Goal: Task Accomplishment & Management: Use online tool/utility

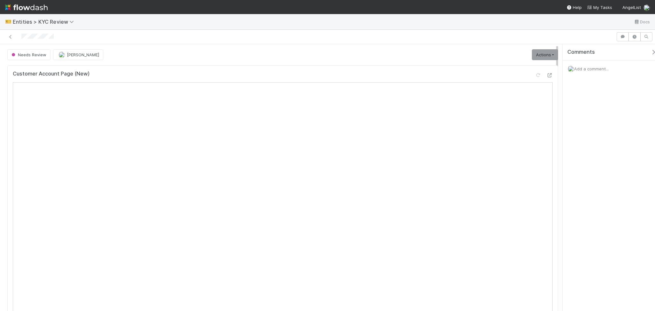
click at [446, 71] on div "Customer Account Page (New)" at bounding box center [283, 77] width 540 height 12
click at [446, 75] on icon at bounding box center [549, 75] width 6 height 4
click at [446, 78] on div at bounding box center [538, 75] width 6 height 6
click at [446, 75] on icon at bounding box center [538, 75] width 6 height 4
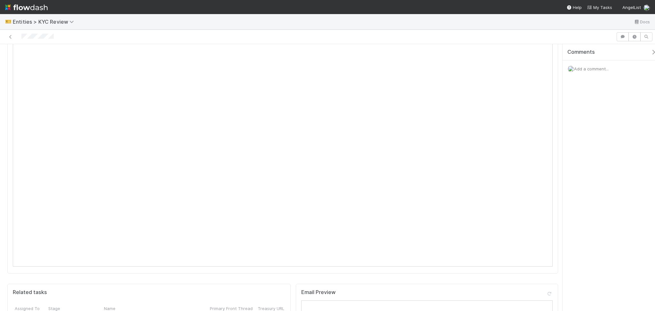
scroll to position [43, 0]
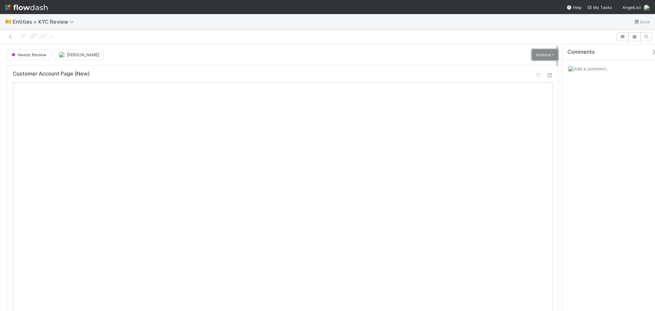
click at [541, 52] on link "Actions" at bounding box center [545, 54] width 26 height 11
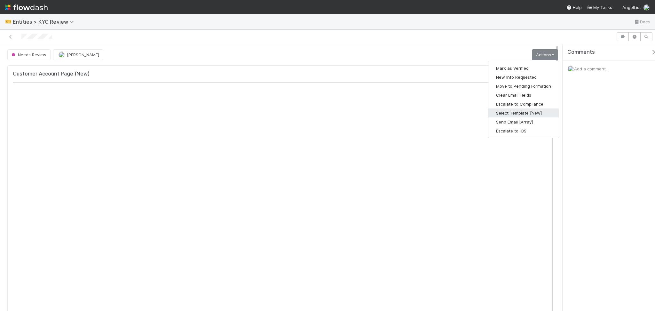
click at [515, 115] on button "Select Template [New]" at bounding box center [523, 112] width 70 height 9
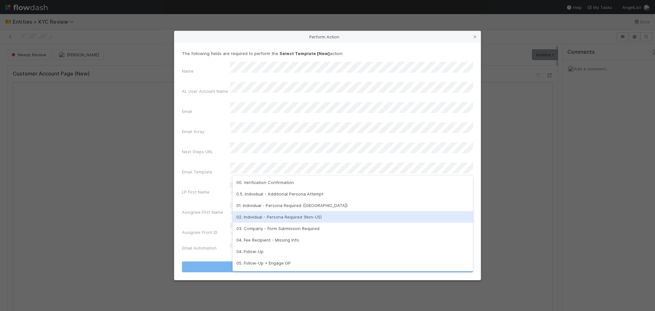
click at [289, 220] on div "02. Individual - Persona Required (Non-US)" at bounding box center [353, 217] width 241 height 12
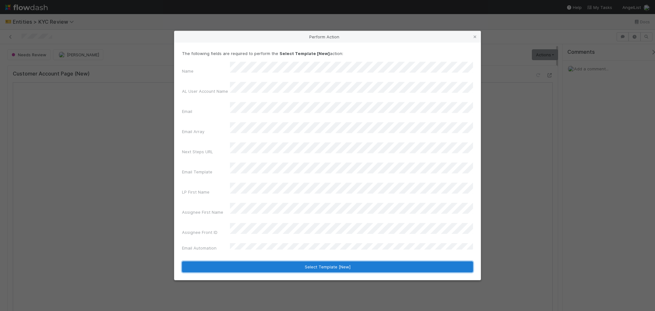
click at [301, 261] on button "Select Template [New]" at bounding box center [327, 266] width 291 height 11
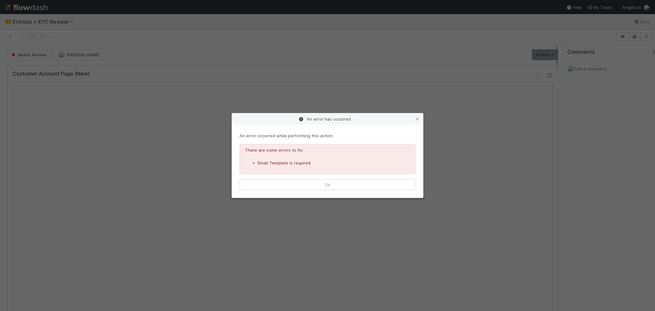
click at [326, 192] on div "An error occurred while performing this action: There are some errors to fix: E…" at bounding box center [327, 161] width 191 height 73
click at [331, 185] on button "Ok" at bounding box center [328, 184] width 176 height 11
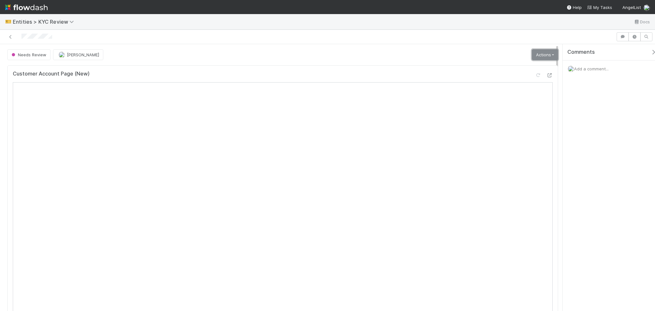
click at [538, 59] on link "Actions" at bounding box center [545, 54] width 26 height 11
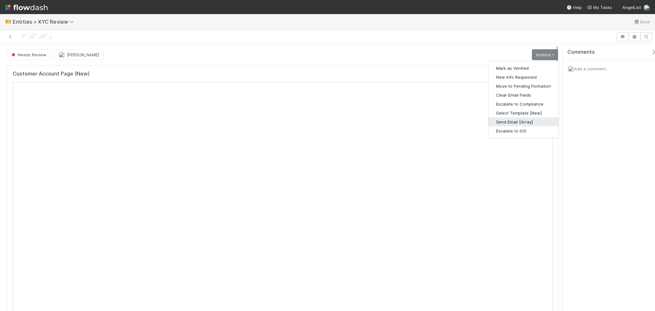
click at [508, 124] on button "Send Email [Array]" at bounding box center [523, 121] width 70 height 9
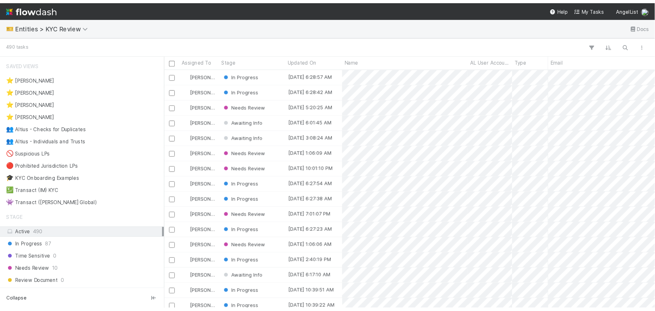
scroll to position [193, 407]
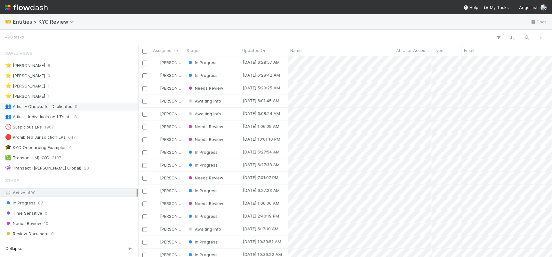
click at [85, 110] on div "👥 Altius - Checks for Duplicates 0" at bounding box center [69, 106] width 138 height 9
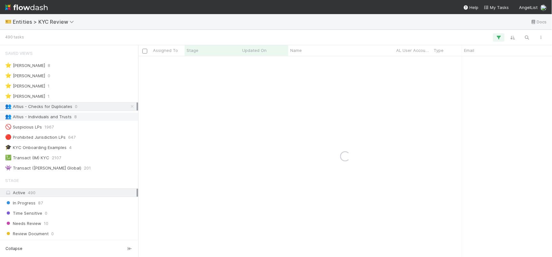
click at [85, 116] on div "👥 Altius - Individuals and Trusts 8" at bounding box center [70, 117] width 131 height 8
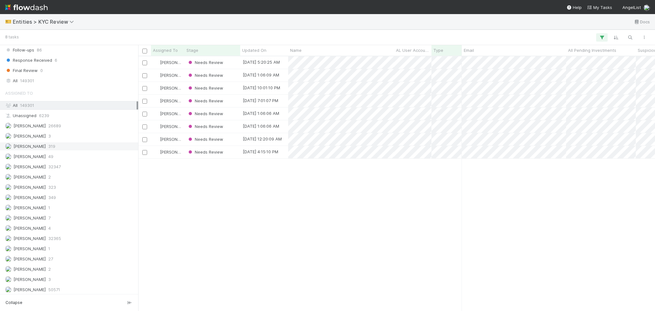
scroll to position [248, 510]
click at [77, 141] on div "Febbie Cervantes 319" at bounding box center [70, 145] width 131 height 8
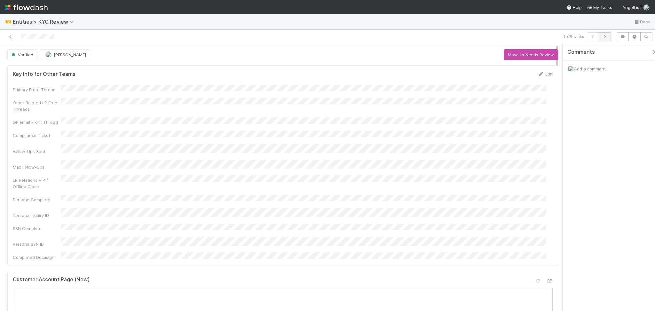
click at [605, 36] on icon "button" at bounding box center [605, 37] width 6 height 4
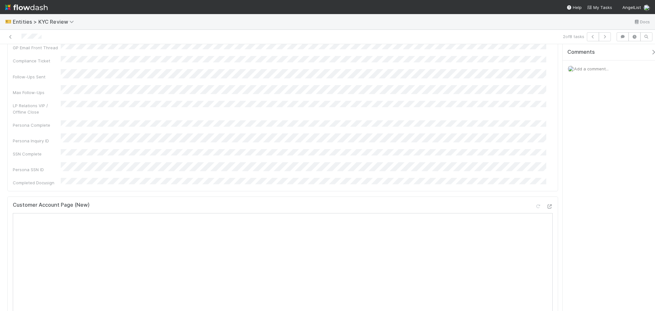
scroll to position [170, 0]
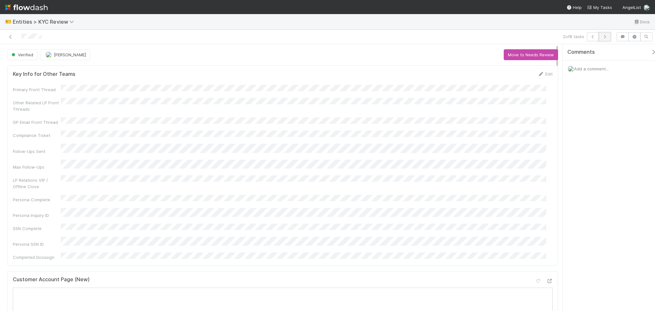
click at [605, 37] on icon "button" at bounding box center [605, 37] width 6 height 4
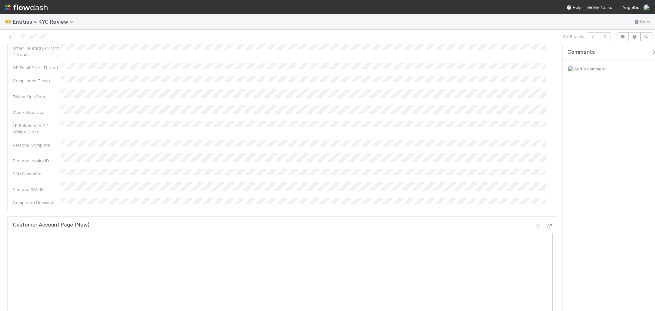
scroll to position [43, 0]
click at [608, 35] on button "button" at bounding box center [605, 36] width 12 height 9
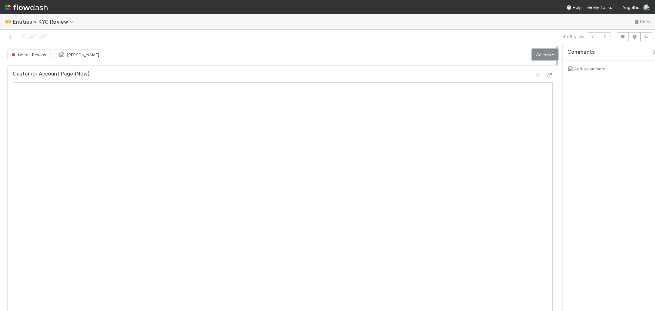
click at [534, 58] on link "Actions" at bounding box center [545, 54] width 26 height 11
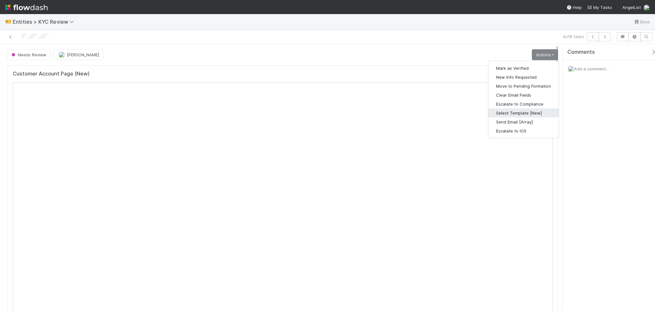
click at [525, 112] on button "Select Template [New]" at bounding box center [523, 112] width 70 height 9
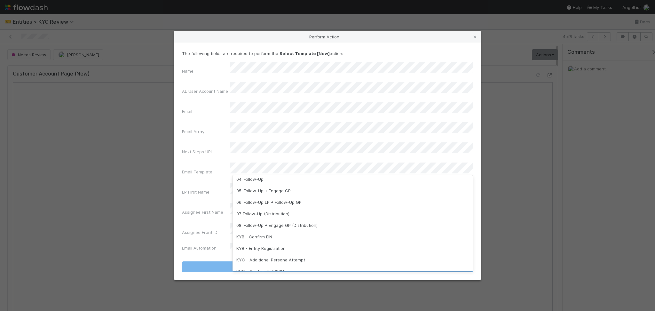
scroll to position [160, 0]
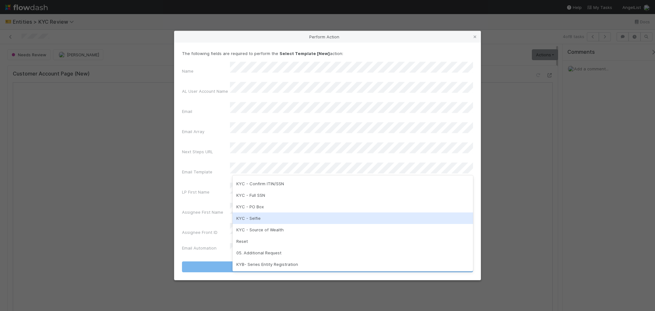
click at [301, 219] on div "KYC - Selfie" at bounding box center [353, 218] width 241 height 12
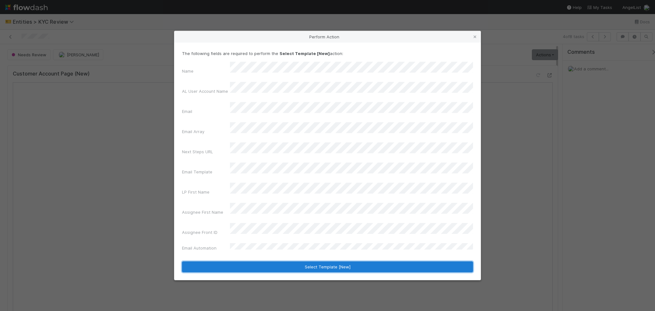
click at [265, 261] on button "Select Template [New]" at bounding box center [327, 266] width 291 height 11
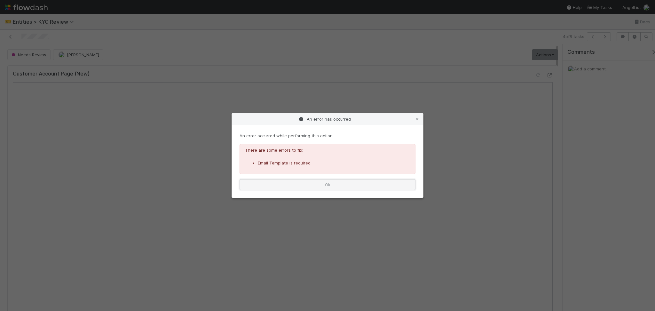
click at [354, 184] on button "Ok" at bounding box center [328, 184] width 176 height 11
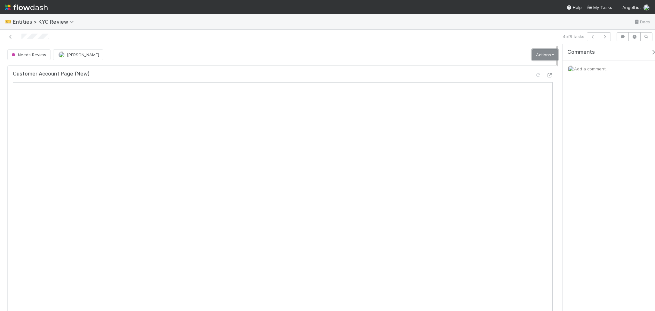
click at [546, 53] on link "Actions" at bounding box center [545, 54] width 26 height 11
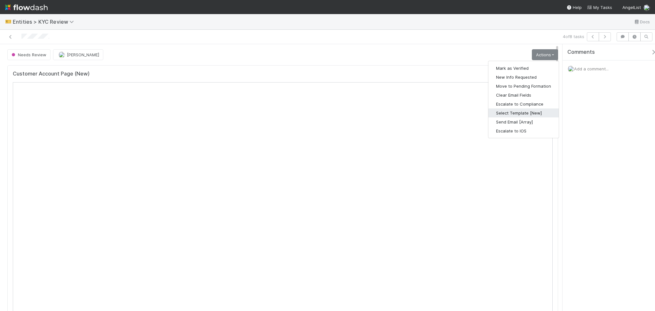
click at [515, 111] on button "Select Template [New]" at bounding box center [523, 112] width 70 height 9
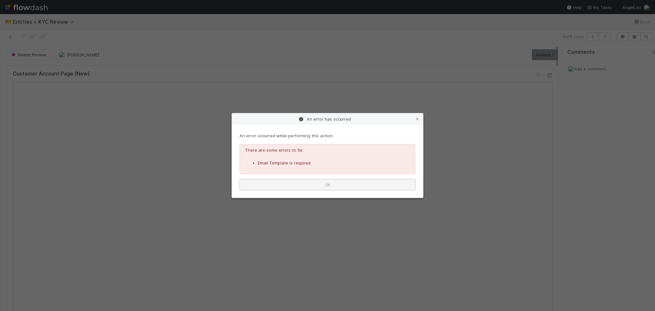
click at [385, 186] on button "Ok" at bounding box center [328, 184] width 176 height 11
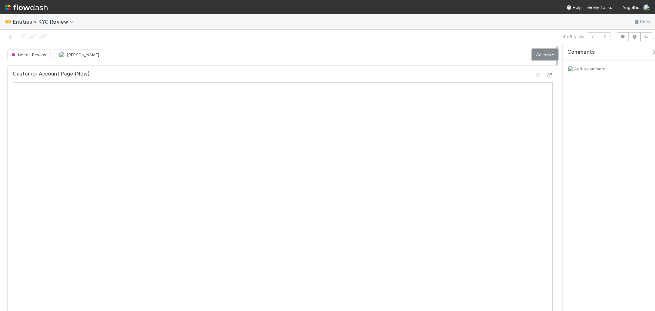
click at [548, 53] on link "Actions" at bounding box center [545, 54] width 26 height 11
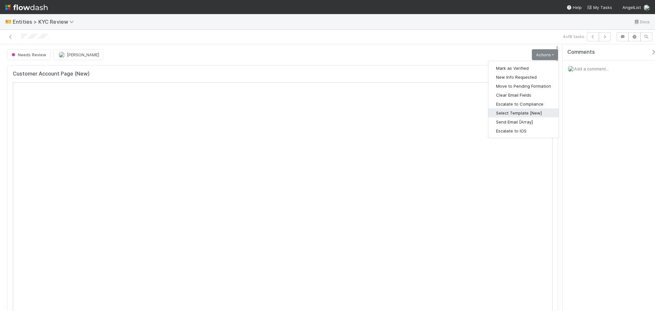
click at [521, 109] on button "Select Template [New]" at bounding box center [523, 112] width 70 height 9
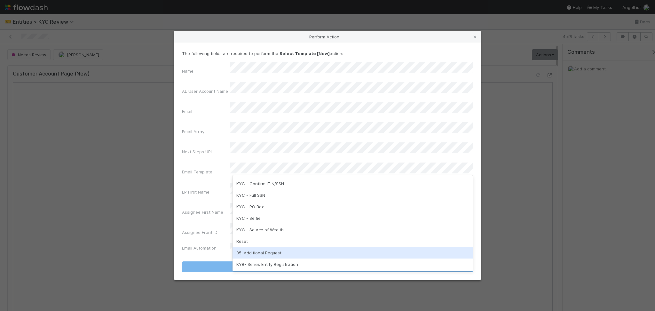
click at [269, 252] on div "05. Additional Request" at bounding box center [353, 253] width 241 height 12
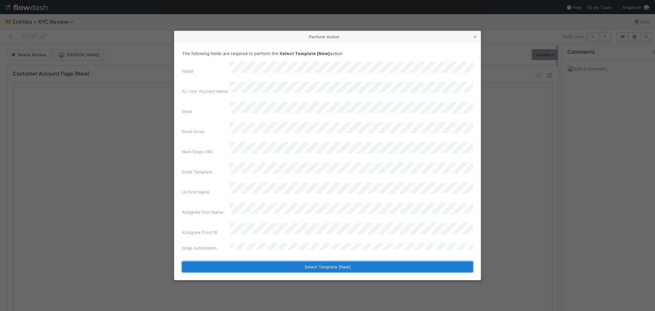
click at [285, 261] on button "Select Template [New]" at bounding box center [327, 266] width 291 height 11
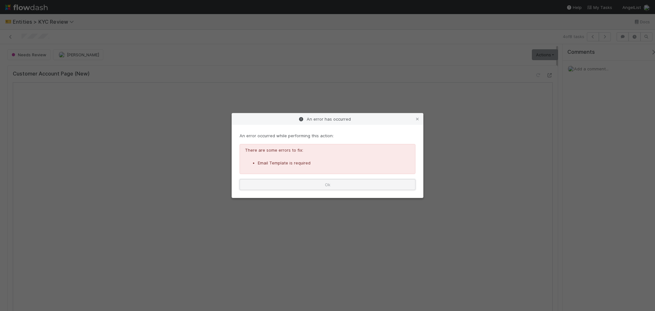
click at [332, 187] on button "Ok" at bounding box center [328, 184] width 176 height 11
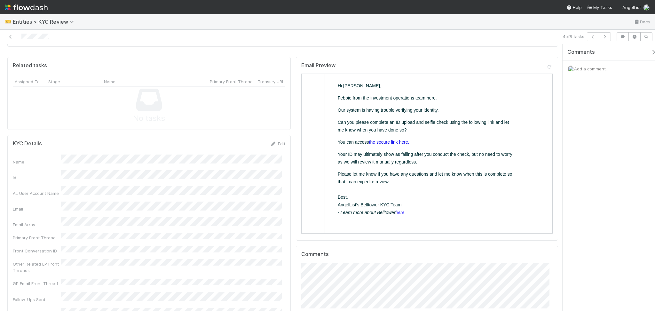
scroll to position [32, 0]
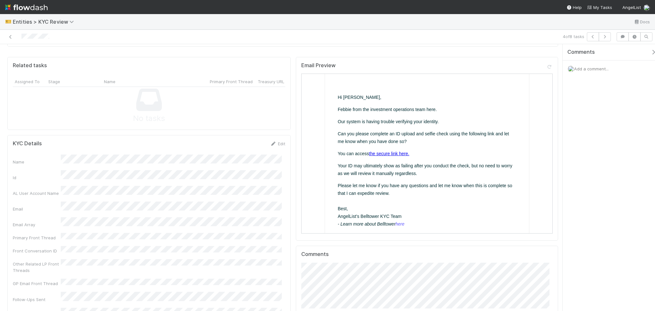
click at [380, 151] on link "the secure link here." at bounding box center [388, 153] width 40 height 5
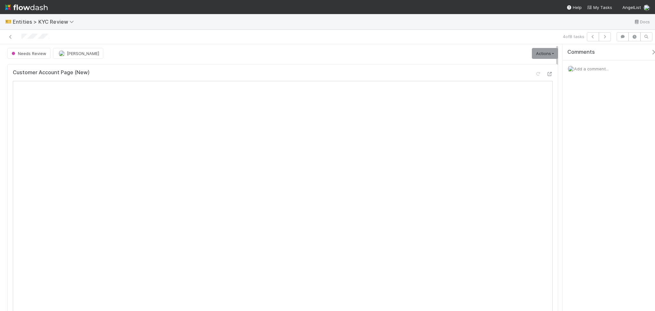
scroll to position [0, 0]
click at [534, 53] on link "Actions" at bounding box center [545, 54] width 26 height 11
click at [553, 143] on div "Customer Account Page (New)" at bounding box center [283, 208] width 556 height 290
click at [535, 52] on link "Actions" at bounding box center [545, 54] width 26 height 11
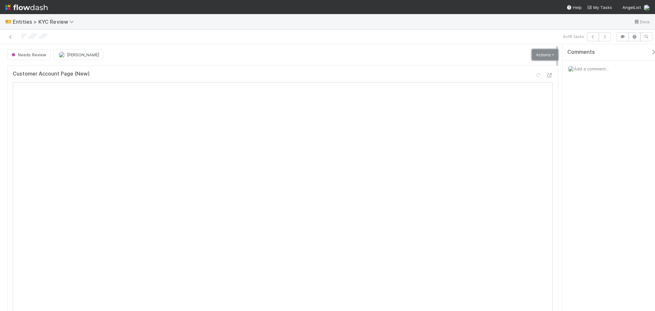
click at [539, 56] on link "Actions" at bounding box center [545, 54] width 26 height 11
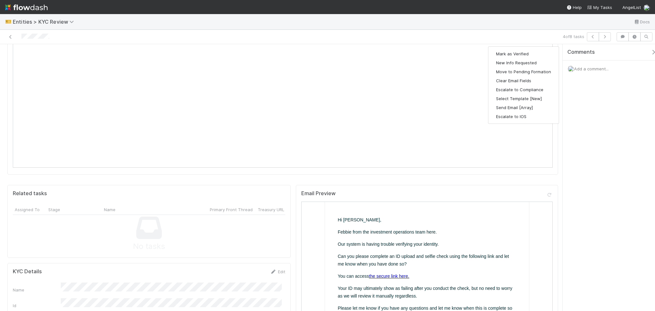
scroll to position [74, 0]
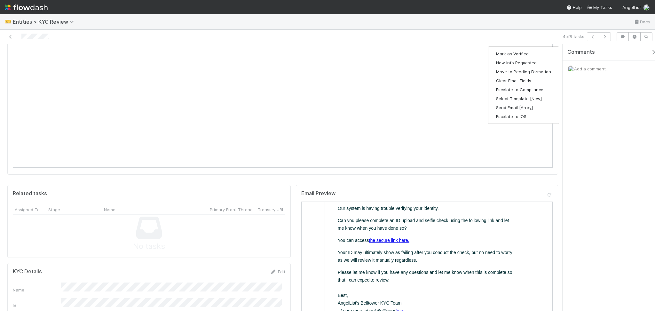
click at [398, 238] on link "the secure link here." at bounding box center [388, 239] width 40 height 5
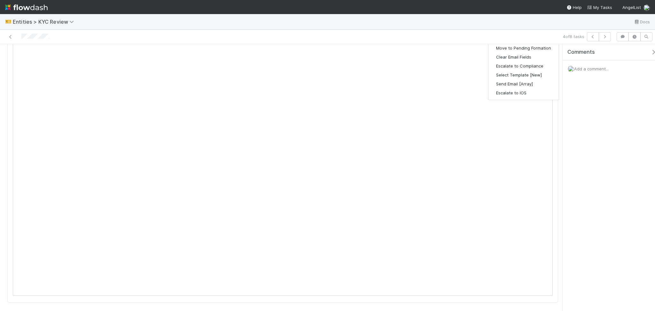
scroll to position [0, 0]
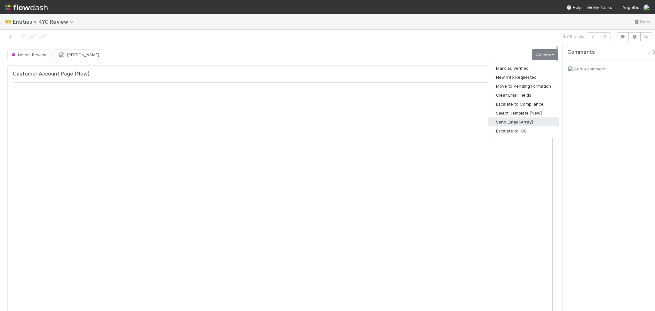
click at [526, 123] on button "Send Email [Array]" at bounding box center [523, 121] width 70 height 9
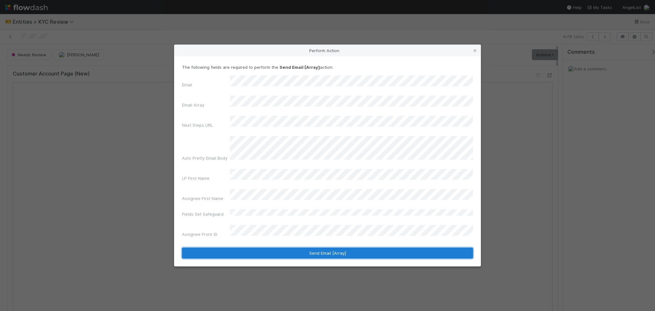
click at [266, 248] on button "Send Email [Array]" at bounding box center [327, 253] width 291 height 11
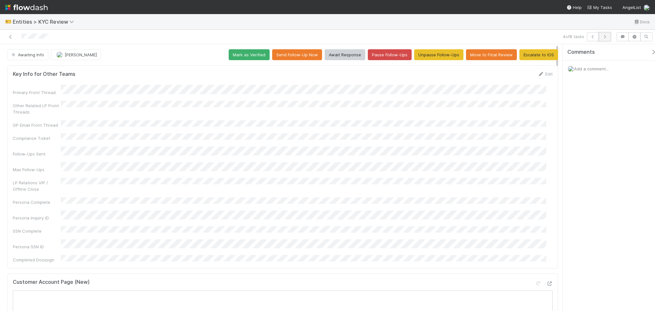
click at [605, 36] on icon "button" at bounding box center [605, 37] width 6 height 4
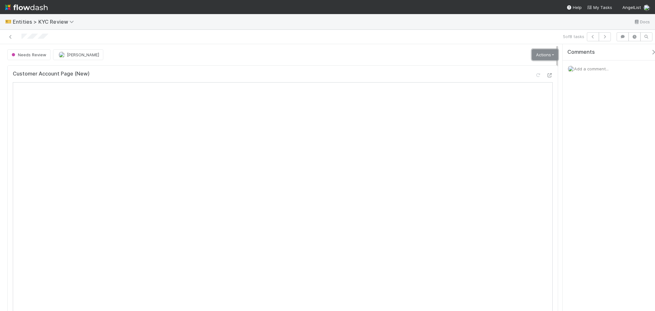
click at [538, 55] on link "Actions" at bounding box center [545, 54] width 26 height 11
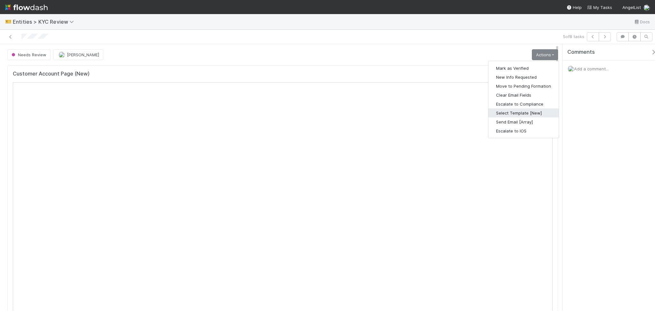
click at [518, 111] on button "Select Template [New]" at bounding box center [523, 112] width 70 height 9
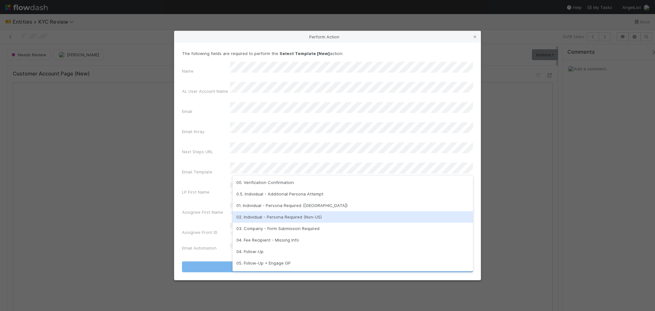
click at [300, 217] on div "02. Individual - Persona Required (Non-US)" at bounding box center [353, 217] width 241 height 12
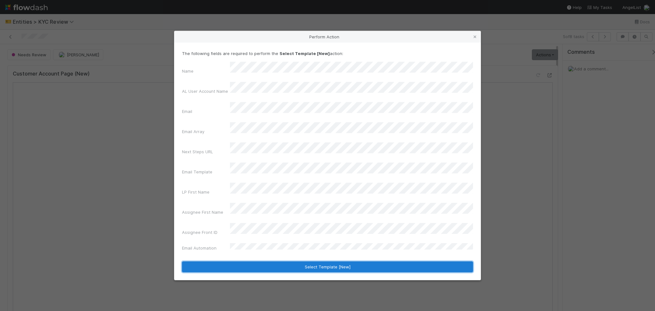
click at [302, 261] on button "Select Template [New]" at bounding box center [327, 266] width 291 height 11
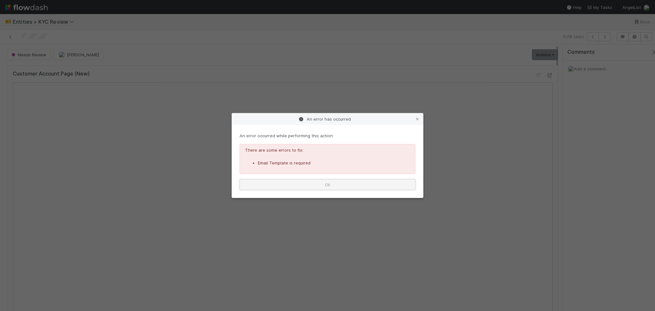
click at [401, 188] on button "Ok" at bounding box center [328, 184] width 176 height 11
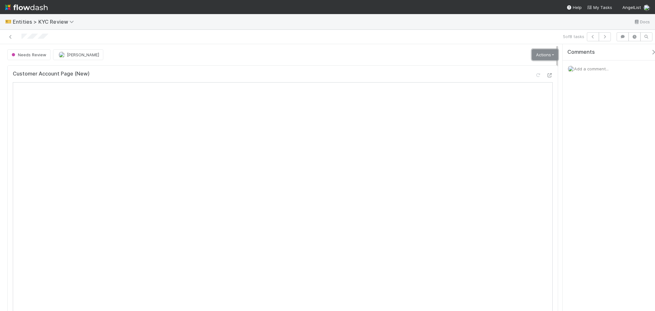
click at [538, 54] on link "Actions" at bounding box center [545, 54] width 26 height 11
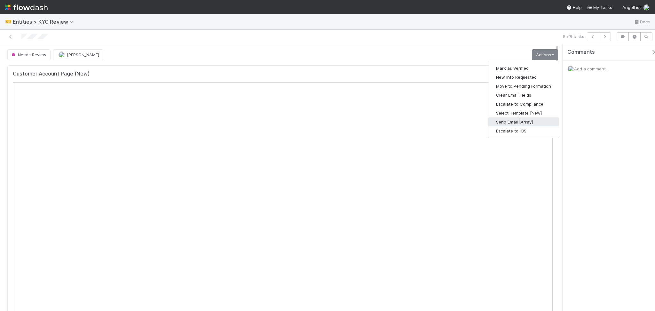
click at [516, 122] on button "Send Email [Array]" at bounding box center [523, 121] width 70 height 9
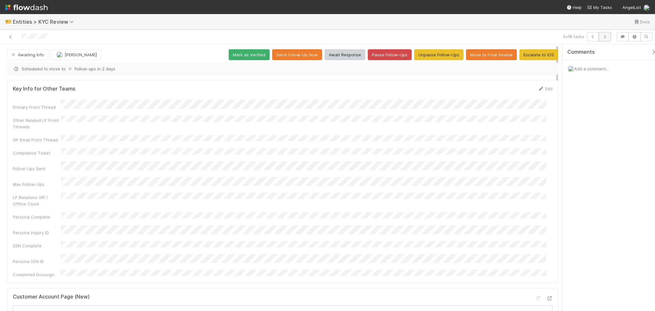
click at [605, 35] on icon "button" at bounding box center [605, 37] width 6 height 4
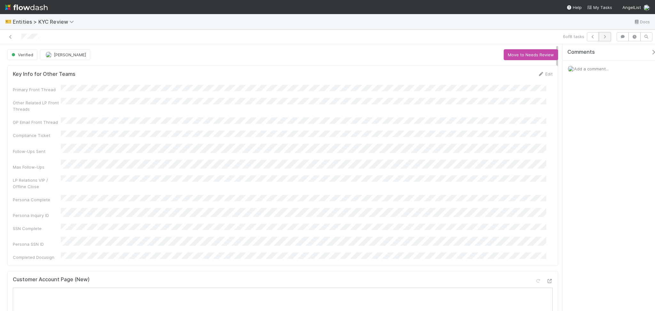
click at [607, 37] on icon "button" at bounding box center [605, 37] width 6 height 4
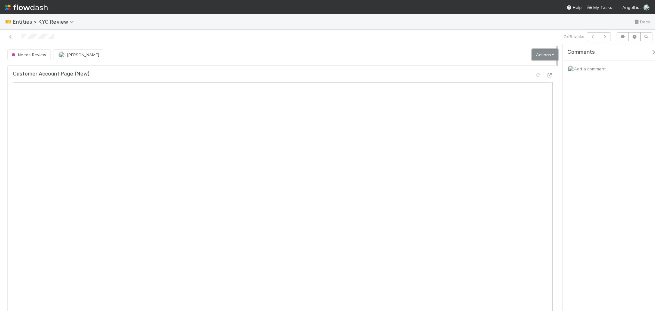
click at [534, 58] on link "Actions" at bounding box center [545, 54] width 26 height 11
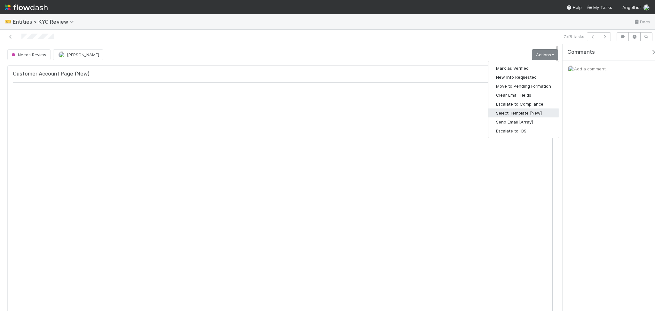
click at [502, 114] on button "Select Template [New]" at bounding box center [523, 112] width 70 height 9
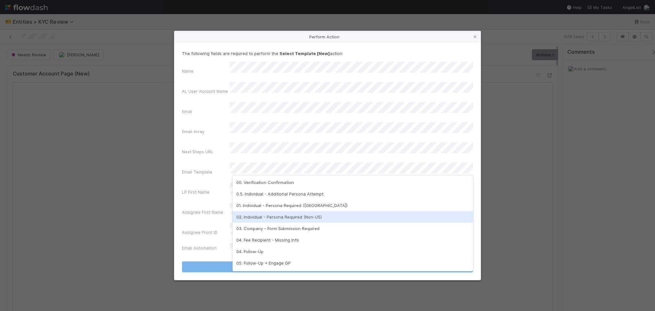
click at [295, 219] on div "02. Individual - Persona Required (Non-US)" at bounding box center [353, 217] width 241 height 12
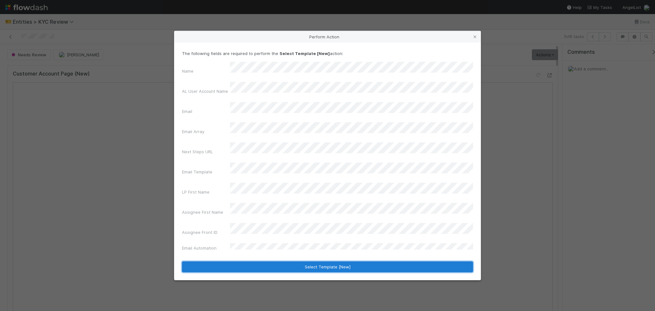
click at [296, 261] on button "Select Template [New]" at bounding box center [327, 266] width 291 height 11
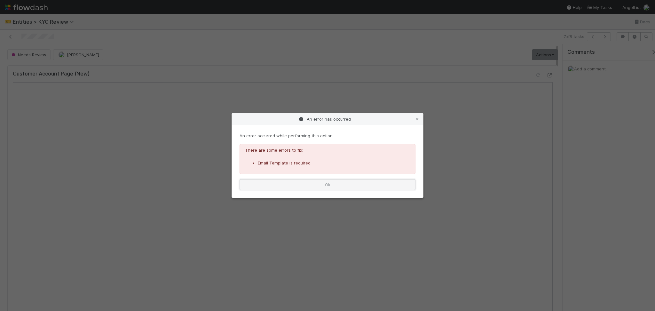
click at [364, 183] on button "Ok" at bounding box center [328, 184] width 176 height 11
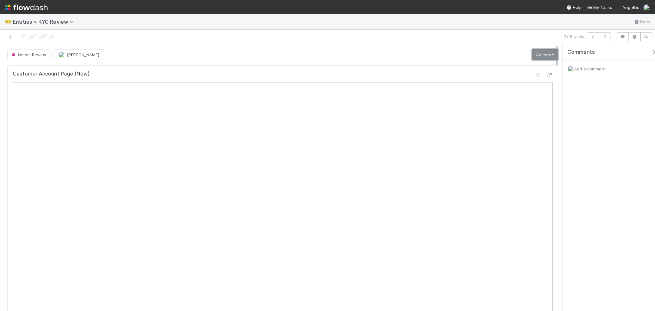
click at [543, 58] on link "Actions" at bounding box center [545, 54] width 26 height 11
click at [551, 175] on div "Customer Account Page (New)" at bounding box center [282, 205] width 551 height 280
click at [543, 53] on link "Actions" at bounding box center [545, 54] width 26 height 11
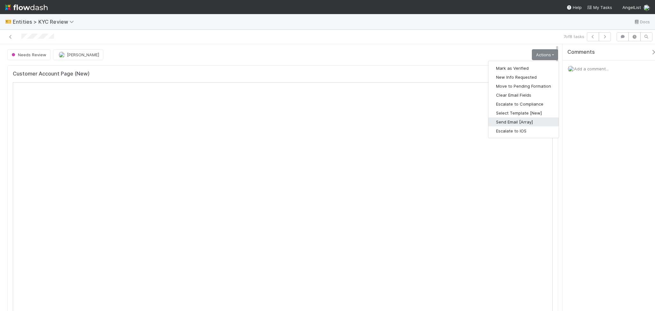
click at [514, 120] on button "Send Email [Array]" at bounding box center [523, 121] width 70 height 9
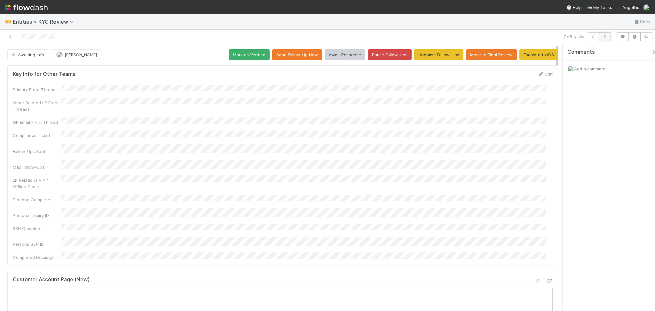
click at [608, 38] on button "button" at bounding box center [605, 36] width 12 height 9
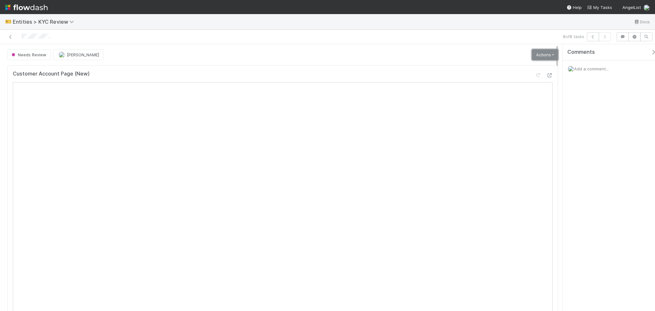
click at [539, 55] on link "Actions" at bounding box center [545, 54] width 26 height 11
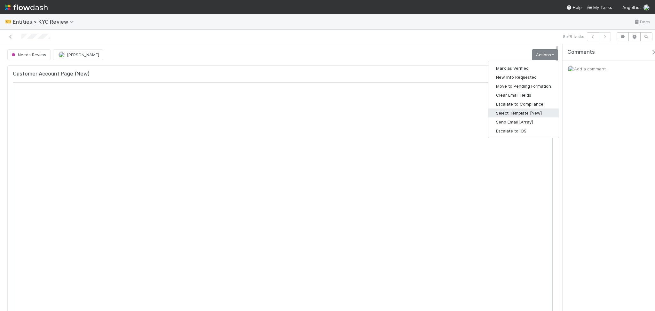
click at [521, 114] on button "Select Template [New]" at bounding box center [523, 112] width 70 height 9
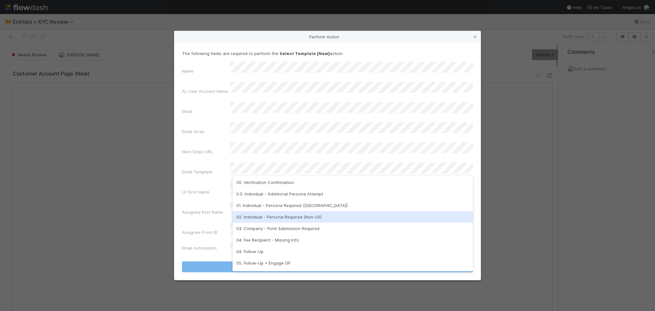
click at [285, 215] on div "02. Individual - Persona Required (Non-US)" at bounding box center [353, 217] width 241 height 12
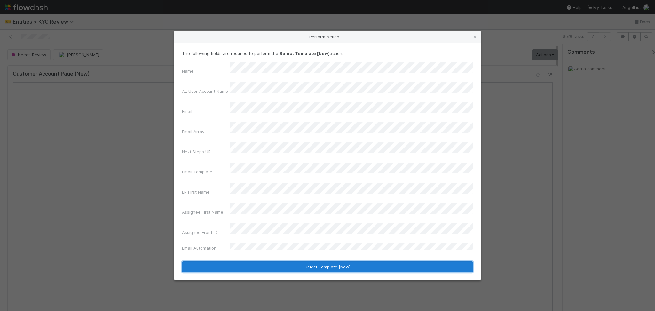
click at [286, 261] on button "Select Template [New]" at bounding box center [327, 266] width 291 height 11
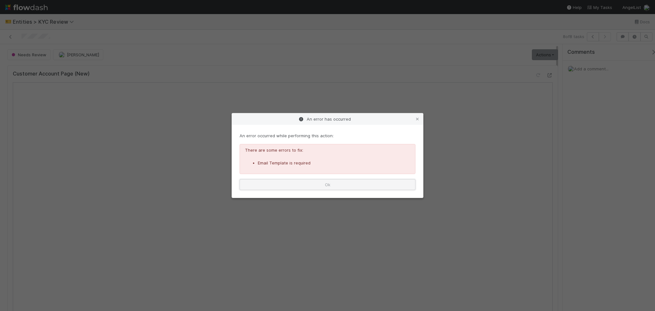
click at [349, 182] on button "Ok" at bounding box center [328, 184] width 176 height 11
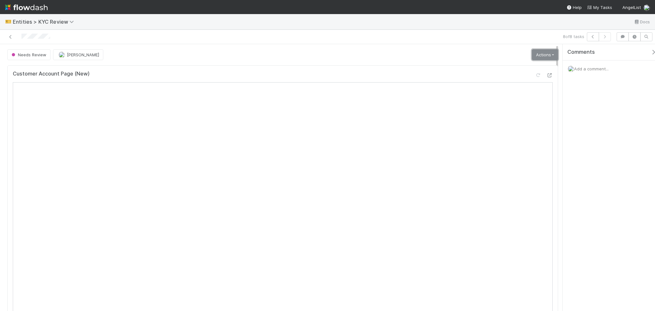
click at [541, 54] on link "Actions" at bounding box center [545, 54] width 26 height 11
click at [534, 52] on link "Actions" at bounding box center [545, 54] width 26 height 11
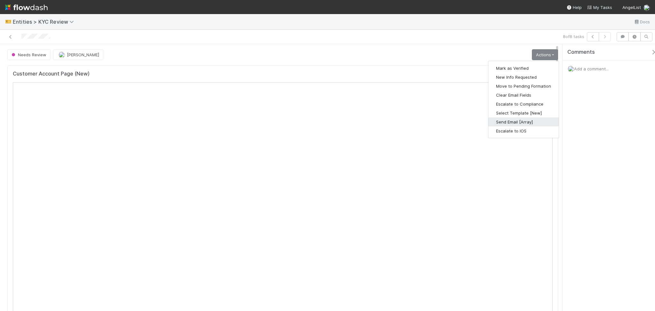
click at [516, 123] on button "Send Email [Array]" at bounding box center [523, 121] width 70 height 9
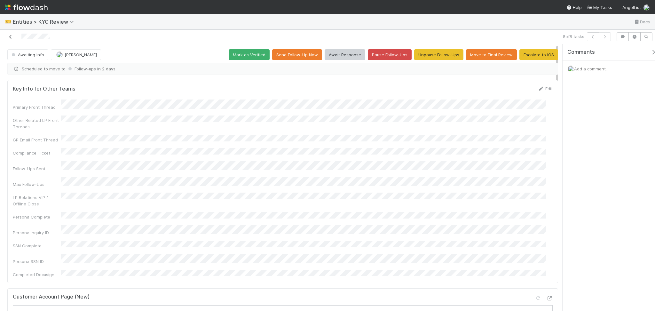
click at [12, 37] on icon at bounding box center [10, 37] width 6 height 4
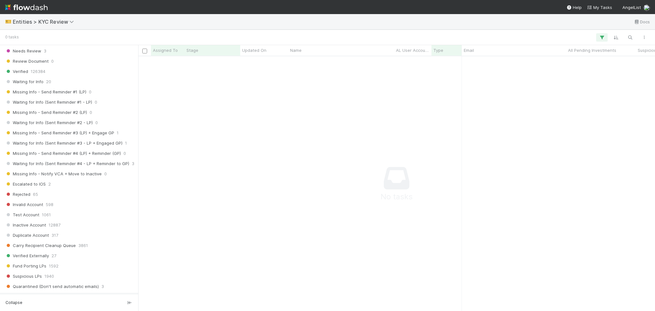
scroll to position [298, 0]
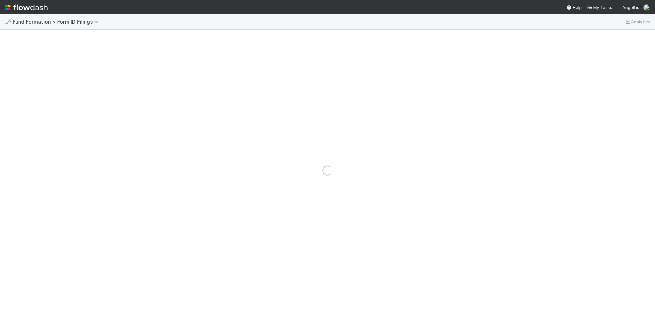
click at [87, 26] on div "🗝️ Fund Formation > Form ID Filings Analytics" at bounding box center [327, 21] width 655 height 15
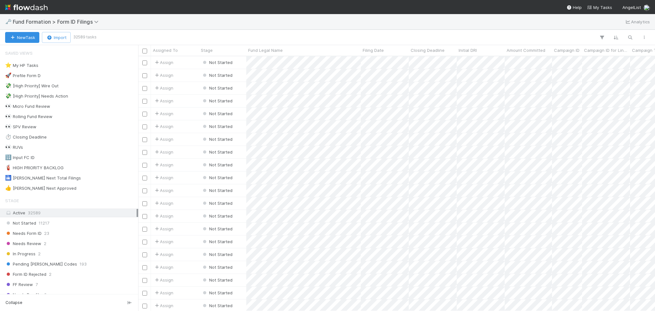
scroll to position [248, 510]
click at [83, 65] on div "⭐ My HP Tasks 1" at bounding box center [70, 65] width 131 height 8
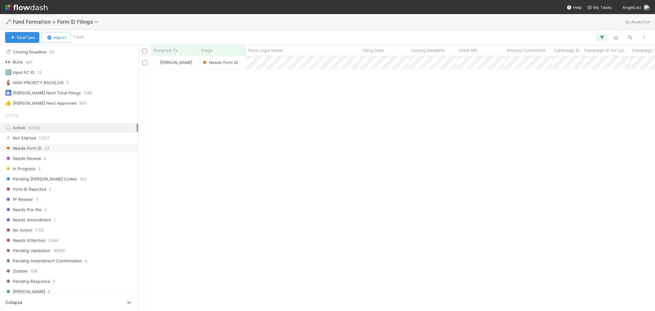
scroll to position [248, 510]
click at [77, 146] on div "Needs Form ID 23" at bounding box center [70, 148] width 131 height 8
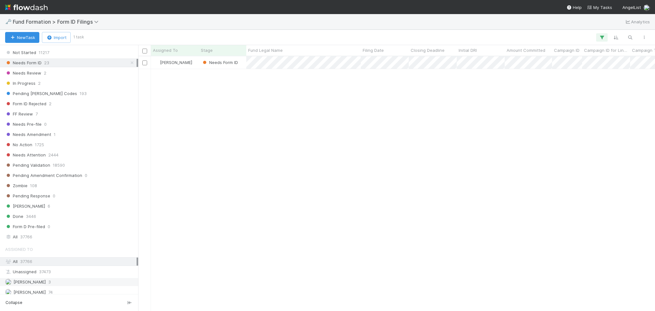
scroll to position [207, 0]
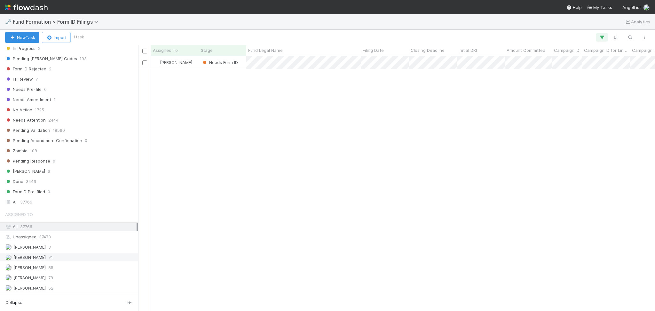
click at [62, 258] on div "[PERSON_NAME] 74" at bounding box center [70, 257] width 131 height 8
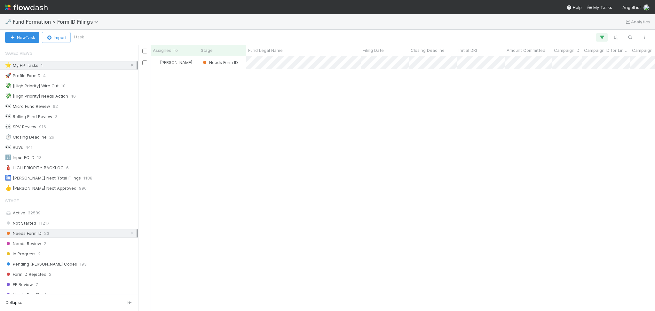
click at [129, 65] on icon at bounding box center [132, 65] width 6 height 4
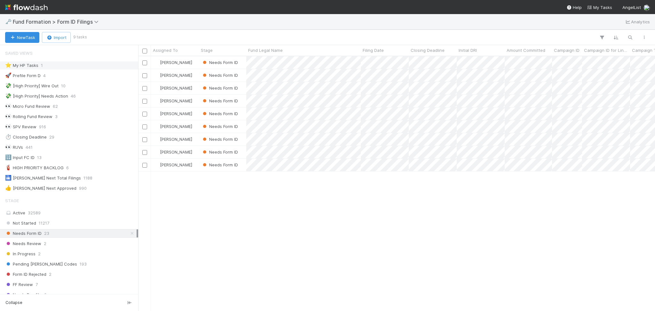
scroll to position [248, 510]
click at [90, 67] on div "⭐ My HP Tasks 1" at bounding box center [70, 65] width 131 height 8
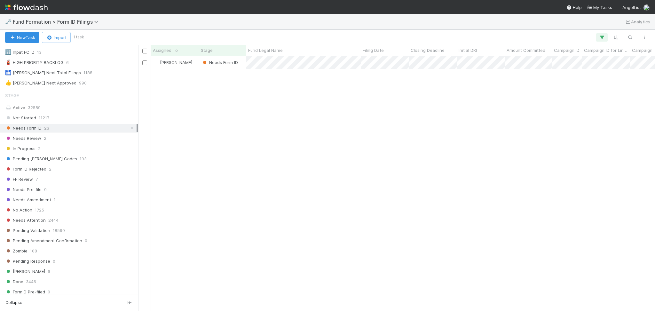
scroll to position [36, 0]
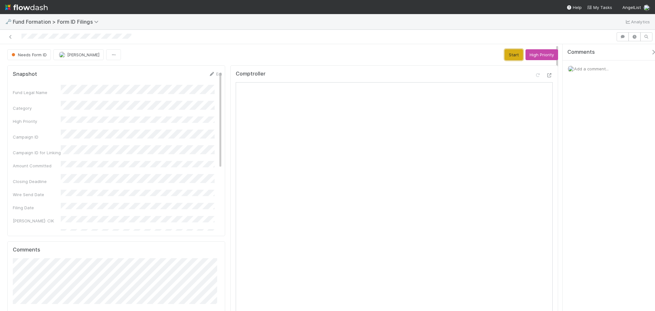
click at [507, 51] on button "Start" at bounding box center [514, 54] width 18 height 11
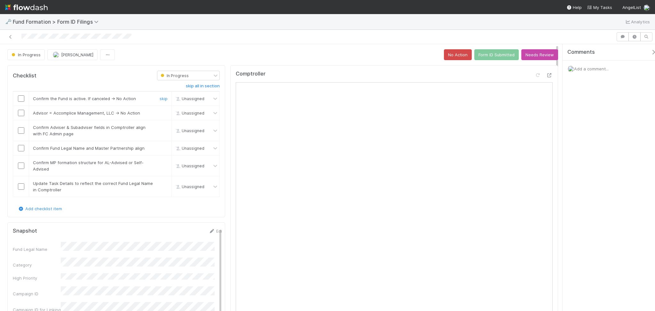
click at [20, 98] on input "checkbox" at bounding box center [21, 98] width 6 height 6
click at [21, 113] on input "checkbox" at bounding box center [21, 113] width 6 height 6
click at [21, 130] on input "checkbox" at bounding box center [21, 130] width 6 height 6
checkbox input "true"
click at [21, 148] on input "checkbox" at bounding box center [21, 148] width 6 height 6
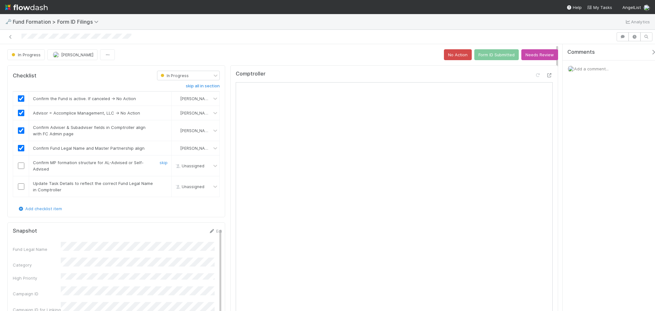
click at [156, 161] on div "skip" at bounding box center [162, 165] width 19 height 13
click at [160, 162] on link "skip" at bounding box center [164, 162] width 8 height 5
click at [162, 183] on link "skip" at bounding box center [164, 183] width 8 height 5
click at [159, 187] on div "skip" at bounding box center [162, 186] width 19 height 13
click at [160, 185] on link "skip" at bounding box center [164, 183] width 8 height 5
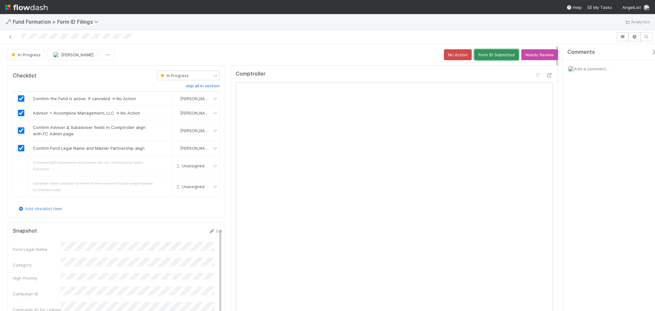
click at [491, 58] on button "Form ID Submitted" at bounding box center [496, 54] width 44 height 11
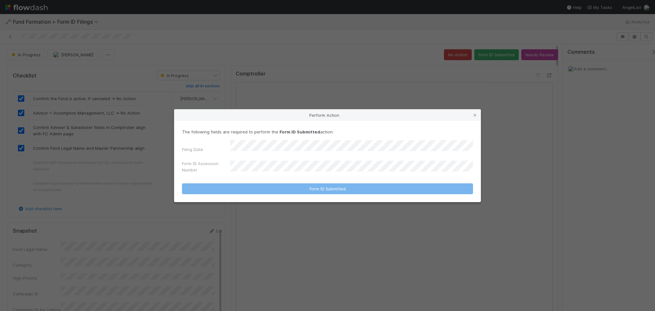
click at [312, 153] on div "Filing Date" at bounding box center [327, 147] width 291 height 15
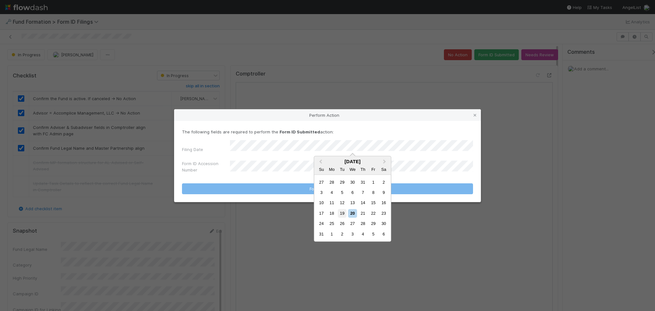
click at [341, 211] on div "19" at bounding box center [342, 213] width 9 height 9
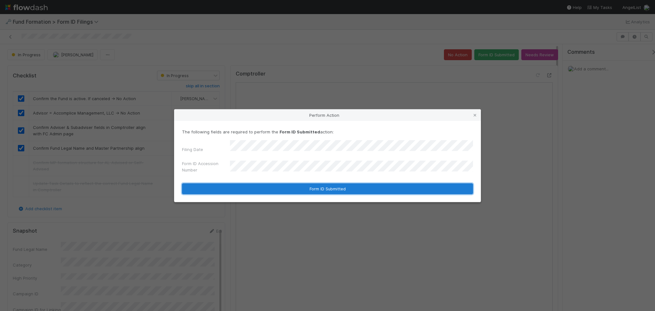
click at [328, 183] on button "Form ID Submitted" at bounding box center [327, 188] width 291 height 11
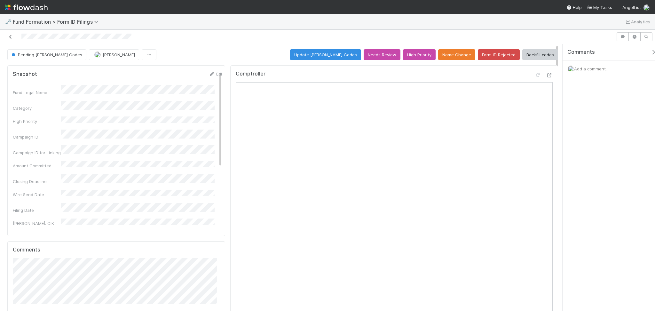
click at [10, 37] on icon at bounding box center [10, 37] width 6 height 4
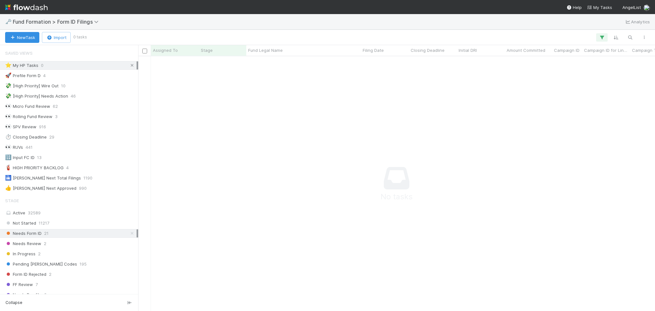
click at [129, 62] on link at bounding box center [132, 65] width 6 height 8
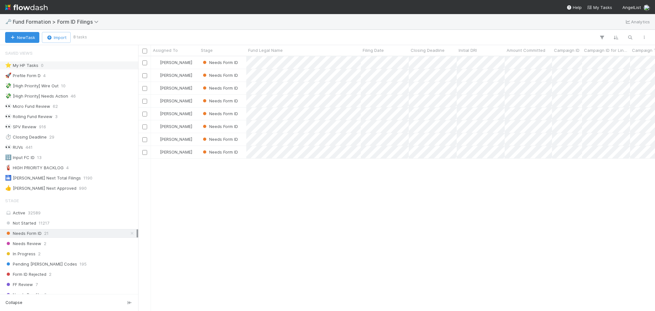
scroll to position [248, 510]
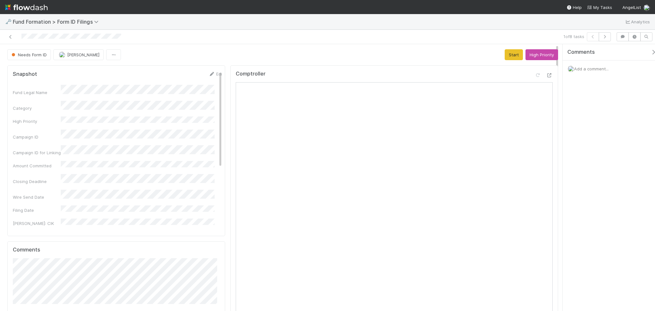
click at [512, 51] on button "Start" at bounding box center [514, 54] width 18 height 11
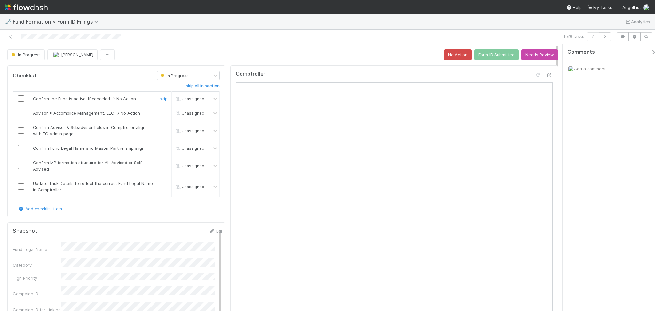
click at [21, 100] on input "checkbox" at bounding box center [21, 98] width 6 height 6
click at [21, 111] on input "checkbox" at bounding box center [21, 113] width 6 height 6
click at [21, 134] on td at bounding box center [21, 130] width 16 height 21
click at [20, 130] on input "checkbox" at bounding box center [21, 130] width 6 height 6
click at [21, 149] on input "checkbox" at bounding box center [21, 148] width 6 height 6
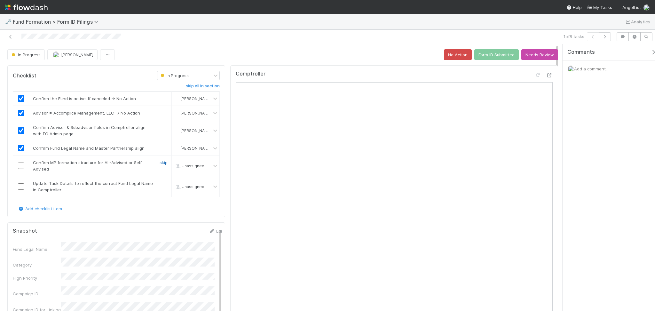
click at [161, 165] on link "skip" at bounding box center [164, 162] width 8 height 5
click at [159, 162] on link "undo" at bounding box center [163, 162] width 10 height 5
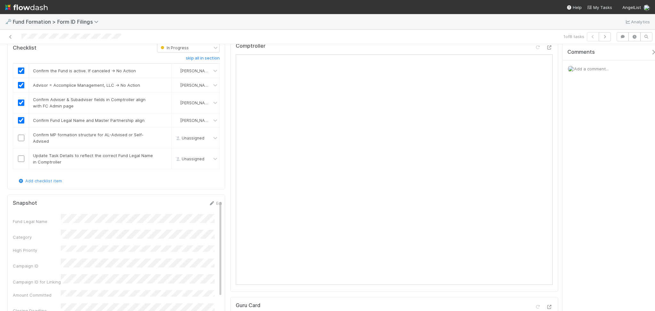
scroll to position [43, 0]
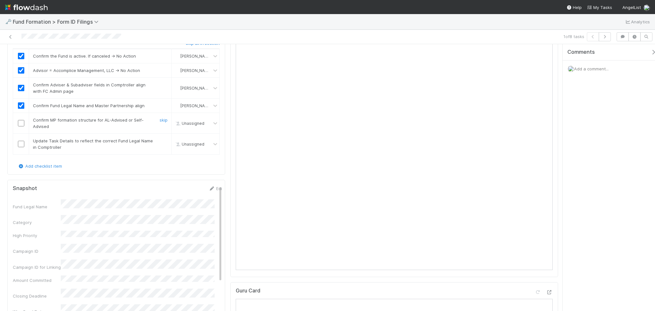
click at [20, 120] on input "checkbox" at bounding box center [21, 123] width 6 height 6
click at [164, 139] on link "skip" at bounding box center [164, 140] width 8 height 5
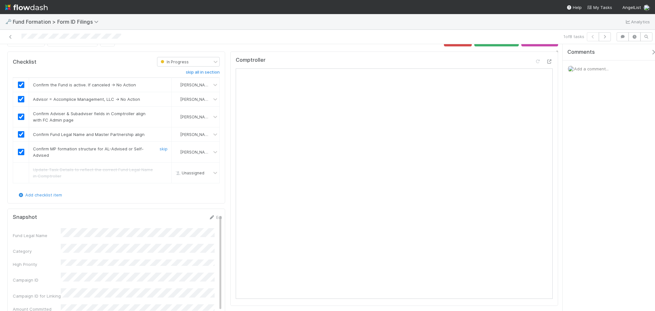
scroll to position [0, 0]
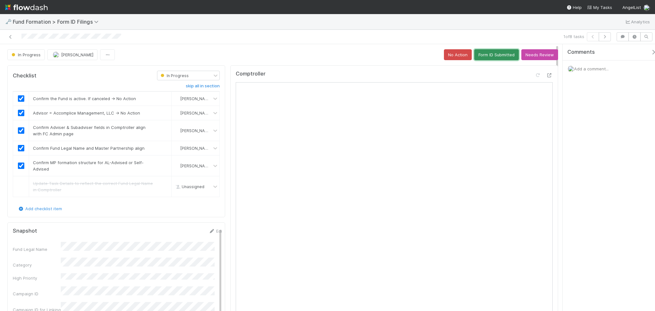
click at [498, 56] on button "Form ID Submitted" at bounding box center [496, 54] width 44 height 11
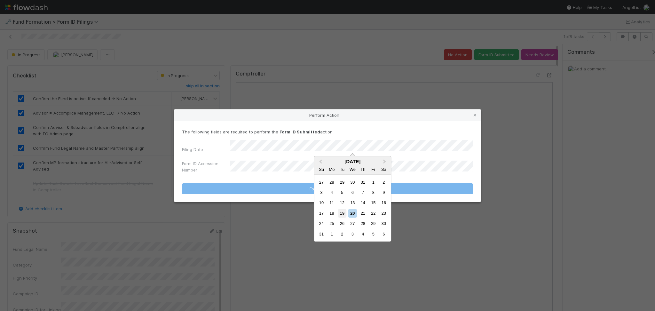
click at [341, 212] on div "19" at bounding box center [342, 213] width 9 height 9
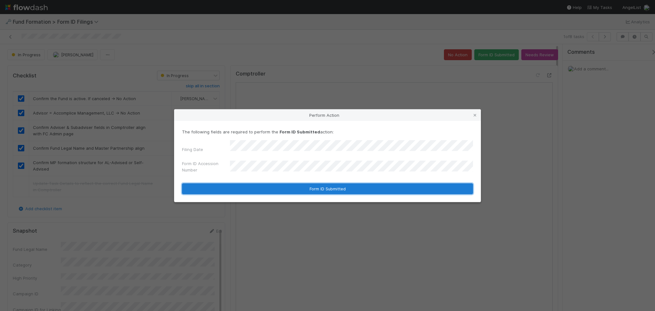
click at [298, 183] on button "Form ID Submitted" at bounding box center [327, 188] width 291 height 11
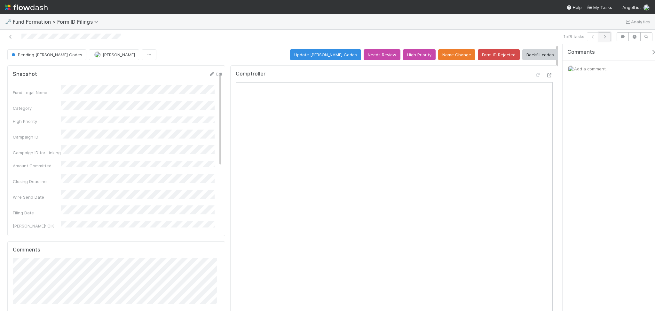
click at [602, 40] on button "button" at bounding box center [605, 36] width 12 height 9
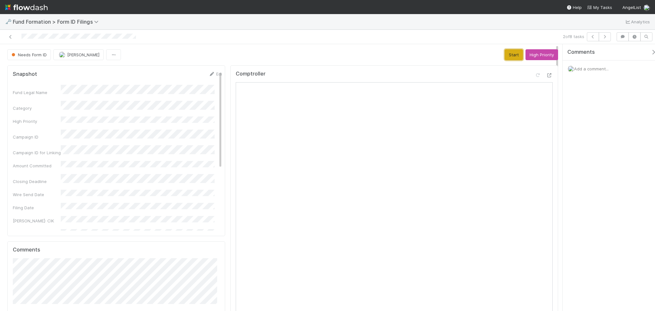
click at [505, 56] on button "Start" at bounding box center [514, 54] width 18 height 11
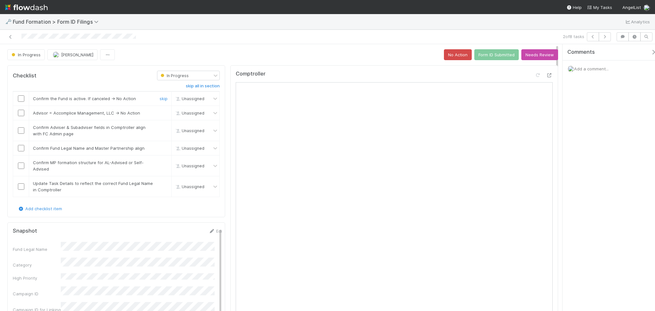
click at [20, 100] on input "checkbox" at bounding box center [21, 98] width 6 height 6
click at [21, 113] on input "checkbox" at bounding box center [21, 113] width 6 height 6
click at [21, 132] on input "checkbox" at bounding box center [21, 130] width 6 height 6
checkbox input "true"
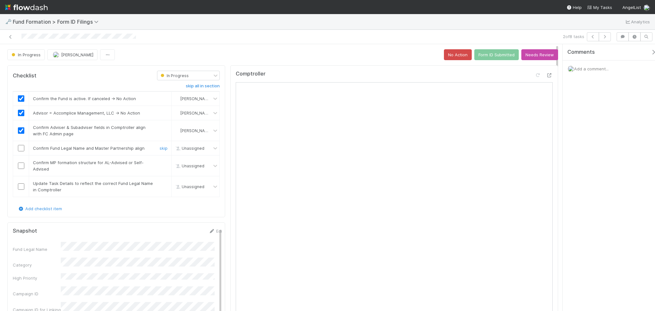
click at [23, 150] on input "checkbox" at bounding box center [21, 148] width 6 height 6
click at [22, 166] on input "checkbox" at bounding box center [21, 165] width 6 height 6
checkbox input "true"
click at [161, 181] on link "skip" at bounding box center [164, 183] width 8 height 5
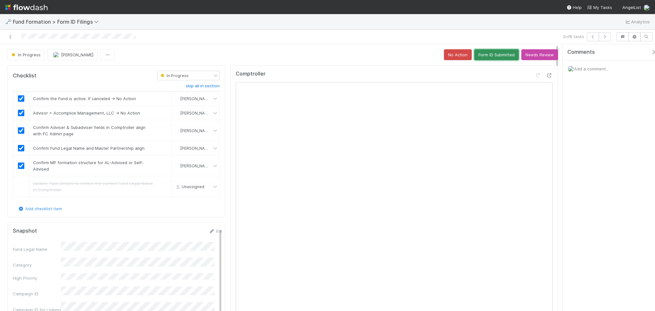
click at [485, 58] on button "Form ID Submitted" at bounding box center [496, 54] width 44 height 11
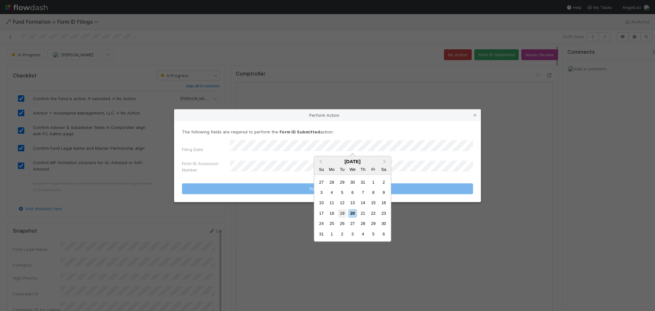
click at [339, 217] on div "19" at bounding box center [342, 213] width 9 height 9
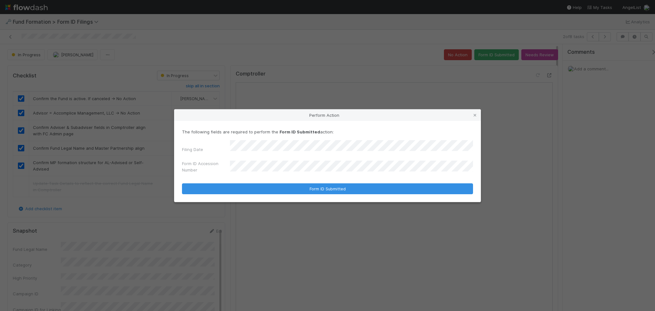
click at [258, 160] on div "Form ID Accession Number" at bounding box center [327, 167] width 291 height 15
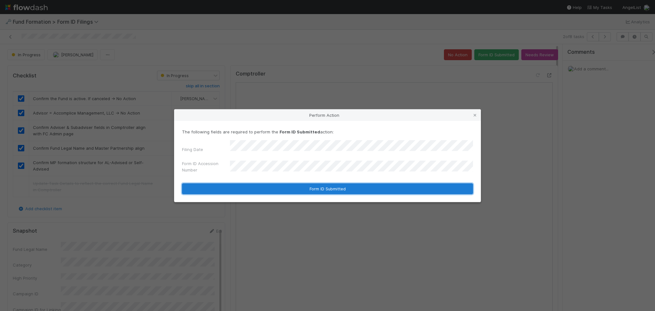
click at [296, 185] on button "Form ID Submitted" at bounding box center [327, 188] width 291 height 11
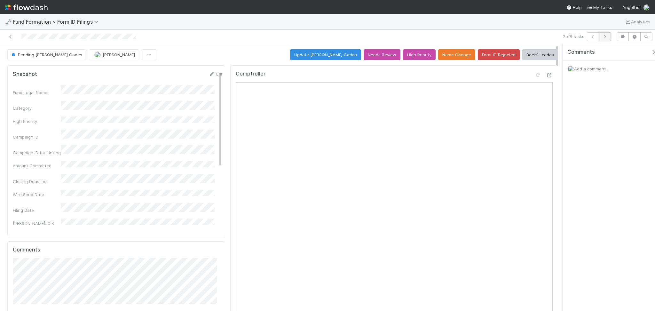
click at [603, 38] on icon "button" at bounding box center [605, 37] width 6 height 4
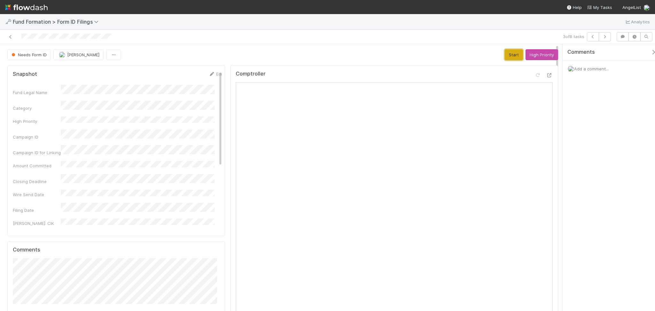
drag, startPoint x: 508, startPoint y: 57, endPoint x: 495, endPoint y: 64, distance: 14.6
click at [508, 57] on button "Start" at bounding box center [514, 54] width 18 height 11
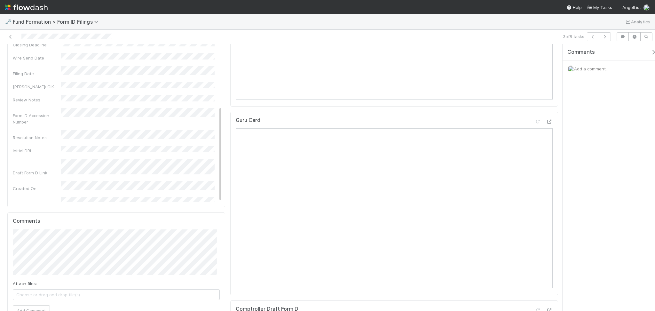
scroll to position [341, 0]
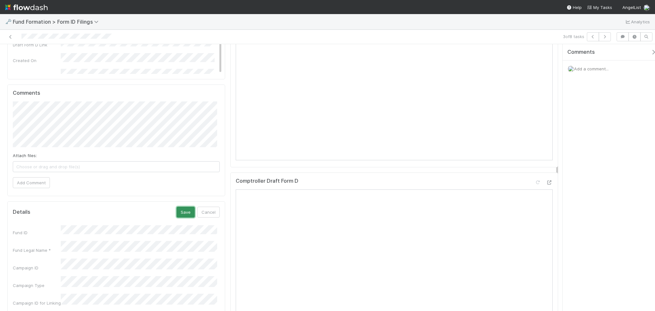
click at [178, 209] on button "Save" at bounding box center [186, 212] width 18 height 11
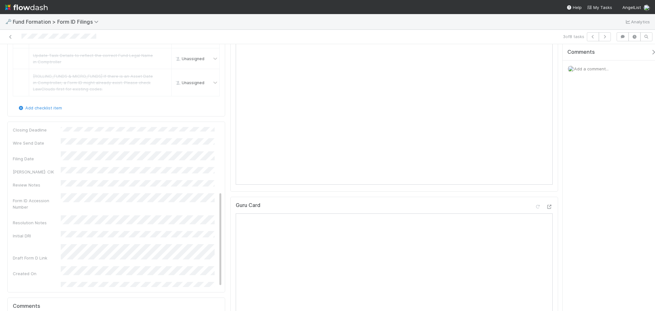
scroll to position [0, 0]
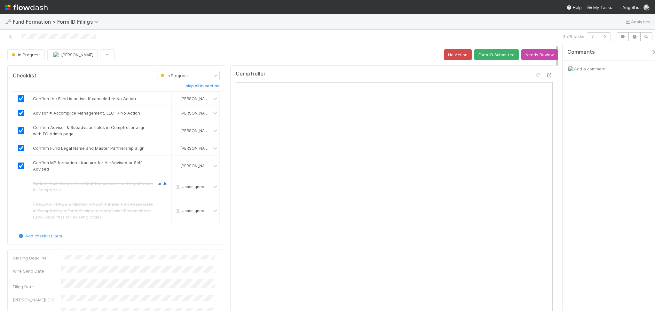
click at [160, 181] on link "undo" at bounding box center [163, 183] width 10 height 5
click at [17, 190] on div at bounding box center [21, 186] width 16 height 6
click at [18, 189] on input "checkbox" at bounding box center [21, 186] width 6 height 6
click at [494, 57] on button "Form ID Submitted" at bounding box center [496, 54] width 44 height 11
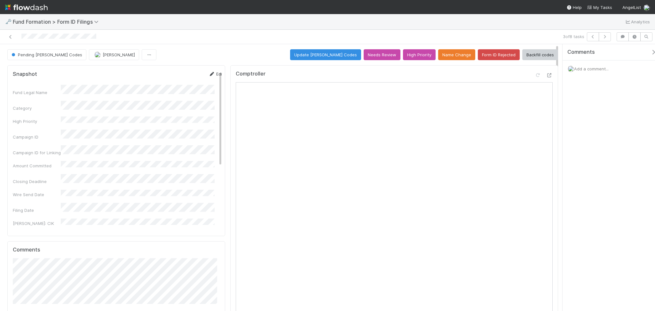
click at [209, 76] on link "Edit" at bounding box center [216, 73] width 15 height 5
click at [180, 76] on button "Save" at bounding box center [189, 76] width 18 height 11
click at [606, 40] on button "button" at bounding box center [605, 36] width 12 height 9
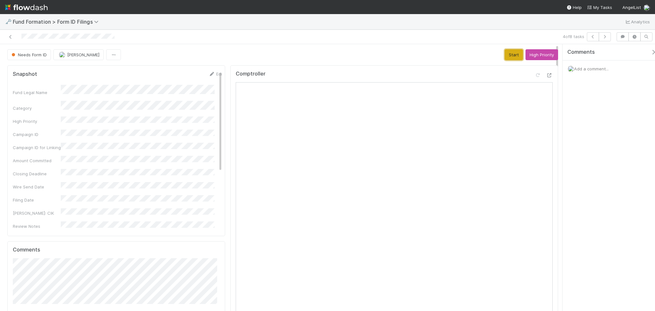
click at [505, 54] on button "Start" at bounding box center [514, 54] width 18 height 11
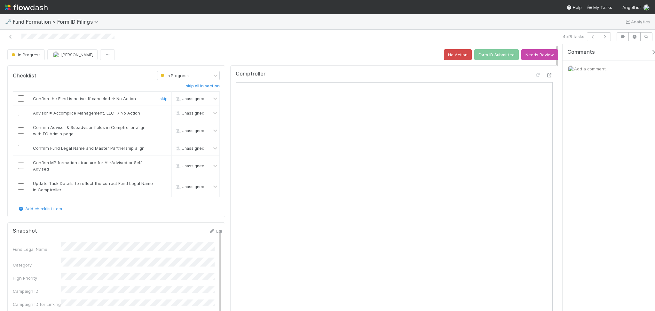
click at [20, 97] on input "checkbox" at bounding box center [21, 98] width 6 height 6
click at [22, 114] on input "checkbox" at bounding box center [21, 113] width 6 height 6
click at [24, 130] on div at bounding box center [21, 130] width 16 height 6
checkbox input "true"
click at [22, 130] on input "checkbox" at bounding box center [21, 130] width 6 height 6
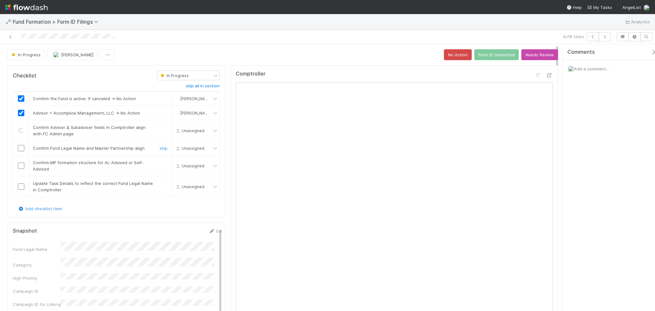
click at [20, 147] on input "checkbox" at bounding box center [21, 148] width 6 height 6
drag, startPoint x: 19, startPoint y: 167, endPoint x: 72, endPoint y: 173, distance: 53.2
click at [20, 167] on input "checkbox" at bounding box center [21, 165] width 6 height 6
click at [162, 181] on link "skip" at bounding box center [164, 183] width 8 height 5
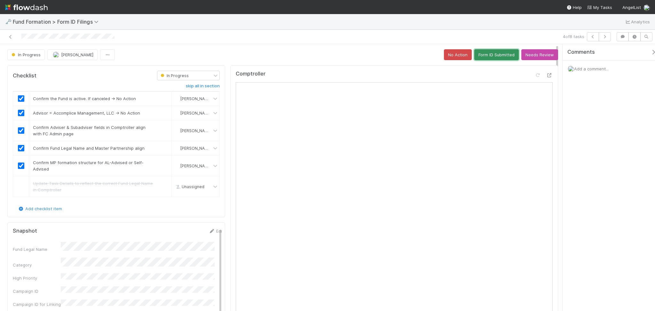
click at [484, 53] on button "Form ID Submitted" at bounding box center [496, 54] width 44 height 11
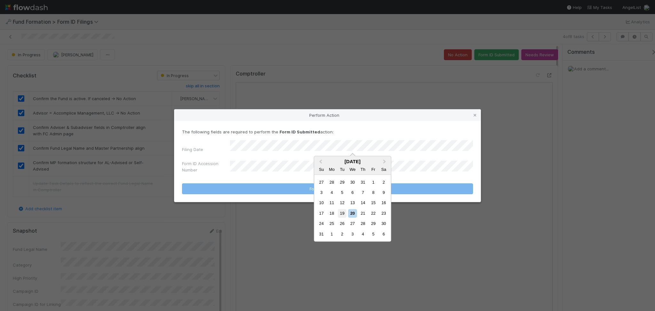
click at [343, 214] on div "19" at bounding box center [342, 213] width 9 height 9
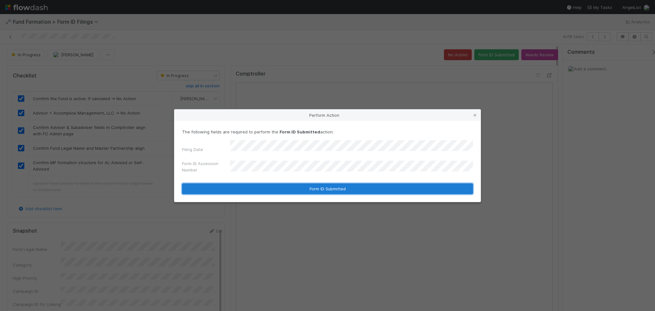
click at [304, 187] on button "Form ID Submitted" at bounding box center [327, 188] width 291 height 11
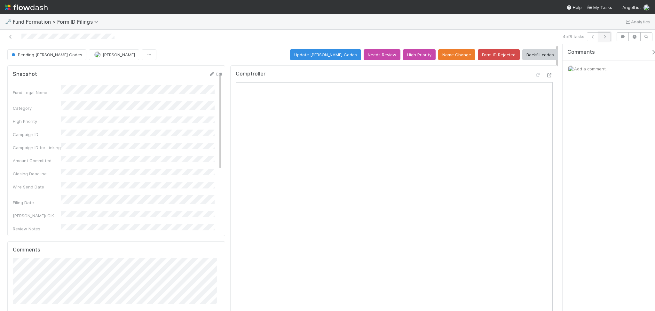
click at [606, 39] on button "button" at bounding box center [605, 36] width 12 height 9
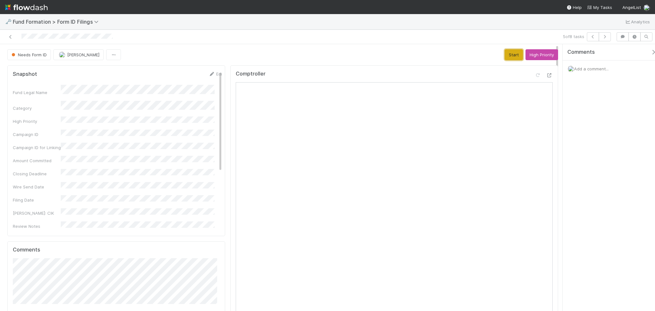
click at [506, 57] on button "Start" at bounding box center [514, 54] width 18 height 11
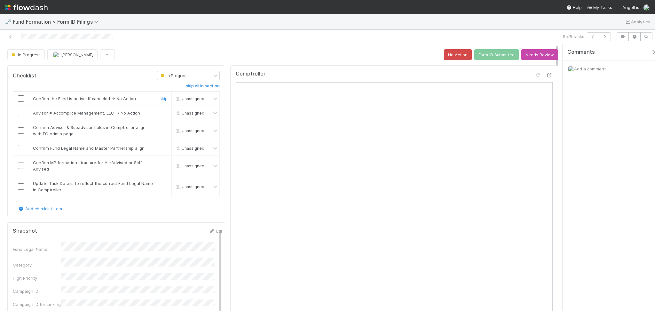
drag, startPoint x: 23, startPoint y: 97, endPoint x: 19, endPoint y: 103, distance: 7.7
click at [23, 96] on input "checkbox" at bounding box center [21, 98] width 6 height 6
click at [19, 112] on input "checkbox" at bounding box center [21, 113] width 6 height 6
click at [20, 130] on input "checkbox" at bounding box center [21, 130] width 6 height 6
click at [19, 148] on input "checkbox" at bounding box center [21, 148] width 6 height 6
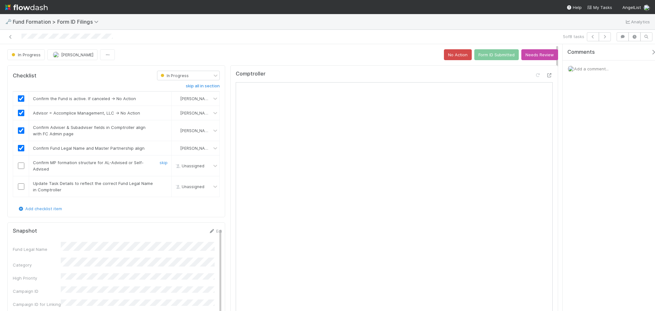
click at [19, 164] on input "checkbox" at bounding box center [21, 165] width 6 height 6
click at [163, 182] on link "skip" at bounding box center [164, 183] width 8 height 5
click at [493, 54] on button "Form ID Submitted" at bounding box center [496, 54] width 44 height 11
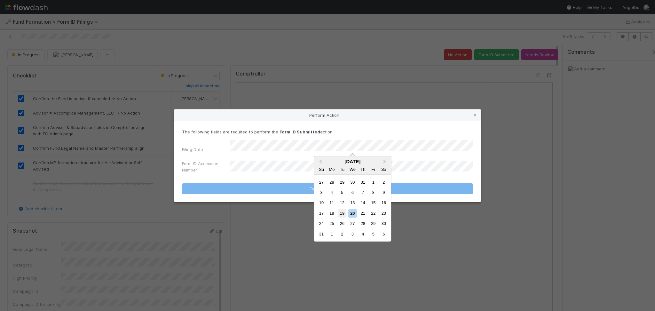
click at [344, 213] on div "19" at bounding box center [342, 213] width 9 height 9
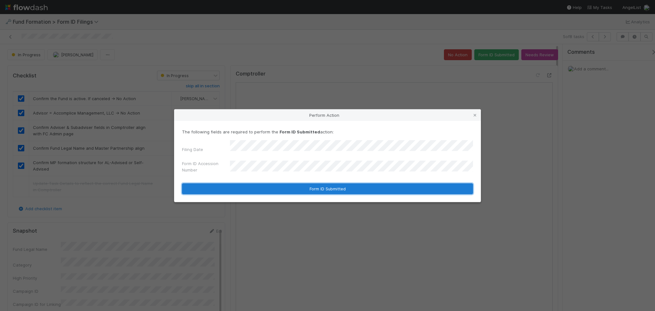
click at [293, 189] on button "Form ID Submitted" at bounding box center [327, 188] width 291 height 11
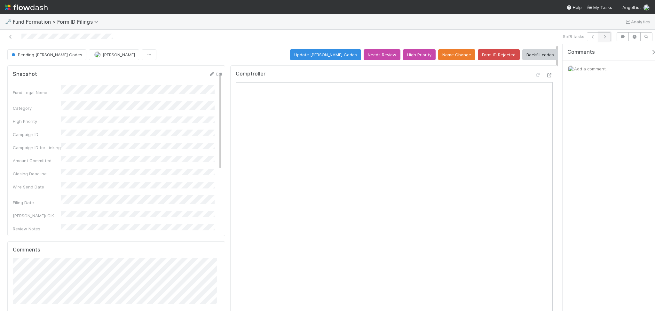
click at [607, 35] on icon "button" at bounding box center [605, 37] width 6 height 4
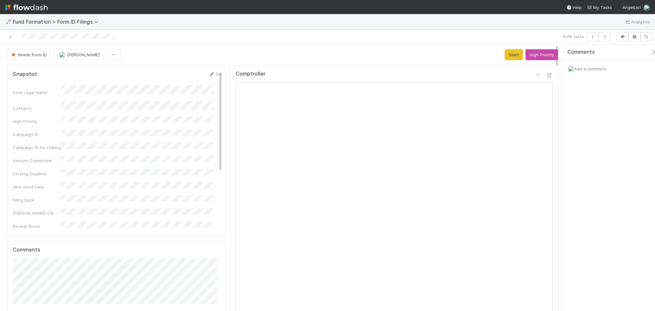
click at [159, 27] on div "🗝️ Fund Formation > Form ID Filings Analytics" at bounding box center [327, 21] width 655 height 15
drag, startPoint x: 506, startPoint y: 57, endPoint x: 480, endPoint y: 68, distance: 27.8
click at [506, 56] on button "Start" at bounding box center [514, 54] width 18 height 11
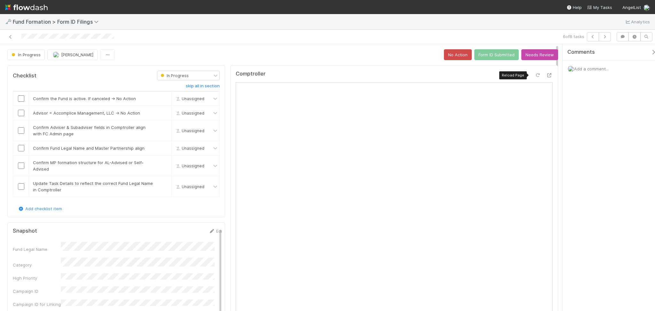
drag, startPoint x: 529, startPoint y: 75, endPoint x: 523, endPoint y: 74, distance: 5.7
click at [535, 75] on icon at bounding box center [538, 75] width 6 height 4
drag, startPoint x: 20, startPoint y: 97, endPoint x: 22, endPoint y: 114, distance: 16.7
click at [20, 97] on input "checkbox" at bounding box center [21, 98] width 6 height 6
click at [20, 116] on input "checkbox" at bounding box center [21, 113] width 6 height 6
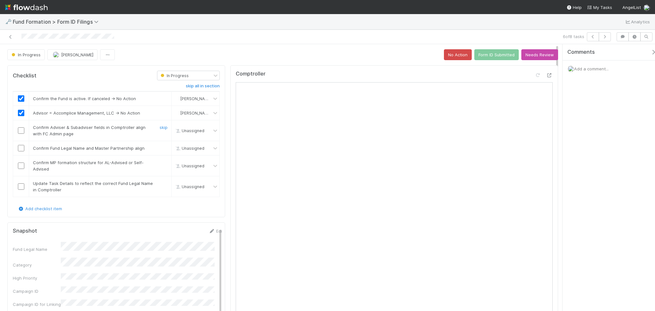
click at [20, 131] on input "checkbox" at bounding box center [21, 130] width 6 height 6
click at [19, 146] on input "checkbox" at bounding box center [21, 148] width 6 height 6
click at [20, 167] on input "checkbox" at bounding box center [21, 165] width 6 height 6
click at [160, 184] on link "skip" at bounding box center [164, 183] width 8 height 5
click at [489, 54] on button "Form ID Submitted" at bounding box center [496, 54] width 44 height 11
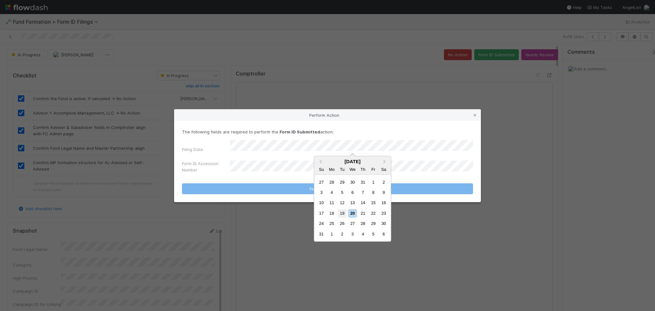
click at [340, 214] on div "19" at bounding box center [342, 213] width 9 height 9
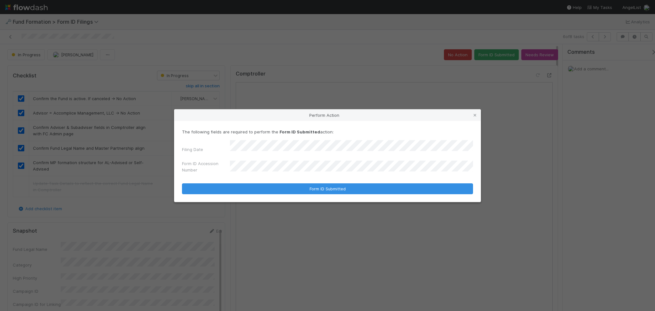
click at [278, 173] on div "Form ID Accession Number" at bounding box center [327, 167] width 291 height 15
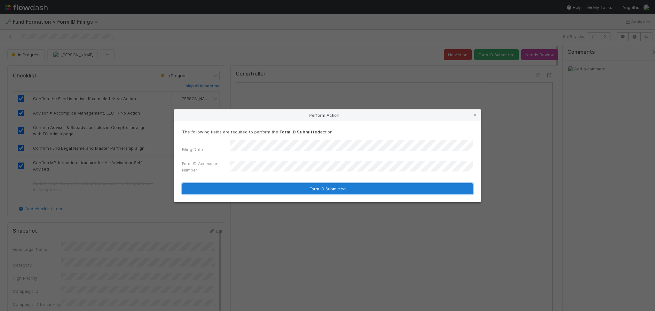
click at [302, 192] on button "Form ID Submitted" at bounding box center [327, 188] width 291 height 11
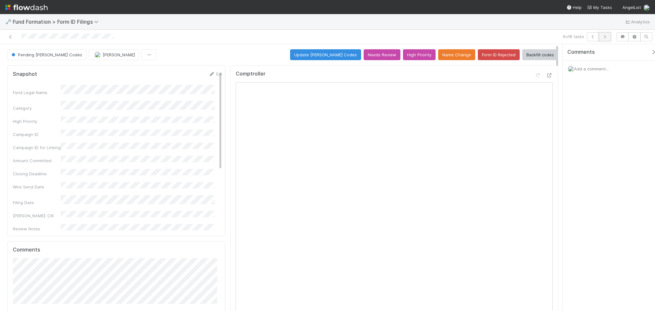
click at [605, 37] on icon "button" at bounding box center [605, 37] width 6 height 4
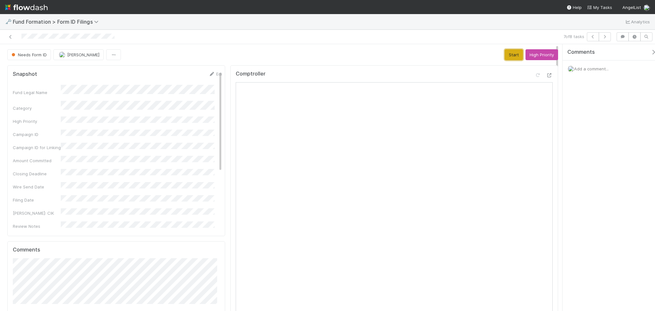
click at [505, 59] on button "Start" at bounding box center [514, 54] width 18 height 11
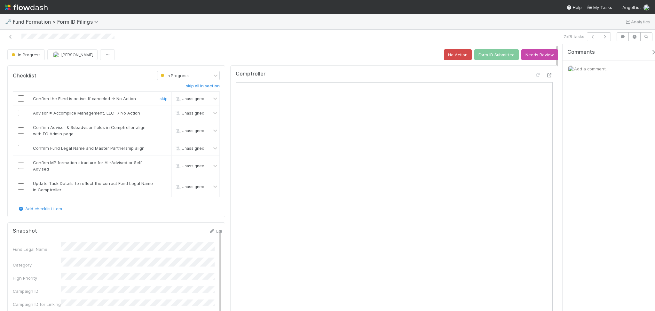
drag, startPoint x: 16, startPoint y: 98, endPoint x: 19, endPoint y: 100, distance: 3.6
click at [16, 98] on div at bounding box center [21, 98] width 16 height 6
drag, startPoint x: 21, startPoint y: 99, endPoint x: 19, endPoint y: 109, distance: 9.5
click at [21, 99] on input "checkbox" at bounding box center [21, 98] width 6 height 6
click at [19, 114] on input "checkbox" at bounding box center [21, 113] width 6 height 6
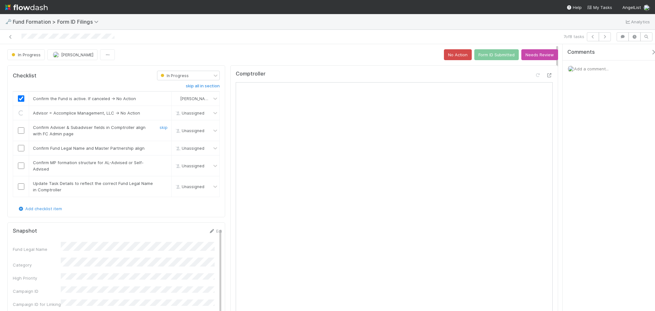
click at [21, 131] on input "checkbox" at bounding box center [21, 130] width 6 height 6
click at [20, 148] on input "checkbox" at bounding box center [21, 148] width 6 height 6
click at [21, 167] on input "checkbox" at bounding box center [21, 165] width 6 height 6
click at [160, 182] on link "skip" at bounding box center [164, 183] width 8 height 5
click at [486, 56] on button "Form ID Submitted" at bounding box center [496, 54] width 44 height 11
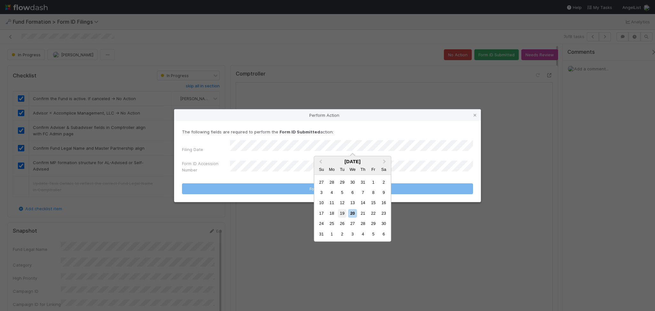
click at [343, 212] on div "19" at bounding box center [342, 213] width 9 height 9
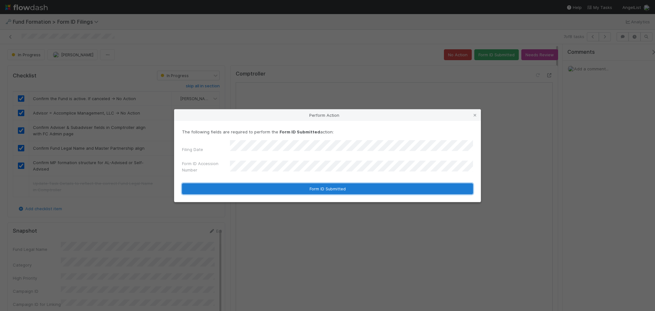
click at [290, 187] on button "Form ID Submitted" at bounding box center [327, 188] width 291 height 11
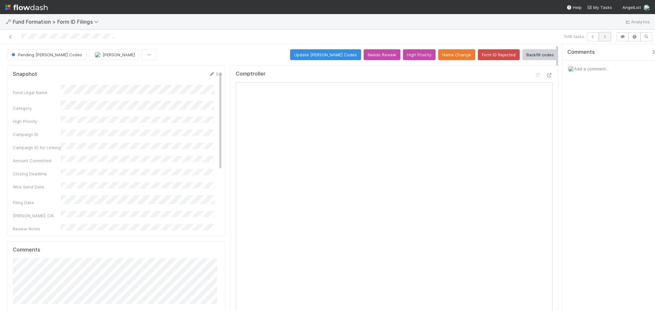
click at [605, 36] on icon "button" at bounding box center [605, 37] width 6 height 4
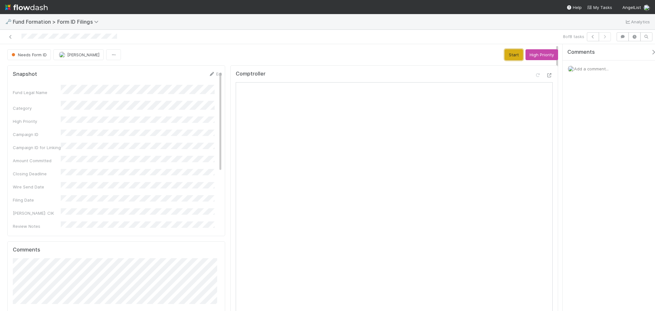
click at [505, 59] on button "Start" at bounding box center [514, 54] width 18 height 11
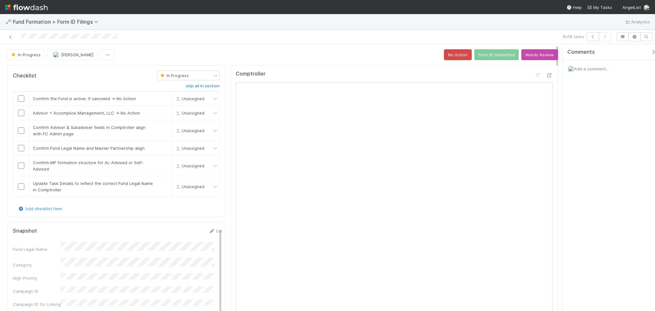
click at [534, 71] on div "Comptroller Reload Page" at bounding box center [394, 77] width 317 height 12
click at [535, 72] on div at bounding box center [538, 75] width 6 height 6
click at [19, 99] on input "checkbox" at bounding box center [21, 98] width 6 height 6
click at [21, 115] on input "checkbox" at bounding box center [21, 113] width 6 height 6
click at [20, 131] on input "checkbox" at bounding box center [21, 130] width 6 height 6
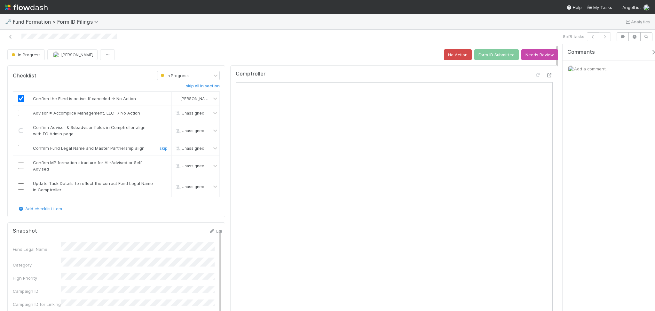
click at [19, 148] on input "checkbox" at bounding box center [21, 148] width 6 height 6
checkbox input "true"
click at [21, 167] on input "checkbox" at bounding box center [21, 165] width 6 height 6
click at [160, 184] on link "skip" at bounding box center [164, 183] width 8 height 5
click at [490, 53] on button "Form ID Submitted" at bounding box center [496, 54] width 44 height 11
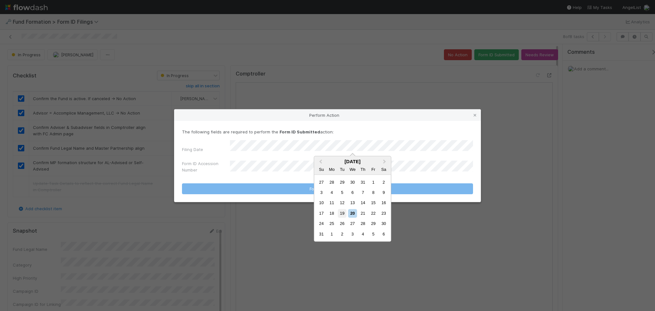
click at [341, 212] on div "19" at bounding box center [342, 213] width 9 height 9
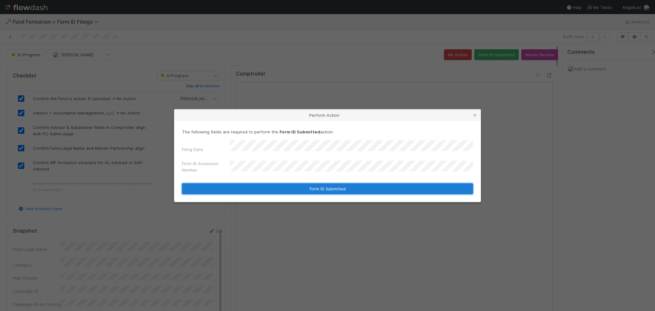
click at [306, 187] on button "Form ID Submitted" at bounding box center [327, 188] width 291 height 11
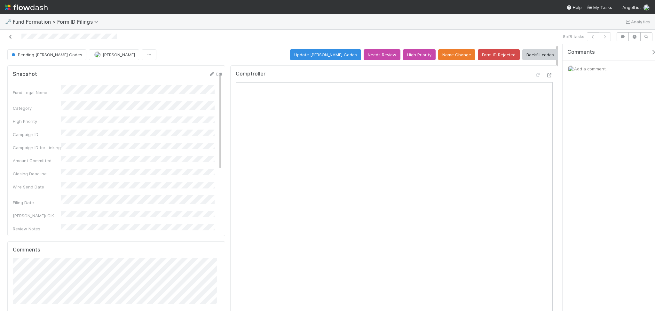
click at [11, 36] on icon at bounding box center [10, 37] width 6 height 4
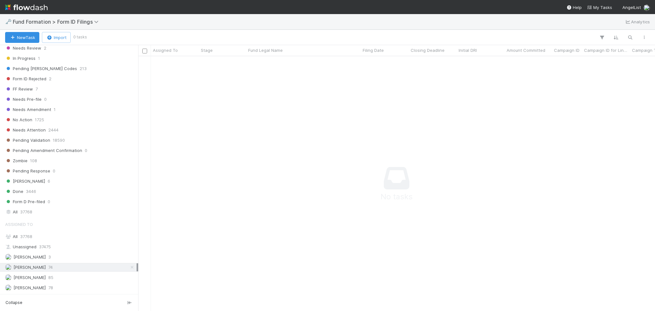
scroll to position [207, 0]
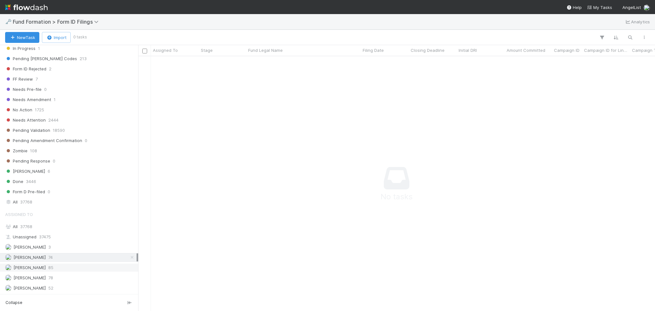
click at [51, 267] on div "Meg Castanare 85" at bounding box center [70, 268] width 131 height 8
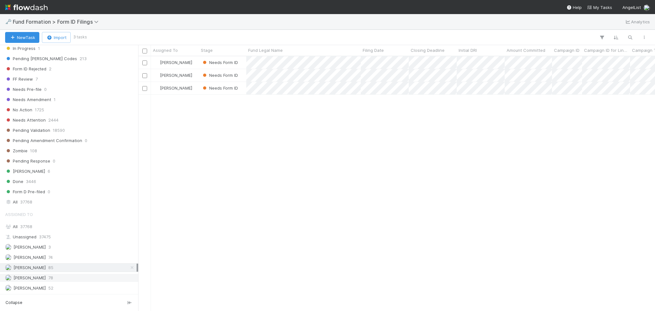
scroll to position [248, 510]
click at [53, 278] on div "Raven Jacinto 78" at bounding box center [70, 278] width 131 height 8
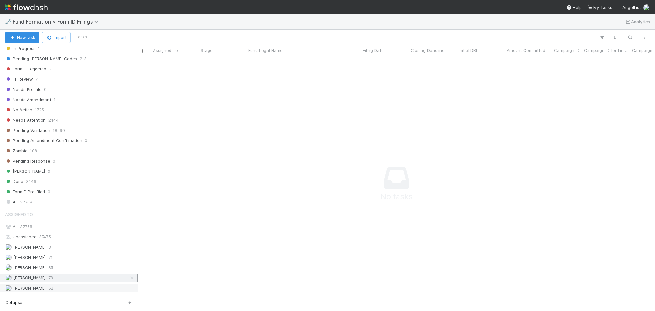
scroll to position [241, 504]
click at [57, 287] on div "Roselyn de Villa 52" at bounding box center [70, 288] width 131 height 8
click at [29, 204] on span "37768" at bounding box center [26, 202] width 12 height 8
click at [33, 223] on div "All 37768" at bounding box center [70, 227] width 131 height 8
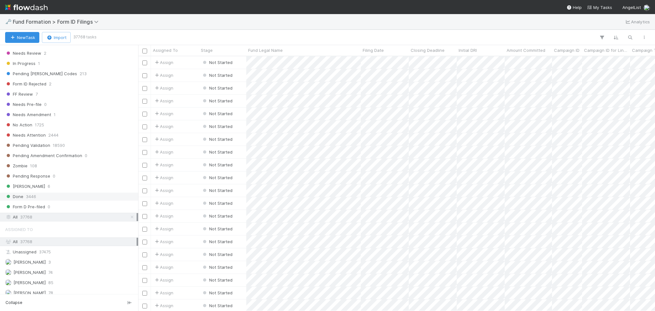
scroll to position [207, 0]
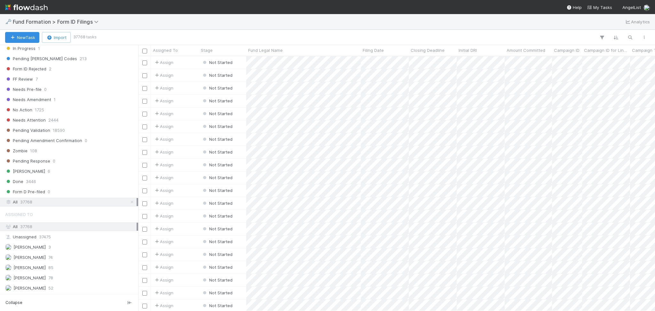
click at [632, 31] on div "New Task Import 37768 tasks Search Search Search" at bounding box center [327, 37] width 655 height 15
click at [628, 37] on icon "button" at bounding box center [630, 38] width 6 height 6
click at [591, 30] on input at bounding box center [597, 27] width 64 height 8
paste input "PE-0715 Fund II, a series of Roll Up Vehicles, LP,"
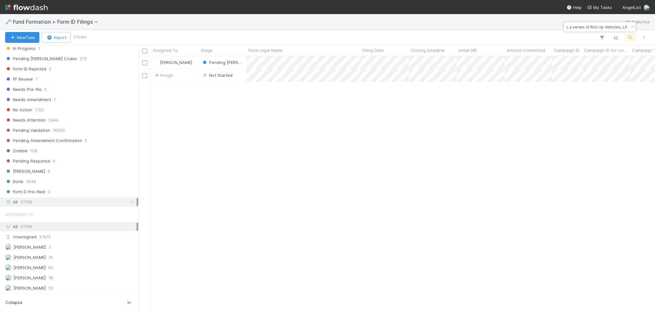
scroll to position [248, 510]
type input "PE-0715 Fund II, a series of Roll Up Vehicles, LP"
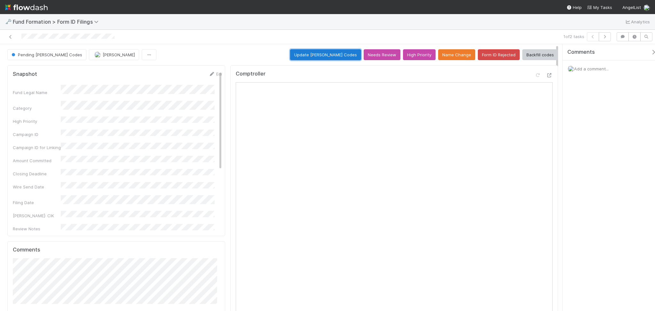
click at [331, 58] on button "Update EDGAR Codes" at bounding box center [325, 54] width 71 height 11
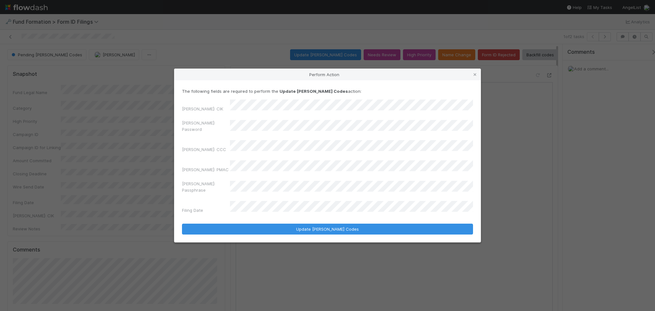
click at [226, 135] on div "EDGAR: Password" at bounding box center [327, 127] width 291 height 15
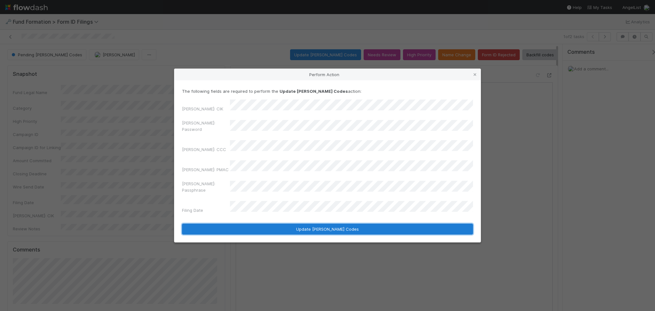
click at [310, 224] on button "Update EDGAR Codes" at bounding box center [327, 229] width 291 height 11
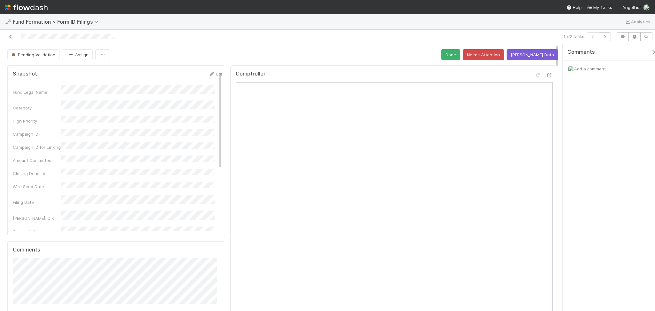
click at [9, 38] on icon at bounding box center [10, 37] width 6 height 4
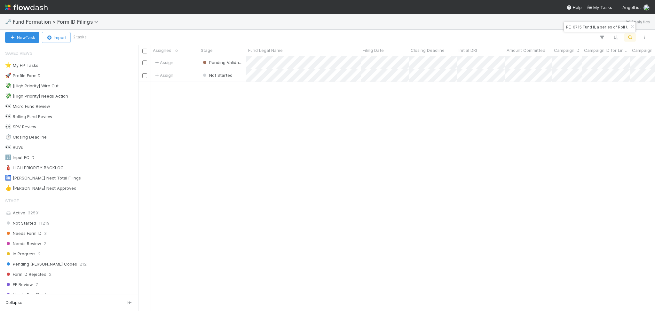
scroll to position [248, 510]
click at [605, 30] on input "PE-0715 Fund II, a series of Roll Up Vehicles, LP" at bounding box center [597, 27] width 64 height 8
paste input "AS-0607 Fund"
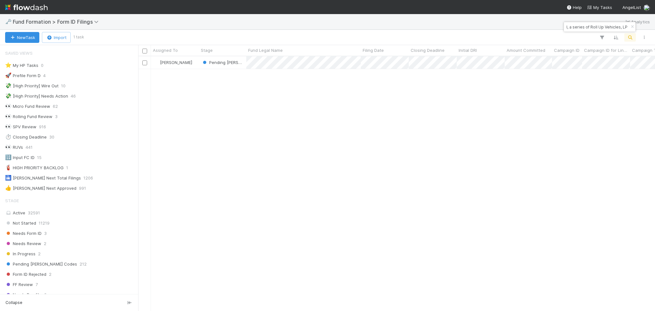
type input "AS-0607 Fund I, a series of Roll Up Vehicles, LP"
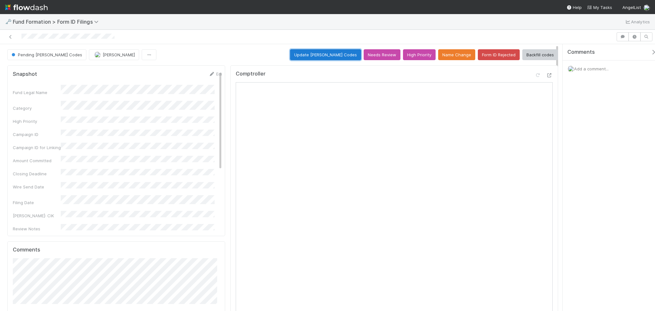
click at [337, 54] on button "Update EDGAR Codes" at bounding box center [325, 54] width 71 height 11
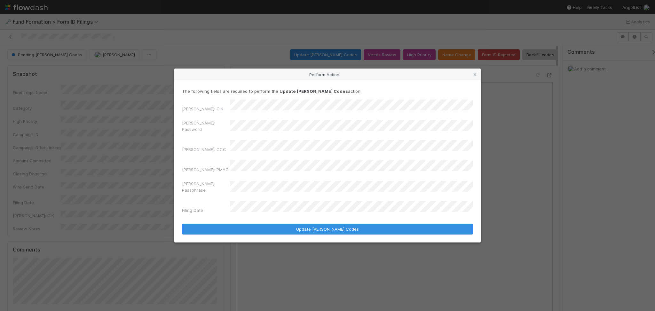
click at [222, 140] on div "EDGAR: CIK EDGAR: Password EDGAR: CCC EDGAR: PMAC EDGAR: Passphrase Filing Date" at bounding box center [327, 157] width 291 height 116
click at [296, 224] on div "The following fields are required to perform the Update EDGAR Codes action: EDG…" at bounding box center [327, 161] width 306 height 162
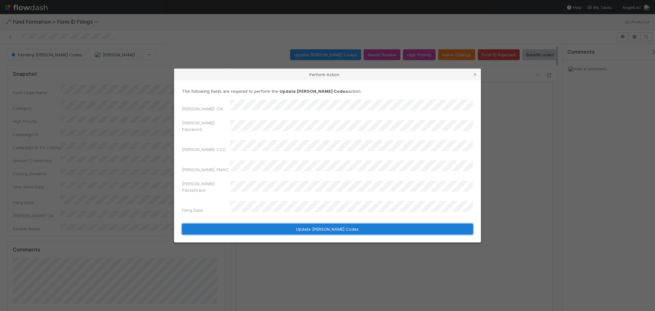
click at [297, 224] on button "Update EDGAR Codes" at bounding box center [327, 229] width 291 height 11
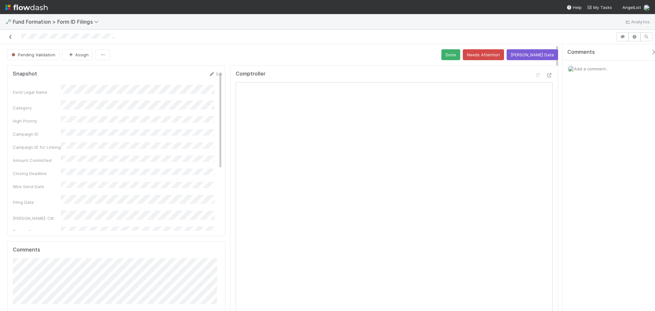
click at [8, 37] on icon at bounding box center [10, 37] width 6 height 4
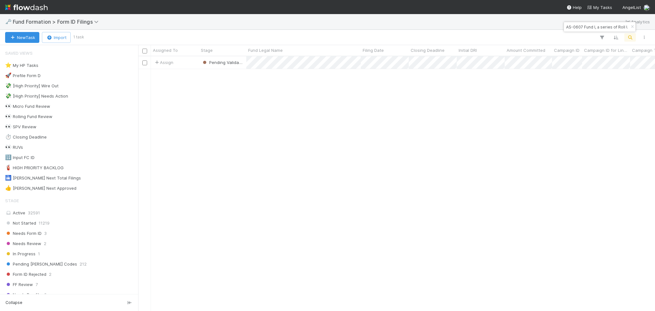
scroll to position [248, 510]
click at [582, 27] on input "AS-0607 Fund I, a series of Roll Up Vehicles, LP" at bounding box center [597, 27] width 64 height 8
paste input "MI-0728 Fund III, a series of Riverside Ventur"
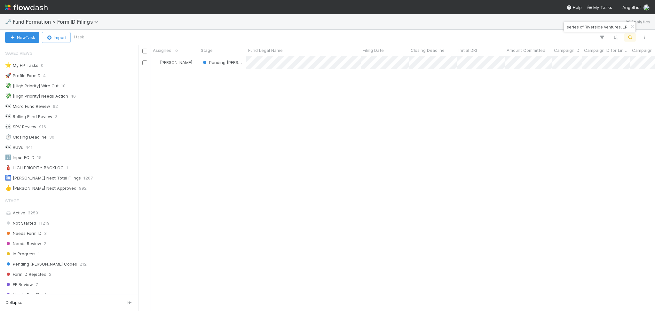
type input "MI-0728 Fund III, a series of Riverside Ventures, LP"
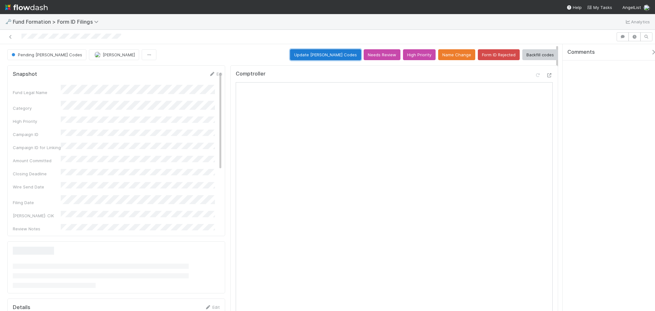
click at [328, 55] on button "Update EDGAR Codes" at bounding box center [325, 54] width 71 height 11
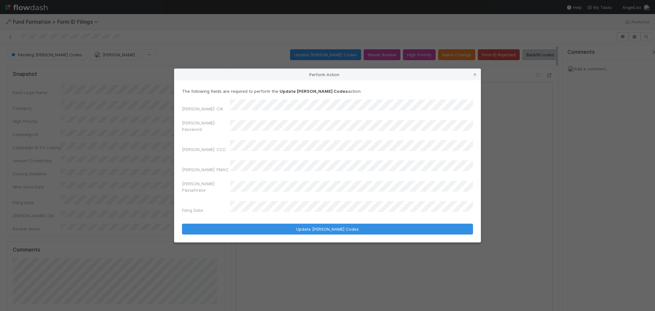
click at [223, 126] on div "EDGAR: CIK EDGAR: Password EDGAR: CCC EDGAR: PMAC EDGAR: Passphrase Filing Date" at bounding box center [327, 157] width 291 height 116
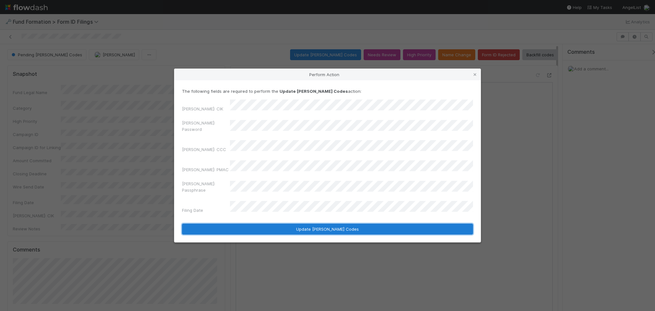
click at [316, 224] on button "Update EDGAR Codes" at bounding box center [327, 229] width 291 height 11
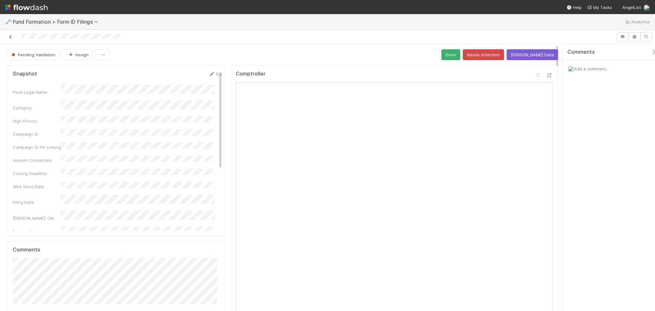
click at [8, 37] on icon at bounding box center [10, 37] width 6 height 4
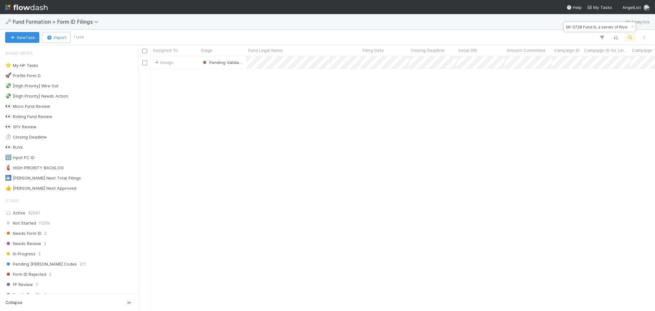
scroll to position [248, 510]
click at [594, 27] on input "MI-0728 Fund III, a series of Riverside Ventures, LP" at bounding box center [597, 27] width 64 height 8
paste input "KI-0331 Gaingels Fund II, a series of DVC"
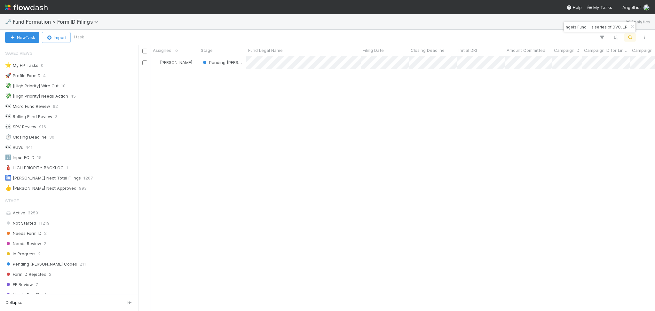
type input "KI-0331 Gaingels Fund II, a series of DVC, LP"
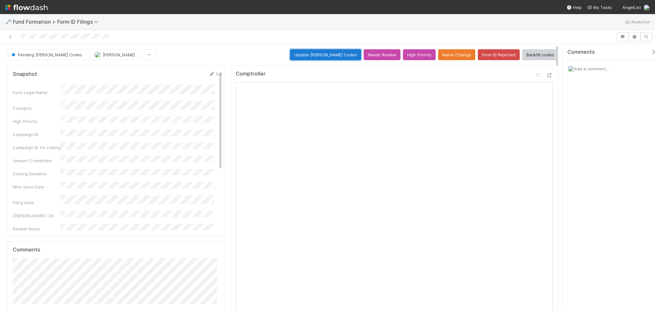
click at [326, 58] on button "Update EDGAR Codes" at bounding box center [325, 54] width 71 height 11
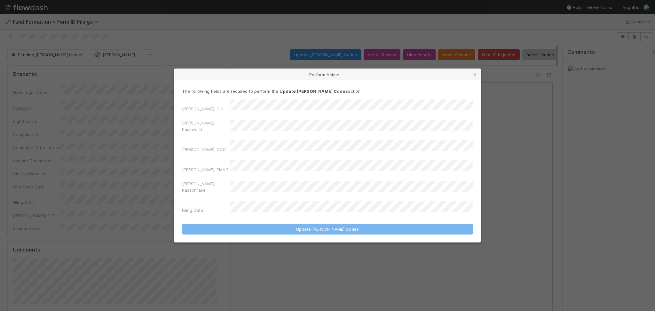
click at [271, 123] on div "EDGAR: CIK EDGAR: Password EDGAR: CCC EDGAR: PMAC EDGAR: Passphrase Filing Date" at bounding box center [327, 157] width 291 height 116
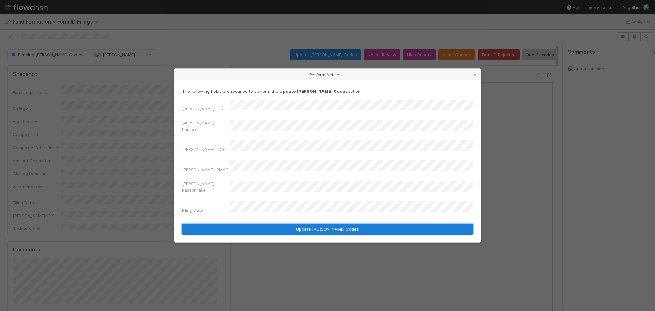
click at [305, 224] on button "Update EDGAR Codes" at bounding box center [327, 229] width 291 height 11
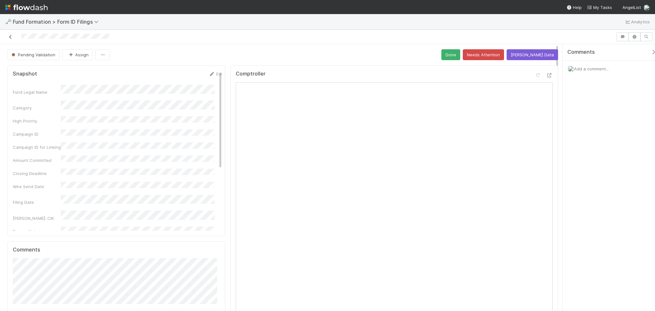
click at [11, 36] on icon at bounding box center [10, 37] width 6 height 4
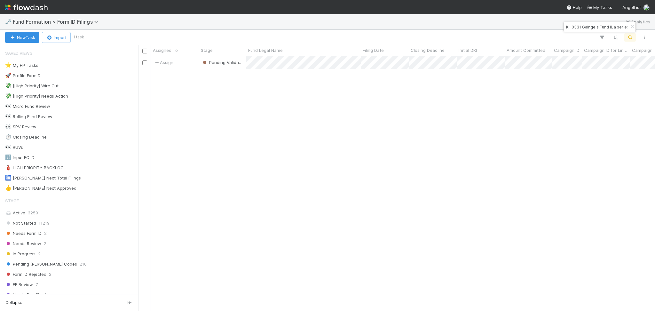
scroll to position [248, 510]
click at [611, 24] on input "KI-0331 Gaingels Fund II, a series of DVC, LP" at bounding box center [597, 27] width 64 height 8
paste input "Angels-CA-0707 Fund I, a series of AngelList Funds 2025"
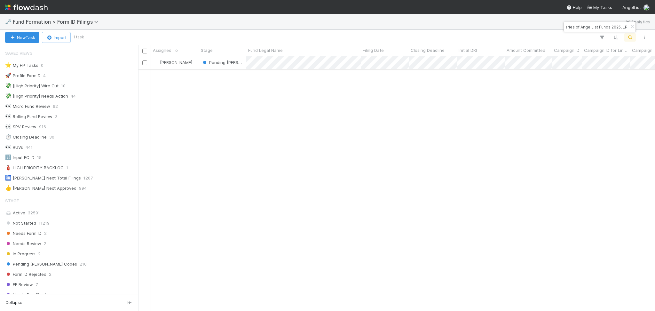
type input "Angels-CA-0707 Fund I, a series of AngelList Funds 2025, LP"
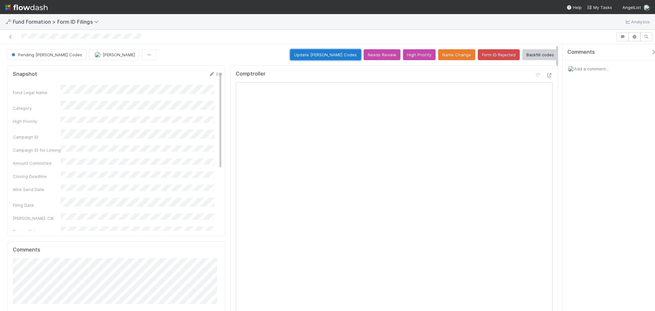
click at [333, 59] on button "Update EDGAR Codes" at bounding box center [325, 54] width 71 height 11
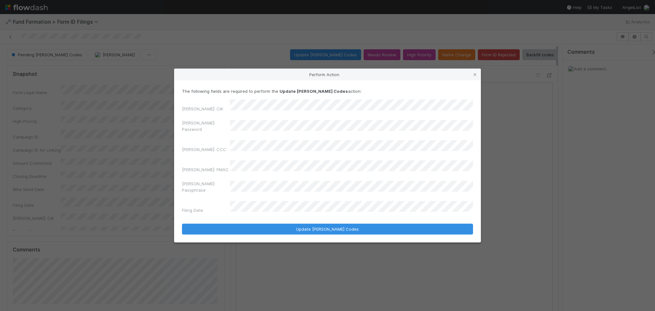
click at [222, 133] on div "EDGAR: Password" at bounding box center [327, 127] width 291 height 15
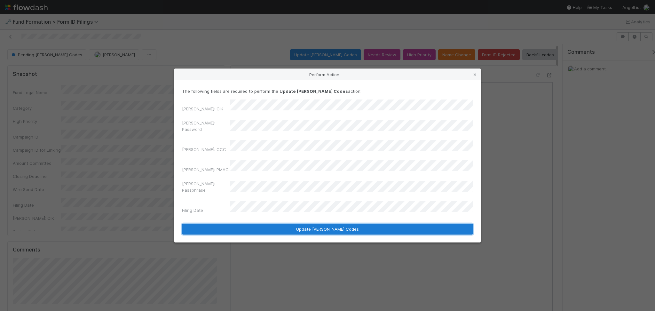
click at [292, 224] on button "Update EDGAR Codes" at bounding box center [327, 229] width 291 height 11
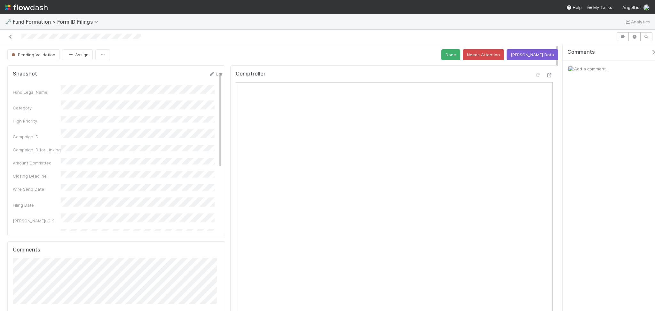
click at [11, 36] on icon at bounding box center [10, 37] width 6 height 4
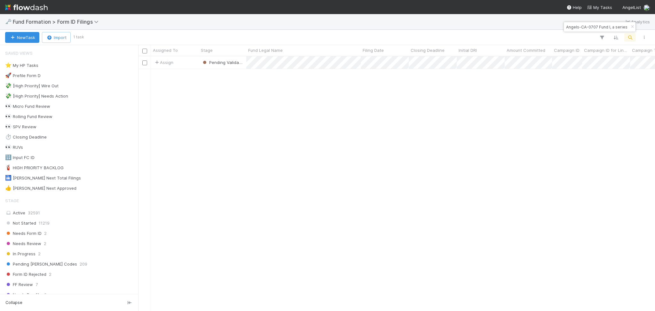
scroll to position [248, 510]
click at [578, 28] on input "Angels-CA-0707 Fund I, a series of AngelList Funds 2025, LP" at bounding box center [597, 27] width 64 height 8
paste input "FU-0805 Fund I, a series of AlterGlobal - Growth - 1,"
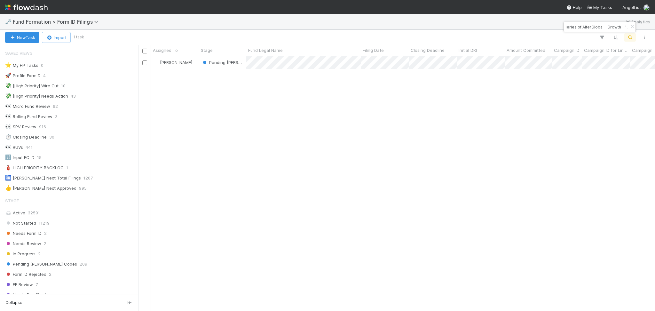
type input "FU-0805 Fund I, a series of AlterGlobal - Growth - 1,"
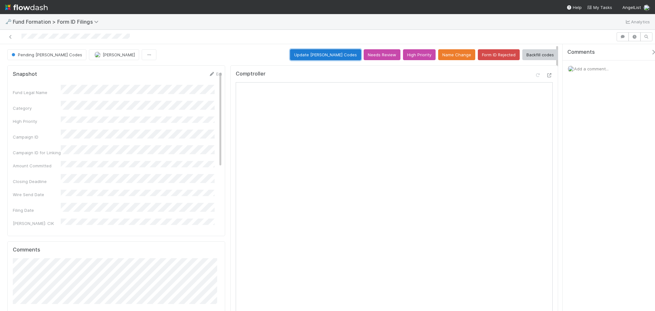
click at [320, 54] on button "Update EDGAR Codes" at bounding box center [325, 54] width 71 height 11
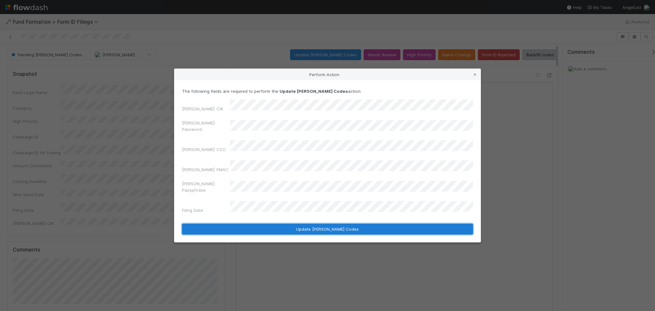
click at [309, 224] on button "Update EDGAR Codes" at bounding box center [327, 229] width 291 height 11
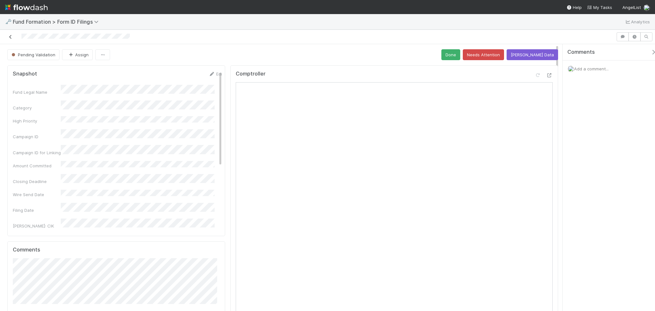
click at [11, 37] on icon at bounding box center [10, 37] width 6 height 4
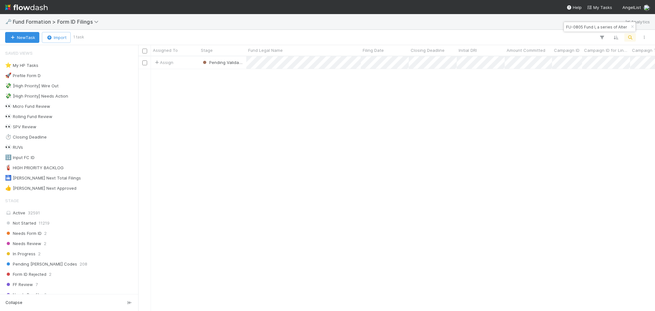
scroll to position [248, 510]
click at [599, 28] on input "FU-0805 Fund I, a series of AlterGlobal - Growth - 1," at bounding box center [597, 27] width 64 height 8
paste input "LO-0523 Fund I, a series of Roll Up Vehicles, LP"
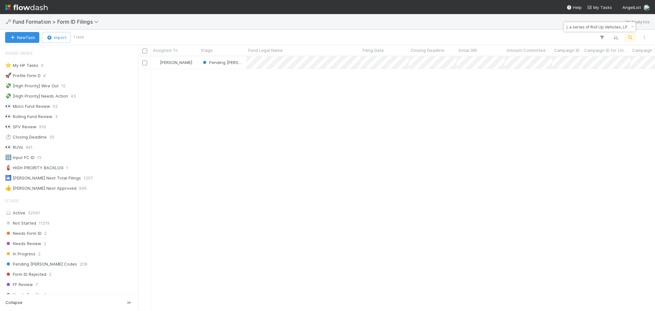
type input "LO-0523 Fund I, a series of Roll Up Vehicles, LP"
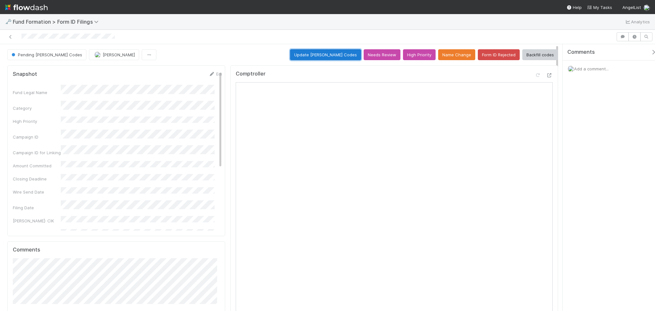
click at [313, 54] on button "Update EDGAR Codes" at bounding box center [325, 54] width 71 height 11
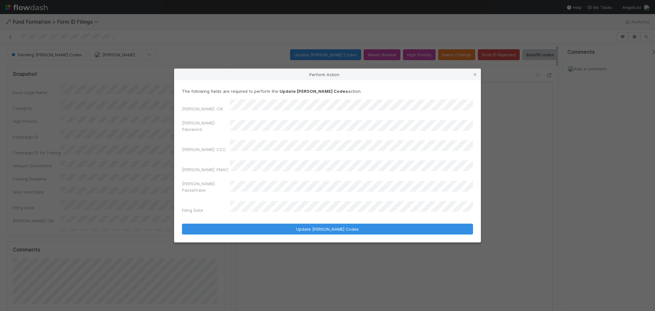
click at [216, 135] on div "EDGAR: Password" at bounding box center [327, 127] width 291 height 15
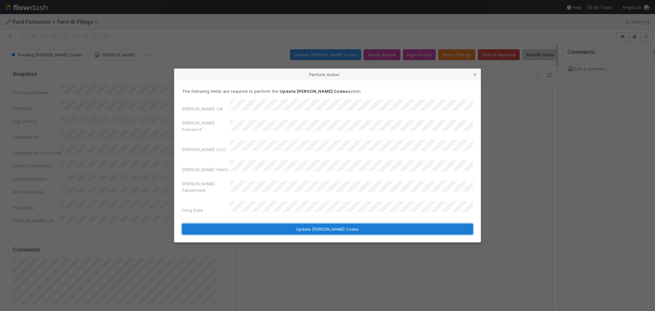
click at [293, 224] on button "Update EDGAR Codes" at bounding box center [327, 229] width 291 height 11
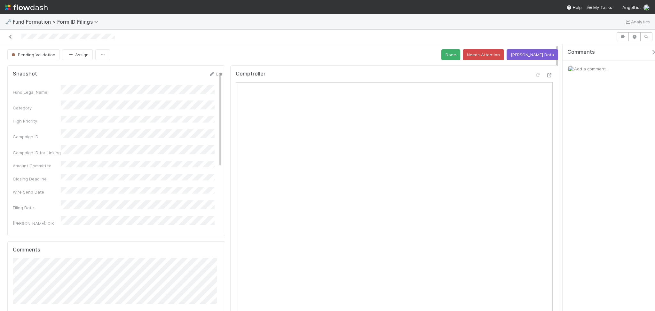
click at [11, 37] on icon at bounding box center [10, 37] width 6 height 4
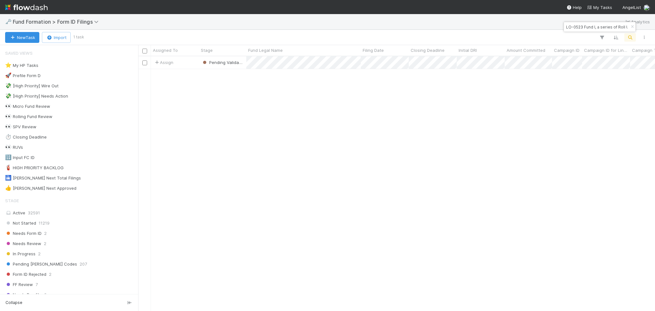
scroll to position [248, 510]
click at [567, 27] on input "LO-0523 Fund I, a series of Roll Up Vehicles, LP" at bounding box center [597, 27] width 64 height 8
paste input "AP-0618"
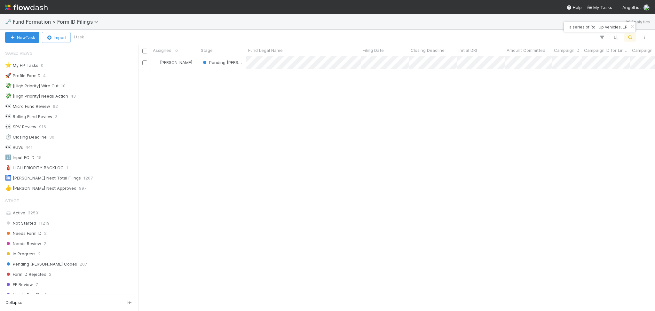
type input "AP-0618 Fund I, a series of Roll Up Vehicles, LP"
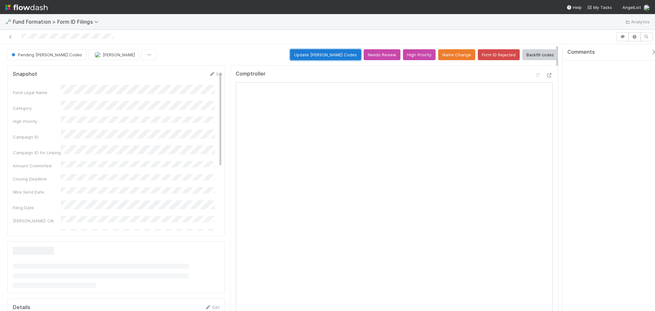
click at [335, 51] on button "Update EDGAR Codes" at bounding box center [325, 54] width 71 height 11
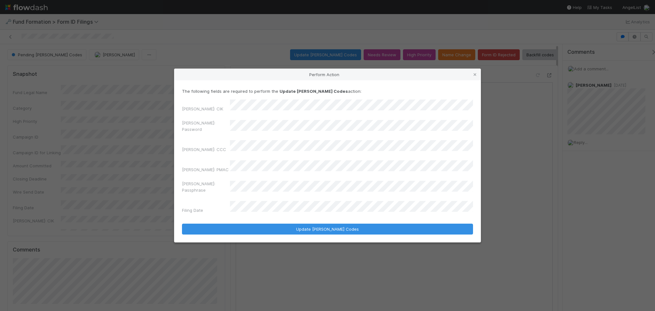
click at [217, 139] on div "EDGAR: CIK EDGAR: Password EDGAR: CCC EDGAR: PMAC EDGAR: Passphrase Filing Date" at bounding box center [327, 157] width 291 height 116
click at [265, 156] on div "EDGAR: CIK EDGAR: Password EDGAR: CCC EDGAR: PMAC EDGAR: Passphrase Filing Date" at bounding box center [327, 157] width 291 height 116
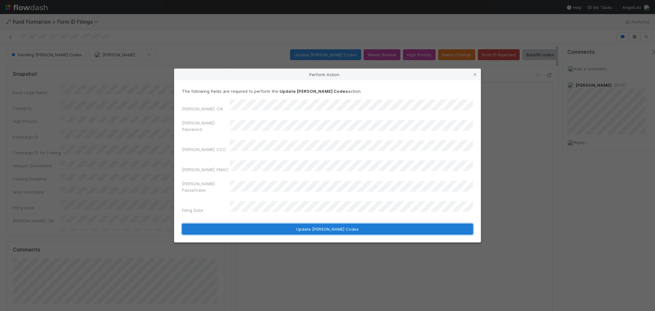
click at [293, 224] on button "Update EDGAR Codes" at bounding box center [327, 229] width 291 height 11
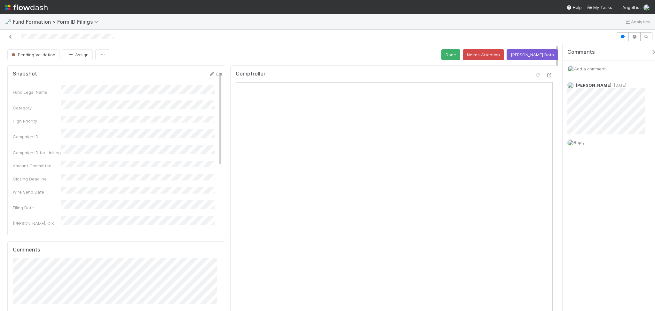
click at [12, 38] on icon at bounding box center [10, 37] width 6 height 4
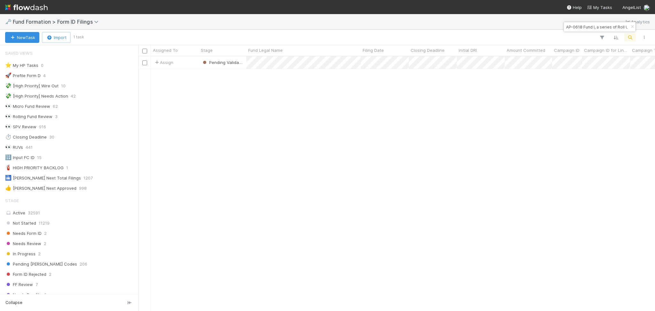
scroll to position [7, 7]
click at [576, 28] on input "AP-0618 Fund I, a series of Roll Up Vehicles, LP" at bounding box center [597, 27] width 64 height 8
paste input "S-0711 Fund I, a series of Chris Golda Investment"
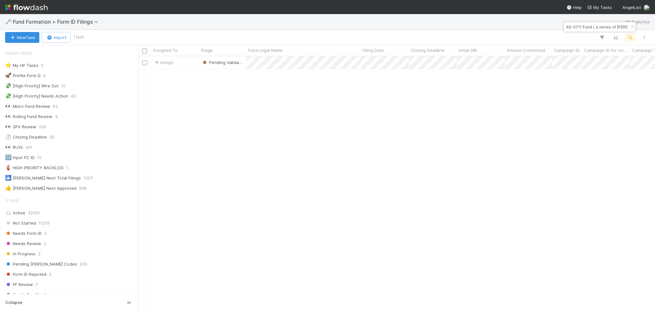
scroll to position [0, 48]
type input "AS-0711 Fund I, a series of Chris Golda Investments, LP"
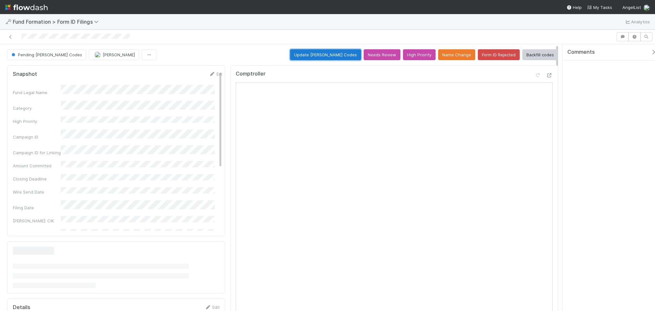
click at [323, 56] on button "Update EDGAR Codes" at bounding box center [325, 54] width 71 height 11
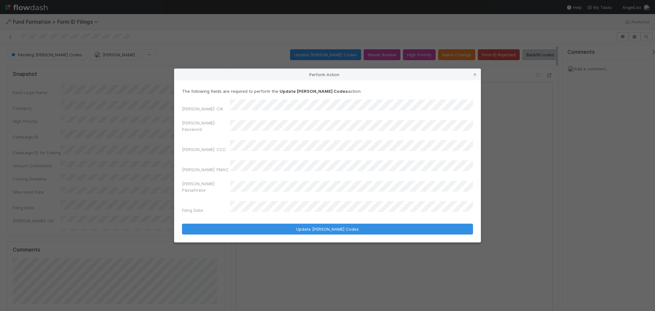
click at [205, 130] on div "EDGAR: Password" at bounding box center [327, 127] width 291 height 15
click at [205, 130] on label"] "EDGAR: Password" at bounding box center [206, 126] width 48 height 13
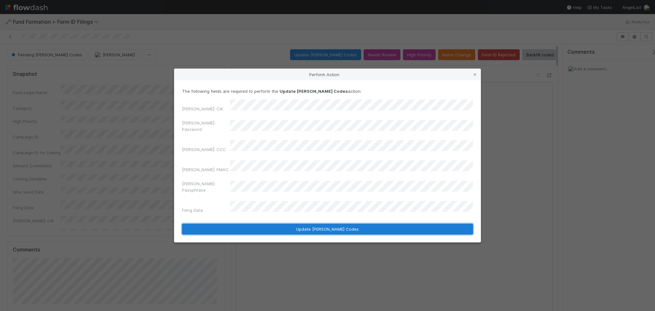
click at [289, 224] on button "Update EDGAR Codes" at bounding box center [327, 229] width 291 height 11
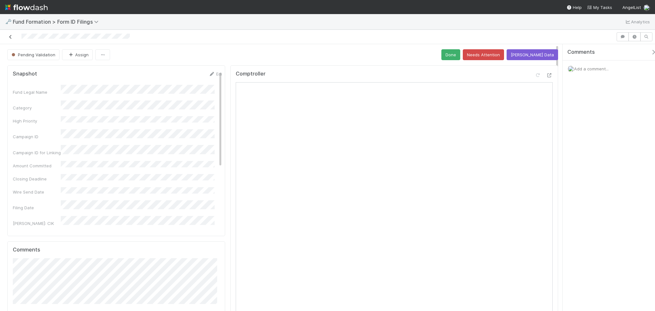
click at [11, 36] on icon at bounding box center [10, 37] width 6 height 4
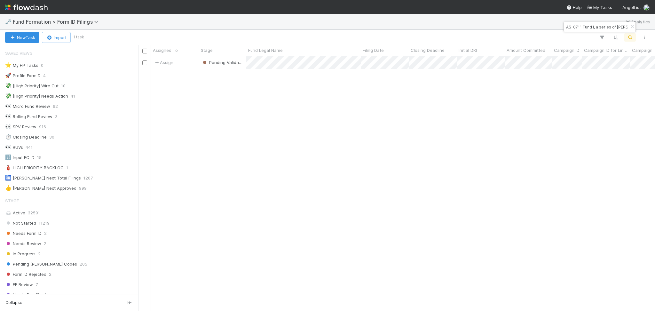
scroll to position [7, 7]
click at [575, 26] on input "AS-0711 Fund I, a series of Chris Golda Investments, LP" at bounding box center [597, 27] width 64 height 8
paste input "C-0731 Fund III, a series of An Oxcart Natural Jawn, L"
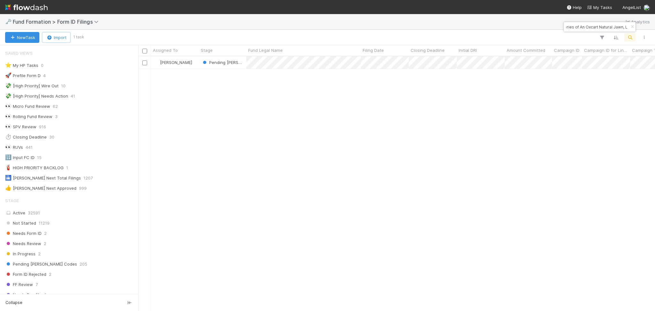
scroll to position [248, 510]
type input "AC-0731 Fund III, a series of An Oxcart Natural Jawn, L"
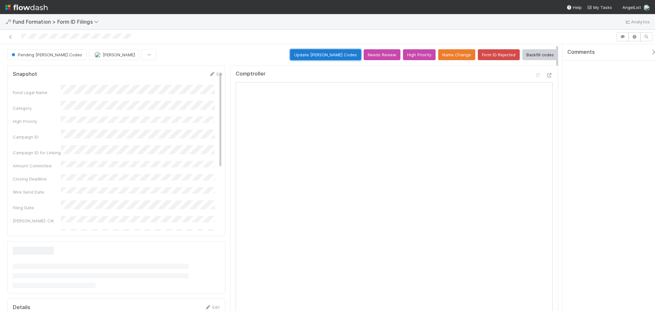
click at [343, 51] on button "Update EDGAR Codes" at bounding box center [325, 54] width 71 height 11
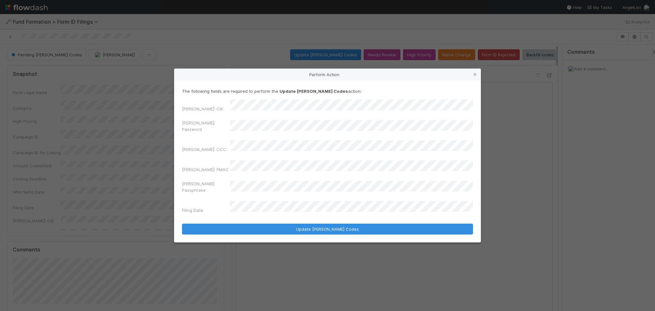
click at [205, 140] on div "EDGAR: CIK EDGAR: Password EDGAR: CCC EDGAR: PMAC EDGAR: Passphrase Filing Date" at bounding box center [327, 157] width 291 height 116
click at [255, 155] on div "EDGAR: CIK EDGAR: Password EDGAR: CCC EDGAR: PMAC EDGAR: Passphrase Filing Date" at bounding box center [327, 157] width 291 height 116
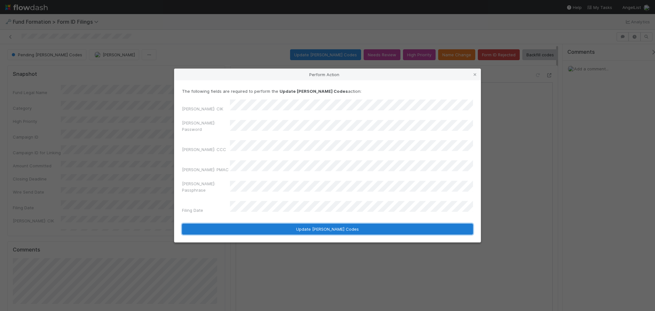
click at [294, 224] on button "Update EDGAR Codes" at bounding box center [327, 229] width 291 height 11
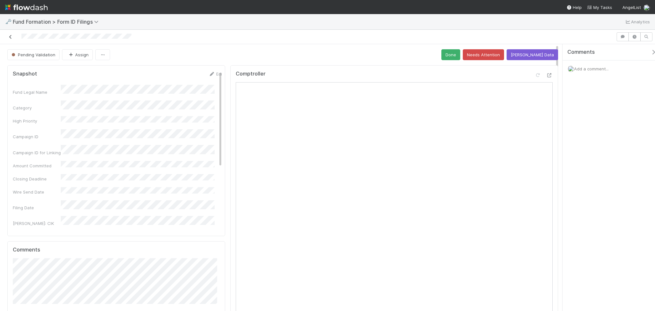
click at [10, 34] on link at bounding box center [10, 37] width 6 height 6
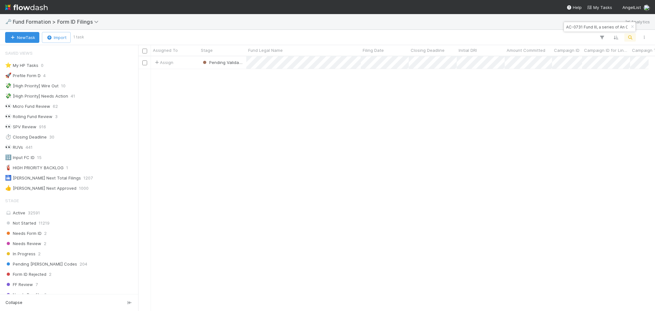
scroll to position [7, 7]
click at [566, 26] on input "AC-0731 Fund III, a series of An Oxcart Natural Jawn, L" at bounding box center [597, 27] width 64 height 8
paste input "BeamSPV, a series of VitalStage Ventures Paradigm AI Fund"
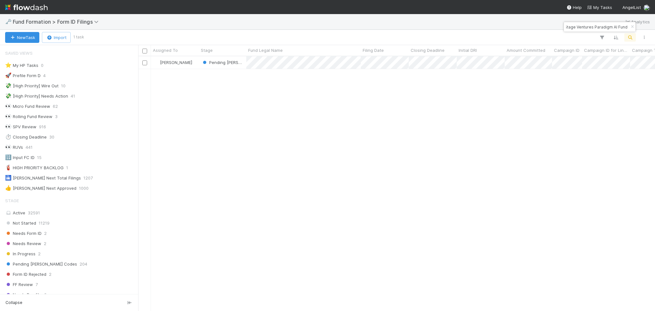
scroll to position [248, 510]
type input "BeamSPV, a series of VitalStage Ventures Paradigm AI Fund"
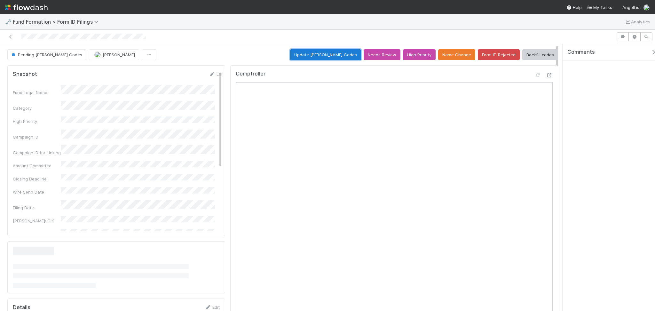
click at [316, 57] on button "Update EDGAR Codes" at bounding box center [325, 54] width 71 height 11
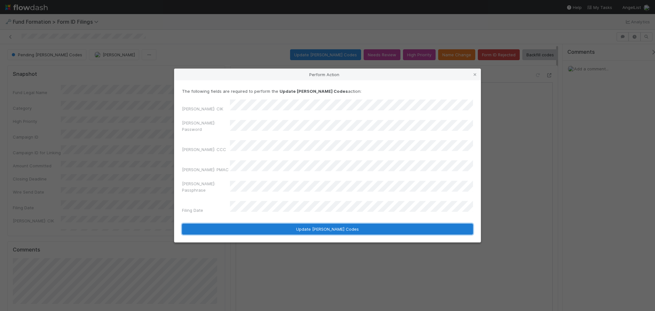
click at [306, 224] on button "Update EDGAR Codes" at bounding box center [327, 229] width 291 height 11
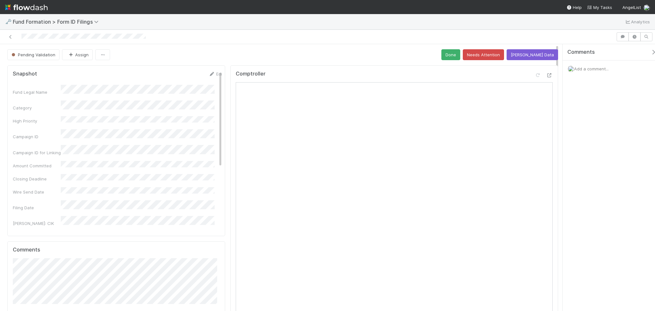
click at [7, 33] on div at bounding box center [308, 36] width 611 height 9
click at [11, 39] on link at bounding box center [10, 37] width 6 height 6
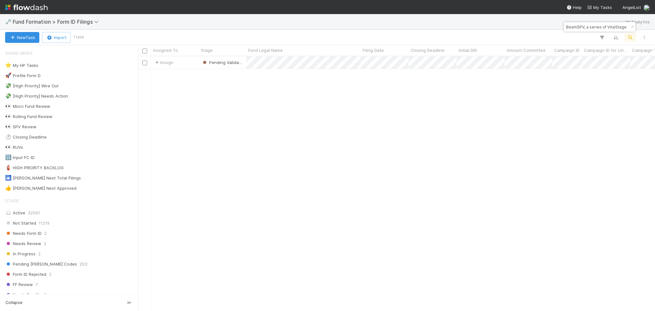
scroll to position [248, 510]
click at [593, 27] on input "BeamSPV, a series of VitalStage Ventures Paradigm AI Fund" at bounding box center [597, 27] width 64 height 8
paste input "FO-0511 Fund I, a series of Roll Up Vehicles, LP"
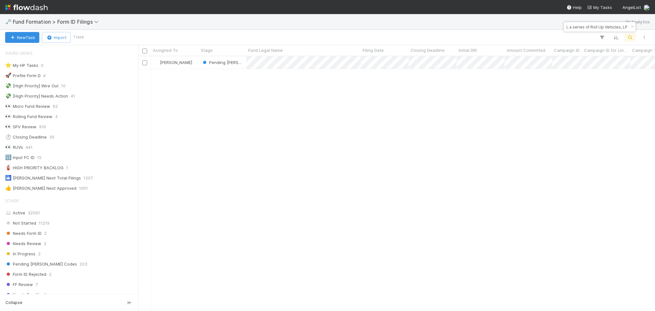
type input "FO-0511 Fund I, a series of Roll Up Vehicles, LP"
click at [347, 61] on div at bounding box center [327, 155] width 655 height 311
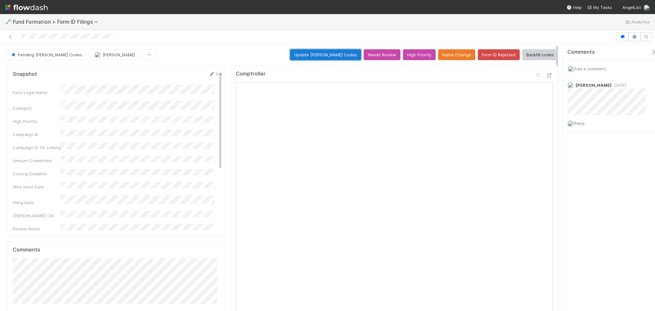
click at [322, 51] on button "Update EDGAR Codes" at bounding box center [325, 54] width 71 height 11
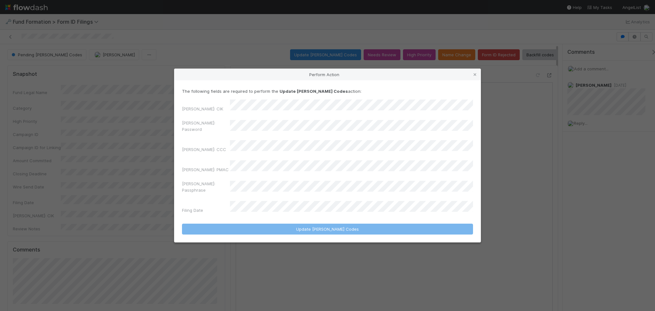
click at [296, 109] on div "The following fields are required to perform the Update EDGAR Codes action: EDG…" at bounding box center [327, 152] width 291 height 128
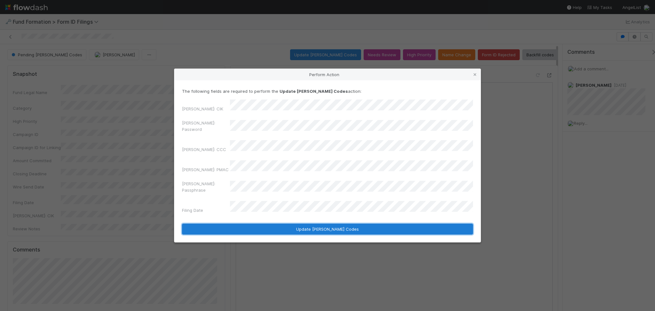
click at [321, 224] on button "Update EDGAR Codes" at bounding box center [327, 229] width 291 height 11
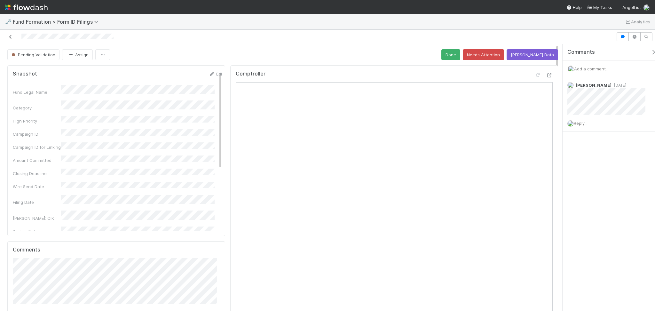
click at [12, 35] on icon at bounding box center [10, 37] width 6 height 4
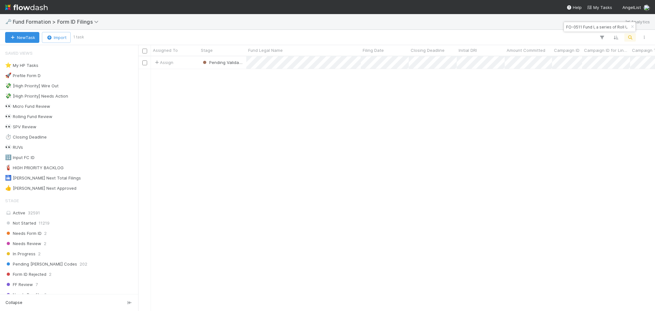
scroll to position [248, 510]
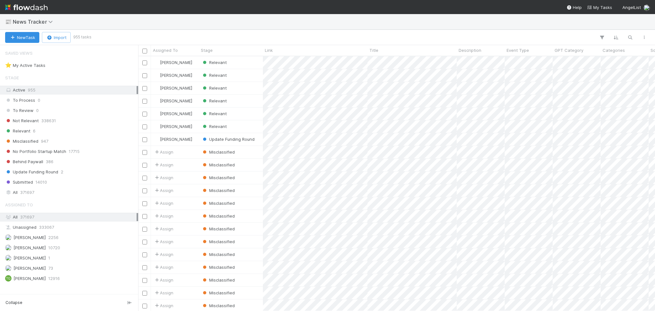
scroll to position [248, 510]
click at [68, 239] on div "[PERSON_NAME] 2256" at bounding box center [70, 237] width 131 height 8
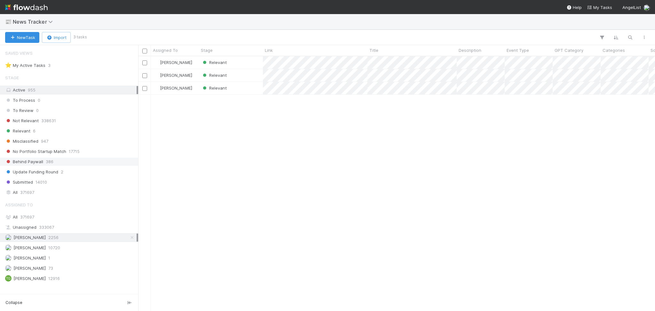
scroll to position [248, 510]
click at [80, 68] on div "⭐ My Active Tasks 3" at bounding box center [70, 65] width 131 height 8
click at [244, 61] on div "Relevant" at bounding box center [231, 62] width 64 height 12
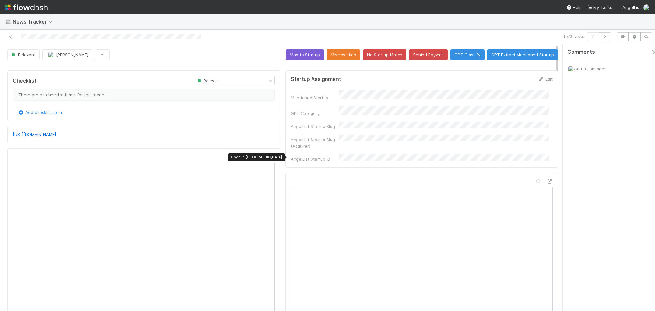
click at [268, 156] on icon at bounding box center [271, 157] width 6 height 4
click at [509, 87] on form "Startup Assignment Save Cancel Mentioned Startup GPT Category AngelList Startup…" at bounding box center [422, 130] width 262 height 108
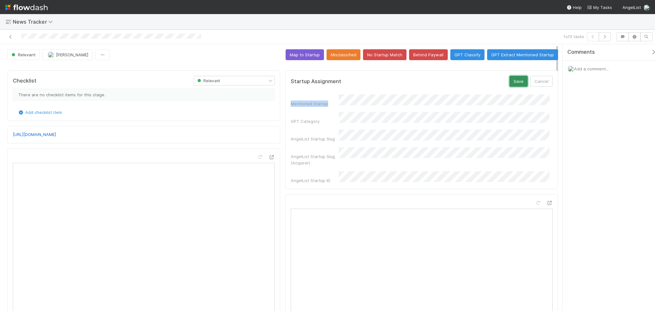
click at [517, 77] on button "Save" at bounding box center [519, 81] width 18 height 11
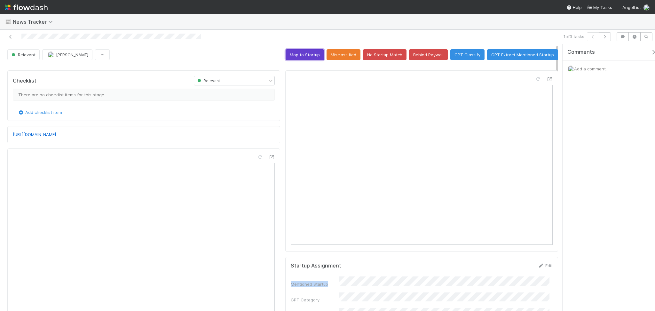
click at [296, 57] on button "Map to Startup" at bounding box center [305, 54] width 38 height 11
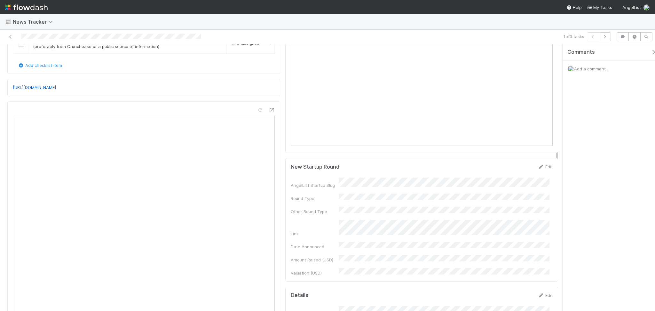
scroll to position [128, 0]
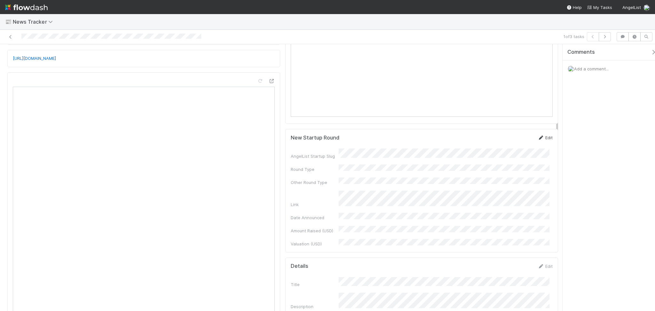
click at [538, 138] on icon at bounding box center [541, 138] width 6 height 4
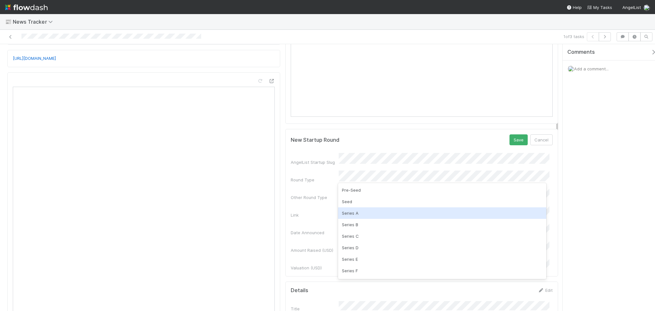
click at [362, 214] on div "Series A" at bounding box center [442, 213] width 208 height 12
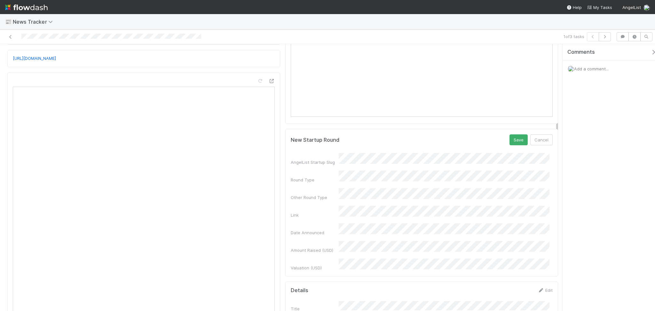
click at [329, 212] on div "Link" at bounding box center [315, 215] width 48 height 6
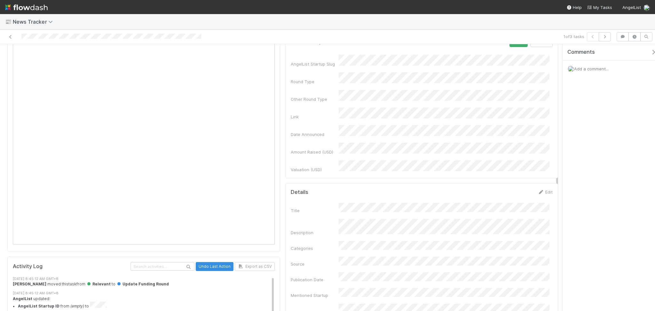
scroll to position [213, 0]
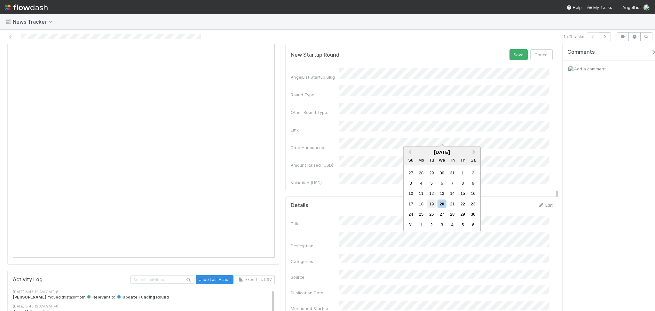
click at [428, 202] on div "19" at bounding box center [431, 204] width 9 height 9
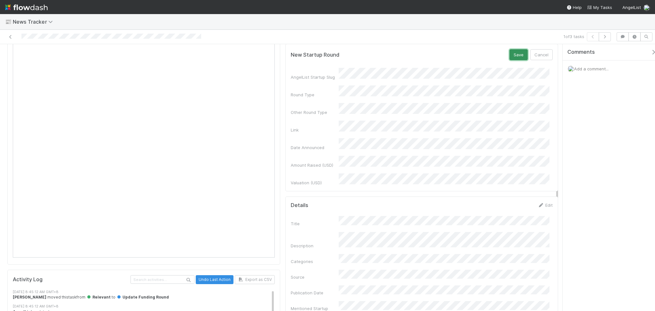
click at [510, 57] on button "Save" at bounding box center [519, 54] width 18 height 11
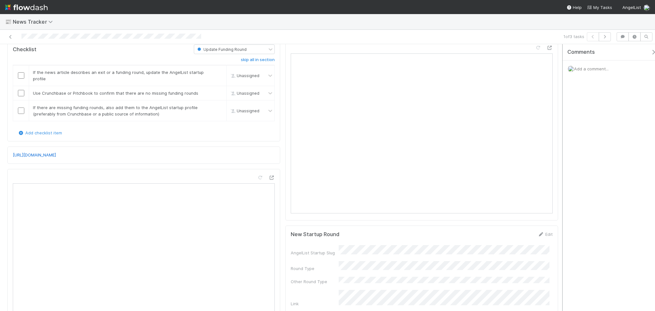
scroll to position [0, 0]
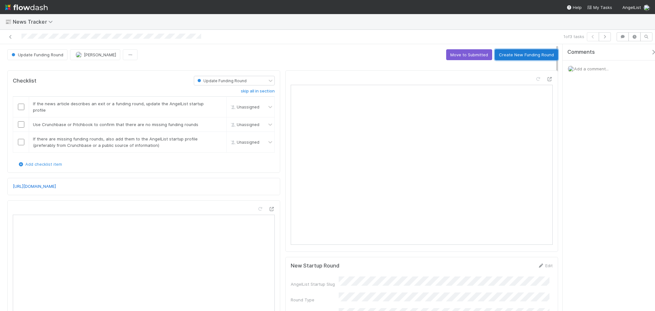
click at [521, 59] on button "Create New Funding Round" at bounding box center [526, 54] width 63 height 11
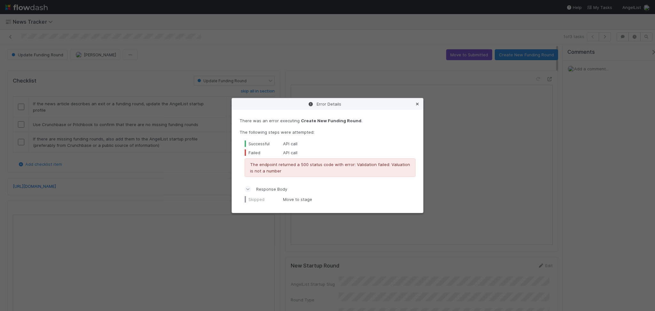
click at [416, 104] on icon at bounding box center [417, 104] width 6 height 4
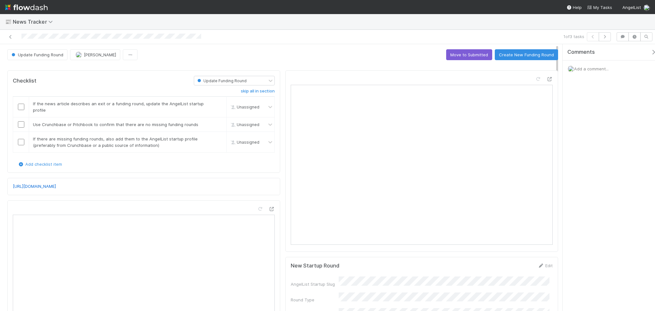
click at [531, 52] on button "Create New Funding Round" at bounding box center [526, 54] width 63 height 11
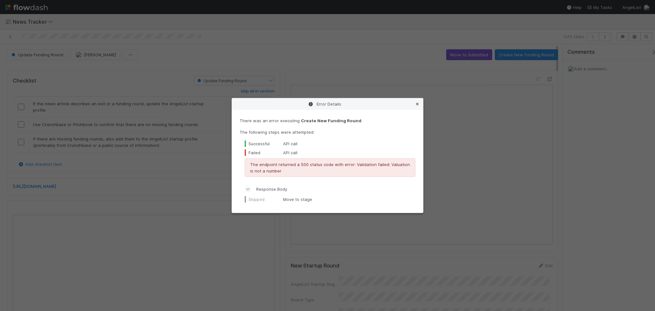
click at [418, 105] on icon at bounding box center [417, 104] width 6 height 4
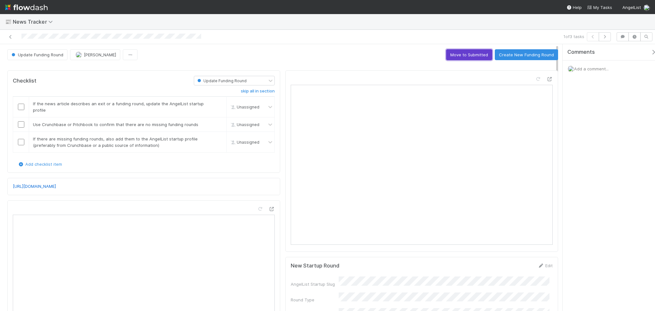
click at [466, 55] on button "Move to Submitted" at bounding box center [469, 54] width 46 height 11
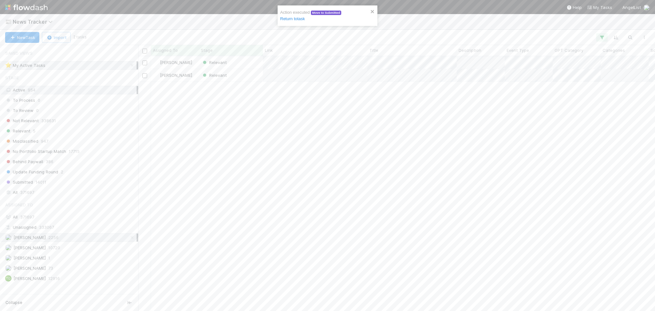
scroll to position [248, 510]
click at [230, 65] on div "Relevant" at bounding box center [231, 62] width 64 height 12
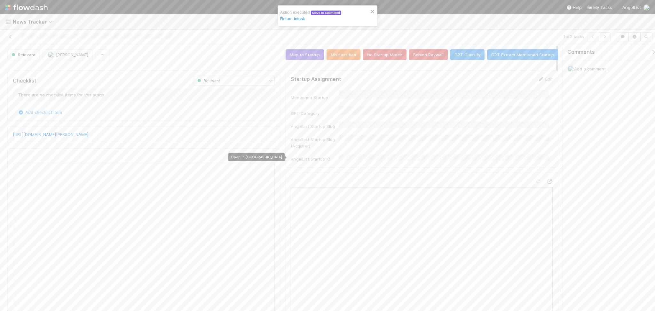
click at [268, 158] on icon at bounding box center [271, 157] width 6 height 4
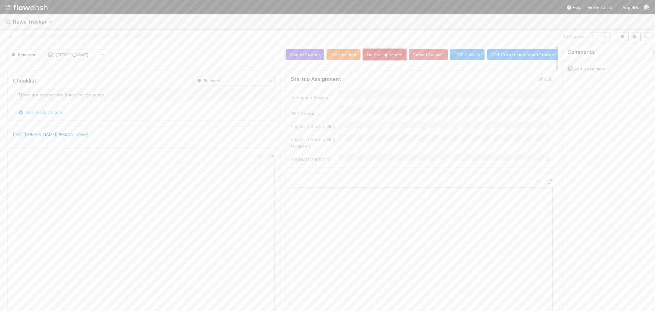
click at [393, 57] on button "No Startup Match" at bounding box center [384, 54] width 43 height 11
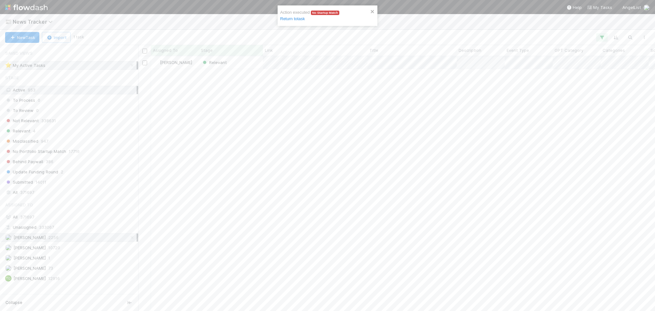
scroll to position [248, 510]
click at [244, 63] on div "Relevant" at bounding box center [231, 62] width 64 height 12
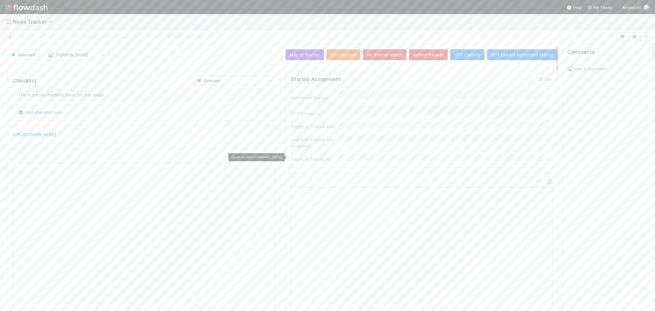
click at [268, 158] on icon at bounding box center [271, 157] width 6 height 4
click at [512, 80] on button "Save" at bounding box center [519, 81] width 18 height 11
click at [301, 58] on button "Map to Startup" at bounding box center [305, 54] width 38 height 11
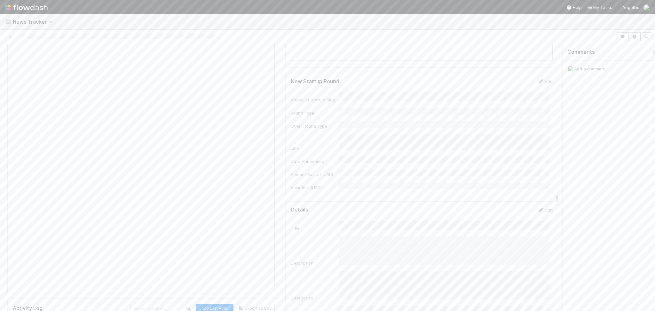
scroll to position [170, 0]
click at [538, 97] on link "Edit" at bounding box center [545, 94] width 15 height 5
click at [353, 160] on div "Seed" at bounding box center [442, 159] width 208 height 12
click at [322, 169] on div "Link" at bounding box center [315, 172] width 48 height 6
click at [435, 244] on div "19" at bounding box center [431, 246] width 9 height 9
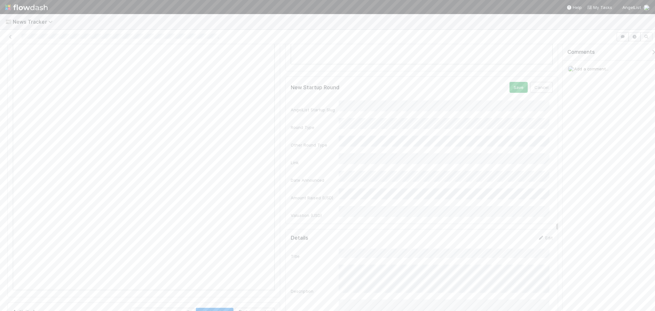
scroll to position [85, 0]
click at [510, 188] on button "Save" at bounding box center [519, 182] width 18 height 11
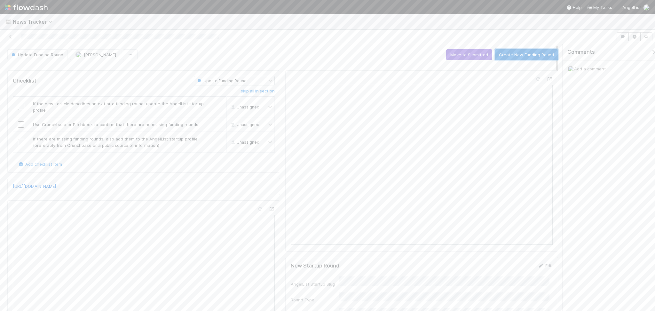
click at [533, 57] on button "Create New Funding Round" at bounding box center [526, 54] width 63 height 11
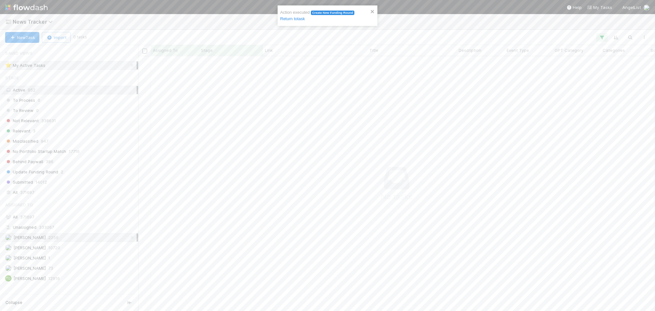
scroll to position [7, 7]
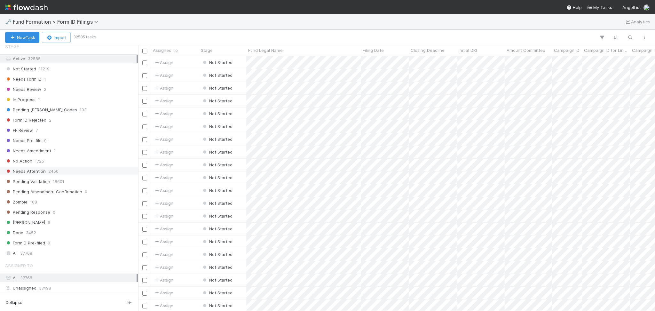
scroll to position [207, 0]
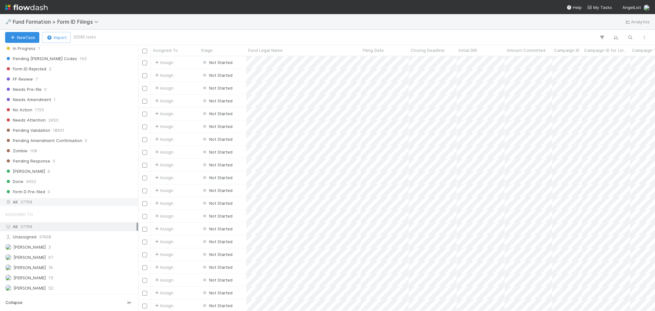
click at [43, 201] on div "All 37768" at bounding box center [70, 202] width 131 height 8
click at [629, 35] on icon "button" at bounding box center [630, 38] width 6 height 6
click at [583, 24] on input at bounding box center [597, 27] width 64 height 8
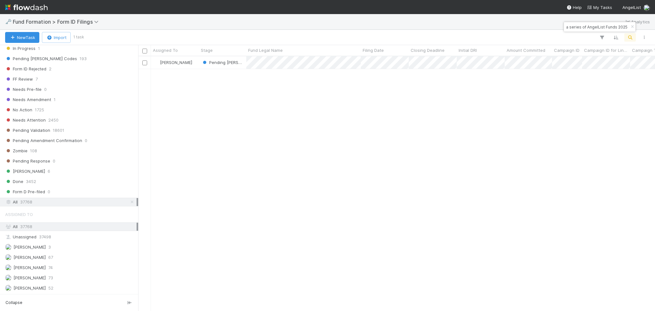
type input "Phastos-CH-0628 Fund I, a series of AngelList Funds 2025"
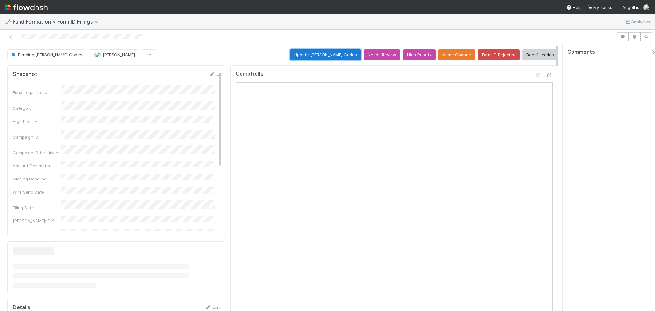
click at [312, 52] on button "Update EDGAR Codes" at bounding box center [325, 54] width 71 height 11
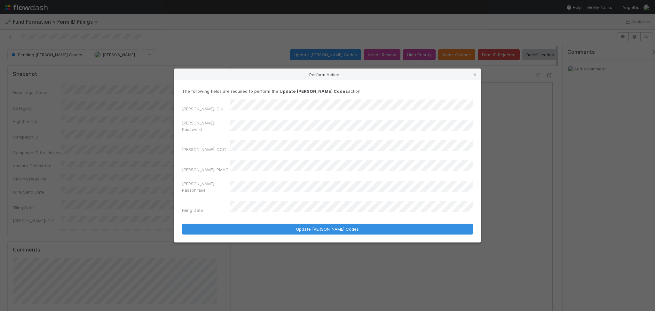
click at [218, 135] on div "EDGAR: Password" at bounding box center [327, 127] width 291 height 15
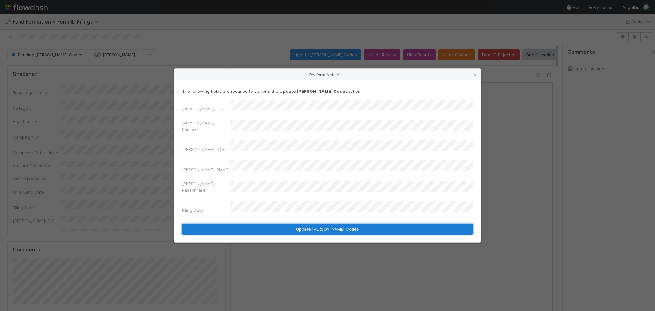
click at [294, 224] on button "Update EDGAR Codes" at bounding box center [327, 229] width 291 height 11
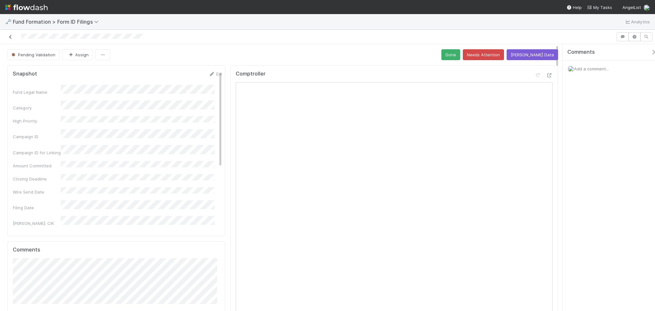
click at [9, 37] on icon at bounding box center [10, 37] width 6 height 4
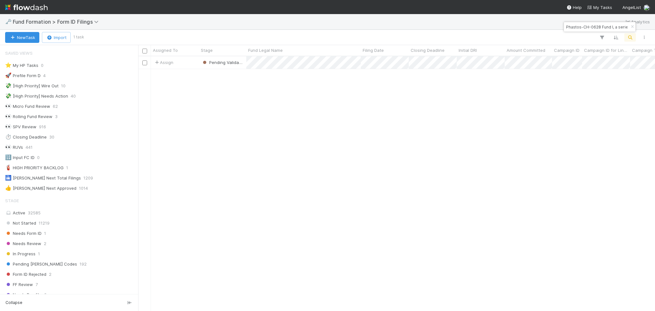
scroll to position [7, 7]
click at [608, 24] on input "Phastos-CH-0628 Fund I, a series of AngelList Funds 2025" at bounding box center [597, 27] width 64 height 8
paste input "SE-0707 Fund I, a series of Sajid Rahman Angel Funds, L"
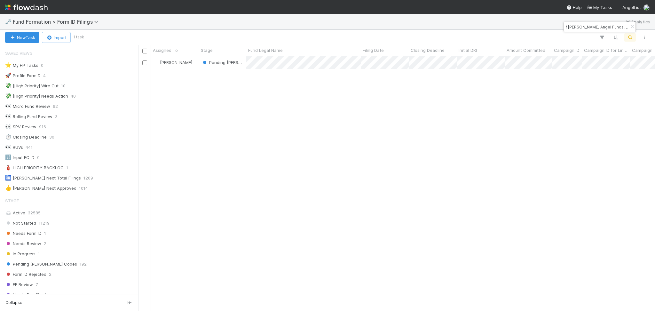
scroll to position [248, 510]
type input "SE-0707 Fund I, a series of Sajid Rahman Angel Funds, L"
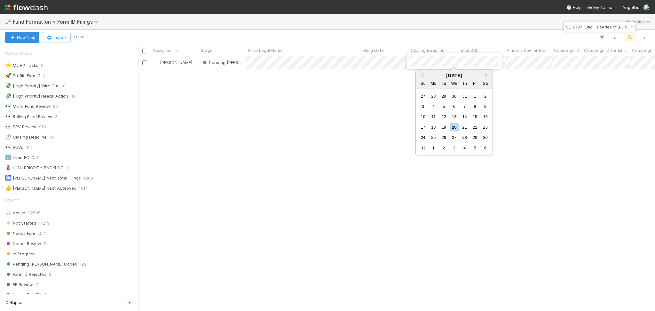
click at [394, 62] on div at bounding box center [327, 155] width 655 height 311
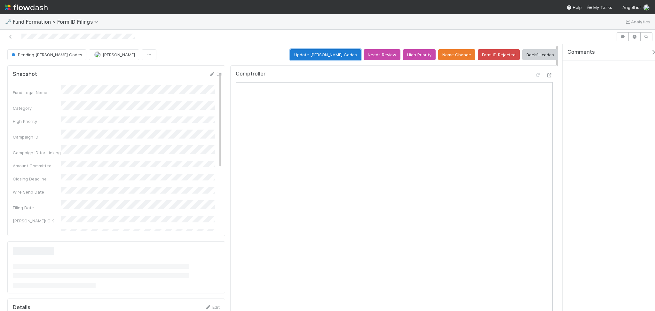
click at [316, 59] on button "Update EDGAR Codes" at bounding box center [325, 54] width 71 height 11
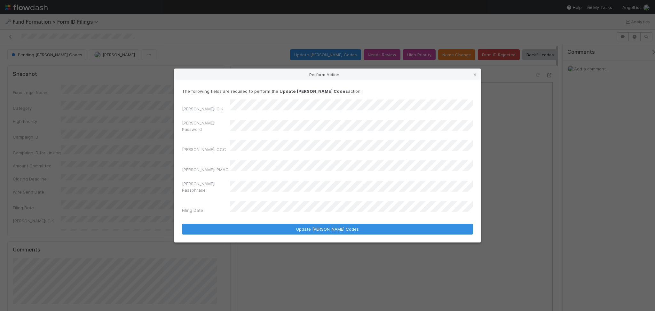
click at [221, 129] on div "EDGAR: Password" at bounding box center [327, 127] width 291 height 15
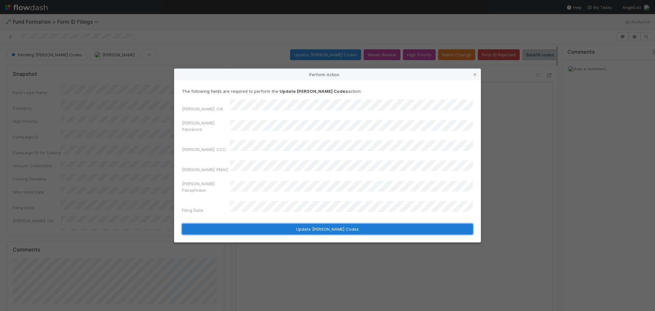
click at [325, 224] on button "Update EDGAR Codes" at bounding box center [327, 229] width 291 height 11
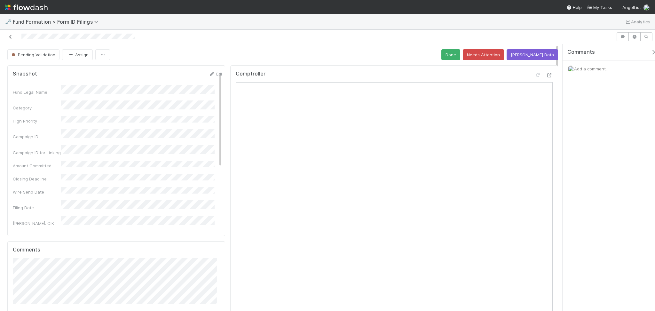
click at [10, 38] on icon at bounding box center [10, 37] width 6 height 4
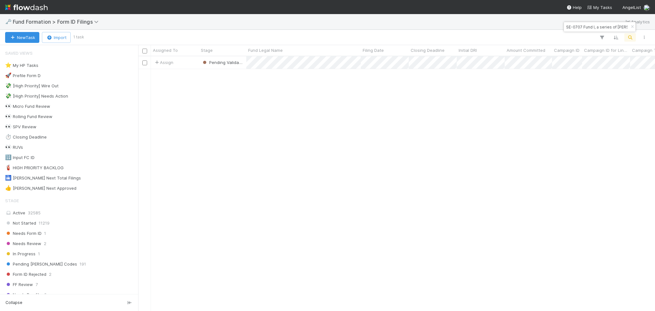
scroll to position [248, 510]
click at [570, 24] on input "SE-0707 Fund I, a series of Sajid Rahman Angel Funds, L" at bounding box center [597, 27] width 64 height 8
paste input "BE-0707 Fund I, a series of JKA Venture Funds"
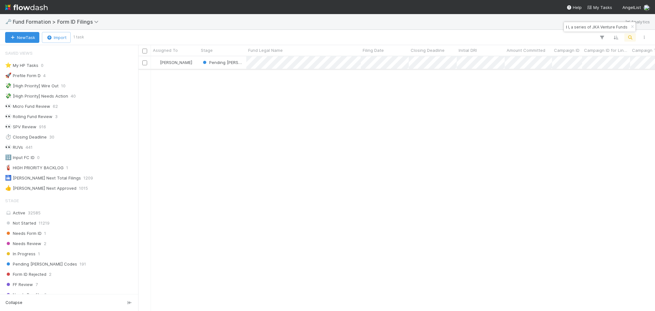
type input "BE-0707 Fund I, a series of JKA Venture Funds"
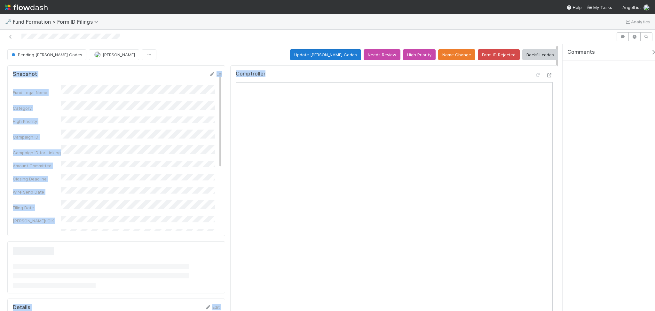
click at [334, 58] on button "Update EDGAR Codes" at bounding box center [325, 54] width 71 height 11
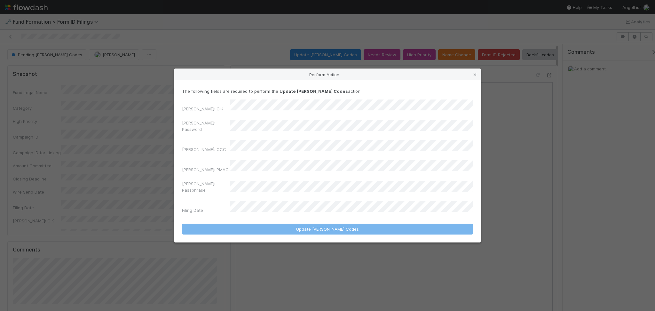
click at [249, 47] on div "Perform Action The following fields are required to perform the Update EDGAR Co…" at bounding box center [327, 155] width 655 height 311
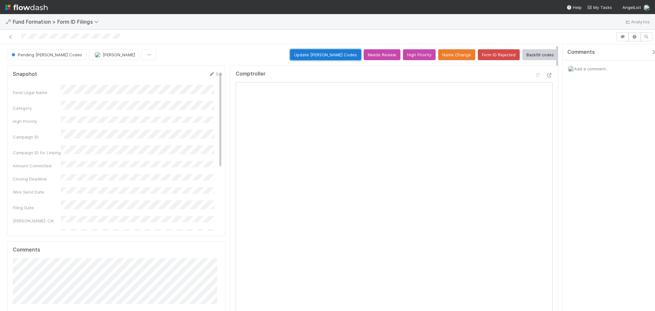
click at [343, 58] on button "Update EDGAR Codes" at bounding box center [325, 54] width 71 height 11
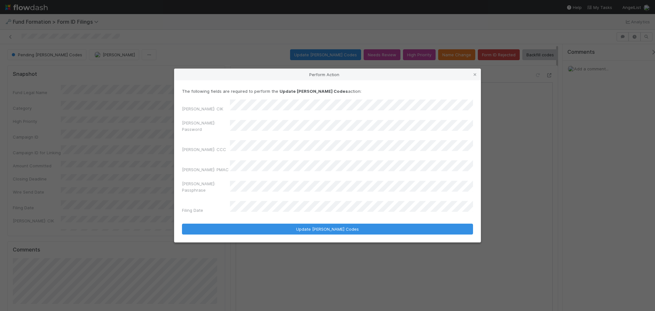
click at [229, 133] on div "EDGAR: Password" at bounding box center [327, 127] width 291 height 15
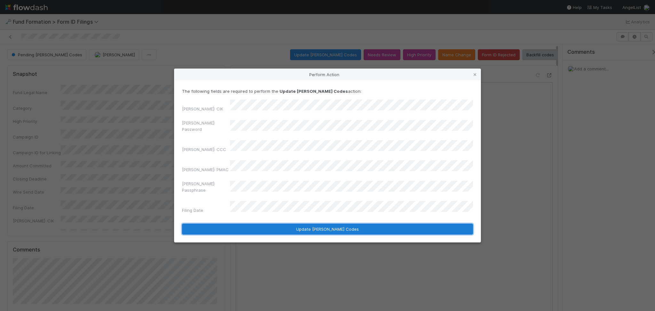
click at [289, 224] on button "Update EDGAR Codes" at bounding box center [327, 229] width 291 height 11
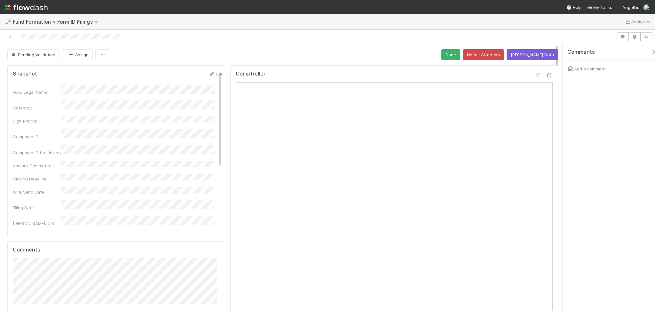
click at [14, 37] on div at bounding box center [308, 36] width 611 height 9
click at [12, 37] on icon at bounding box center [10, 37] width 6 height 4
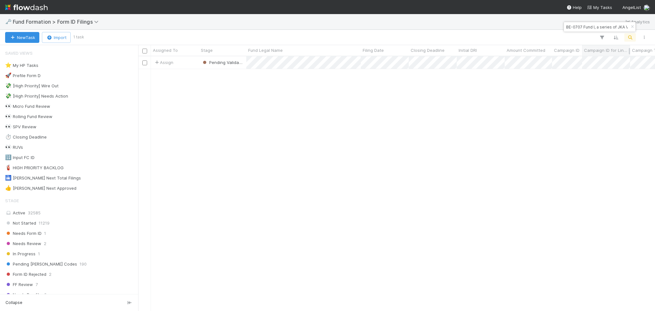
scroll to position [248, 510]
click at [605, 26] on input "BE-0707 Fund I, a series of JKA Venture Funds" at bounding box center [597, 27] width 64 height 8
paste input "New-SW-0708 Fund I, a series of AngelList Funds 2025"
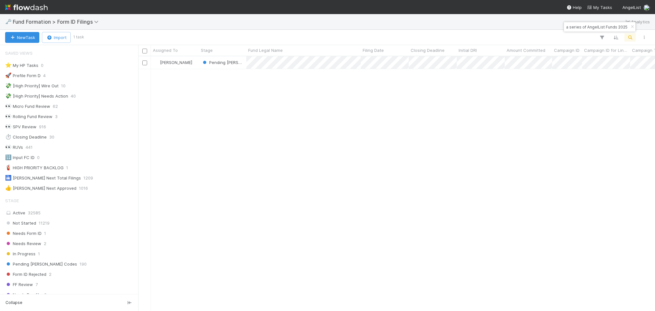
type input "New-SW-0708 Fund I, a series of AngelList Funds 2025"
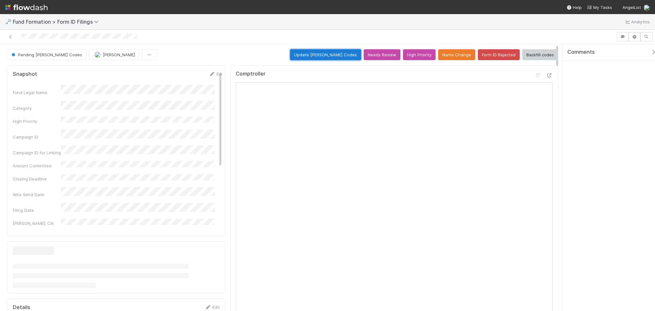
click at [311, 57] on button "Update EDGAR Codes" at bounding box center [325, 54] width 71 height 11
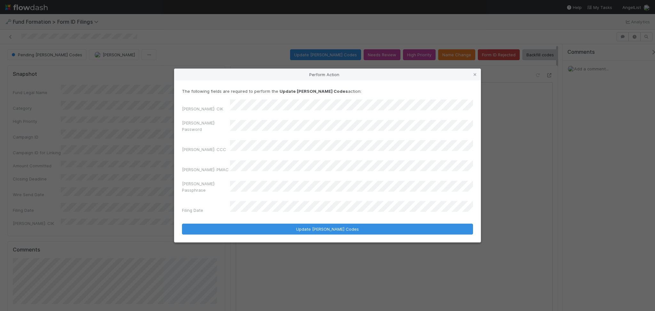
click at [226, 130] on div "EDGAR: Password" at bounding box center [327, 127] width 291 height 15
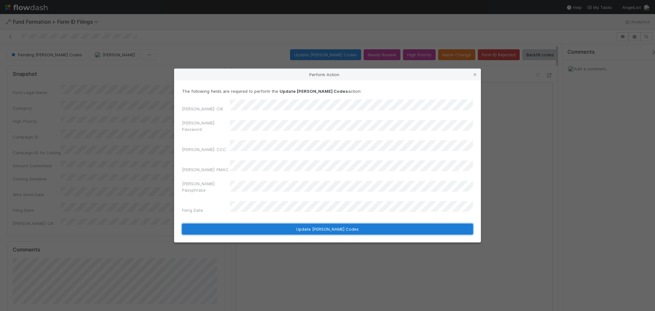
click at [319, 224] on button "Update EDGAR Codes" at bounding box center [327, 229] width 291 height 11
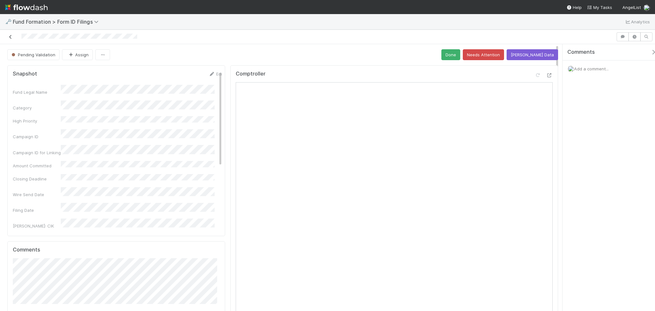
click at [12, 36] on icon at bounding box center [10, 37] width 6 height 4
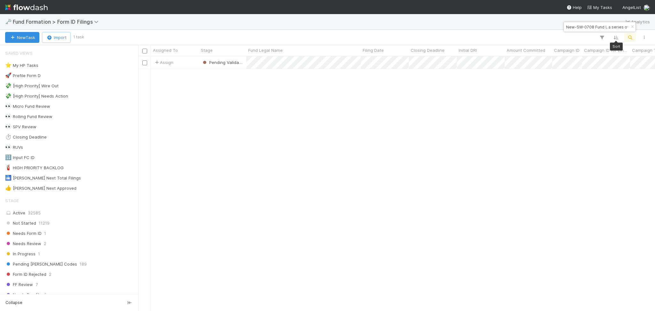
scroll to position [248, 510]
click at [605, 29] on input "New-SW-0708 Fund I, a series of AngelList Funds 2025" at bounding box center [597, 27] width 64 height 8
paste input "twrk-DE-0711 Fund I, a series of AngelList Funds 2025, LP"
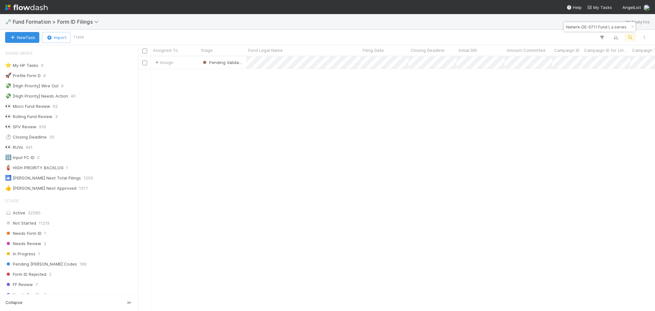
scroll to position [0, 58]
type input "Netwrk-DE-0711 Fund I, a series of AngelList Funds 2025, LP"
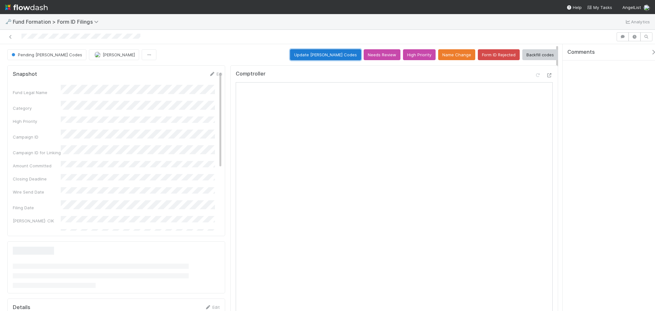
click at [320, 50] on button "Update EDGAR Codes" at bounding box center [325, 54] width 71 height 11
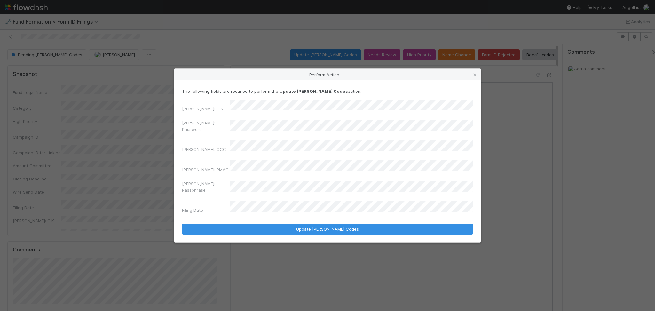
click at [230, 126] on div "EDGAR: CIK EDGAR: Password EDGAR: CCC EDGAR: PMAC EDGAR: Passphrase Filing Date" at bounding box center [327, 157] width 291 height 116
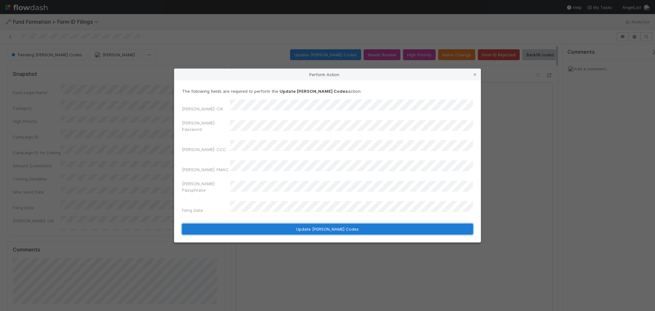
click at [324, 224] on button "Update EDGAR Codes" at bounding box center [327, 229] width 291 height 11
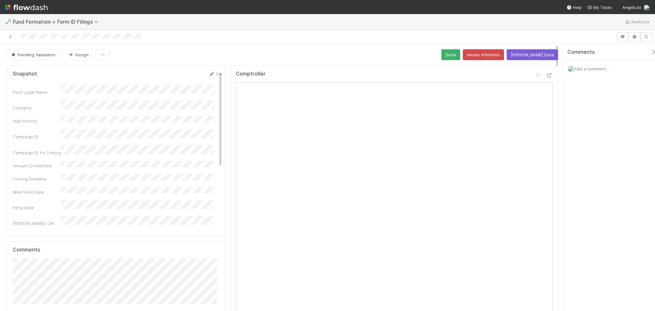
click at [9, 41] on div at bounding box center [308, 36] width 611 height 9
click at [12, 35] on icon at bounding box center [10, 37] width 6 height 4
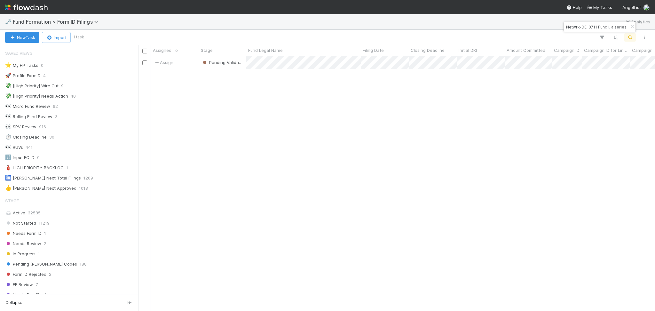
scroll to position [7, 7]
click at [584, 25] on input "Netwrk-DE-0711 Fund I, a series of AngelList Funds 2025, LP" at bounding box center [597, 27] width 64 height 8
paste input "AM-0709 Fund I, a series of Hustle Fund Angel Squad"
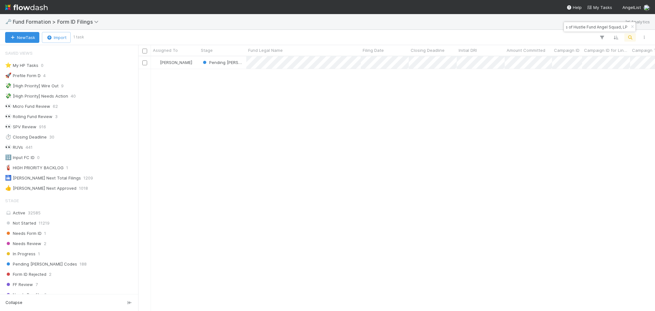
scroll to position [248, 510]
type input "AM-0709 Fund I, a series of Hustle Fund Angel Squad, LP"
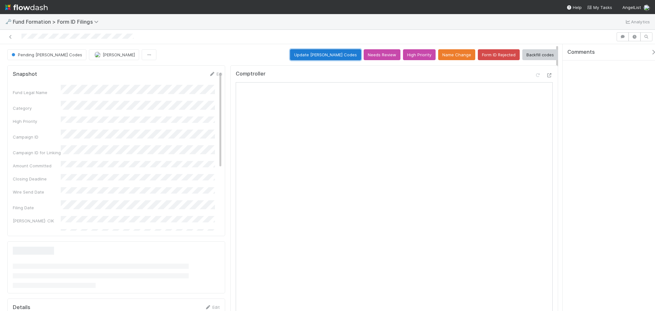
click at [323, 56] on button "Update EDGAR Codes" at bounding box center [325, 54] width 71 height 11
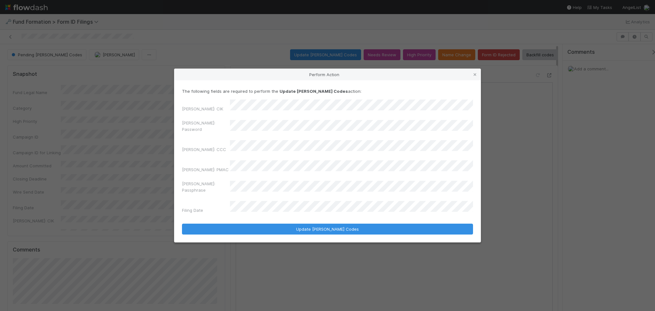
click at [311, 225] on div "The following fields are required to perform the Update EDGAR Codes action: EDG…" at bounding box center [327, 161] width 306 height 162
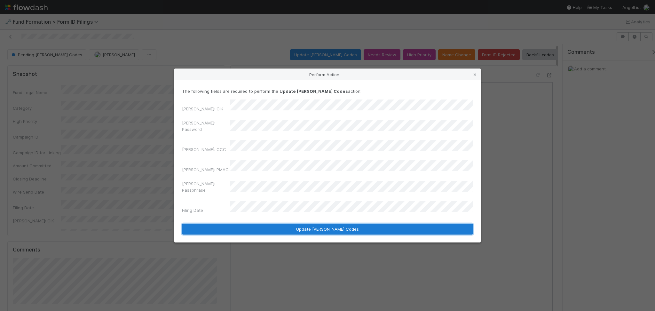
click at [315, 224] on button "Update EDGAR Codes" at bounding box center [327, 229] width 291 height 11
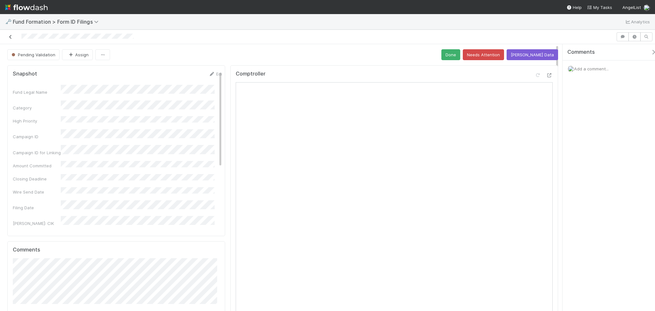
click at [12, 39] on link at bounding box center [10, 37] width 6 height 6
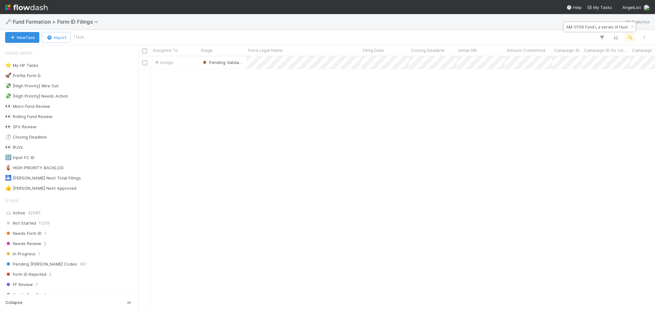
scroll to position [248, 510]
click at [604, 25] on input "AM-0709 Fund I, a series of Hustle Fund Angel Squad, LP" at bounding box center [597, 27] width 64 height 8
paste input "LO-0708 Fund I, a series of Exitfund Venture"
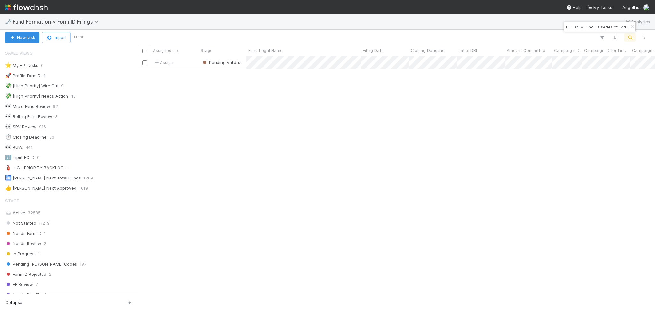
scroll to position [0, 29]
click at [573, 28] on input "LO-0708 Fund I, a series of Exitfund Venture" at bounding box center [597, 27] width 64 height 8
type input "LO-0708 Fund I, a series of Exitfund Venture"
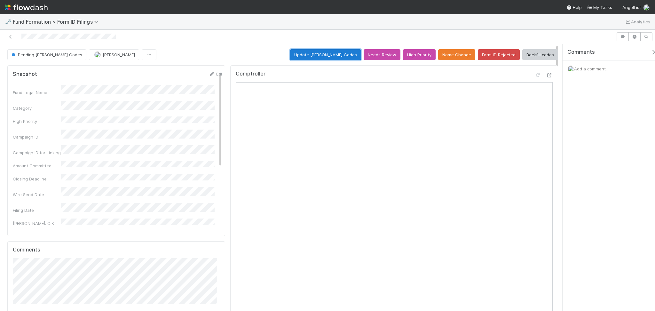
click at [334, 54] on button "Update EDGAR Codes" at bounding box center [325, 54] width 71 height 11
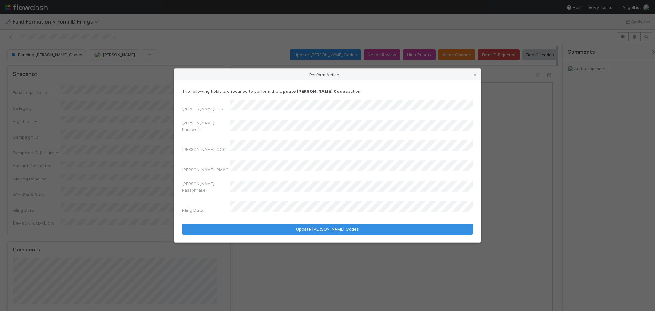
click at [228, 124] on div "EDGAR: CIK EDGAR: Password EDGAR: CCC EDGAR: PMAC EDGAR: Passphrase Filing Date" at bounding box center [327, 157] width 291 height 116
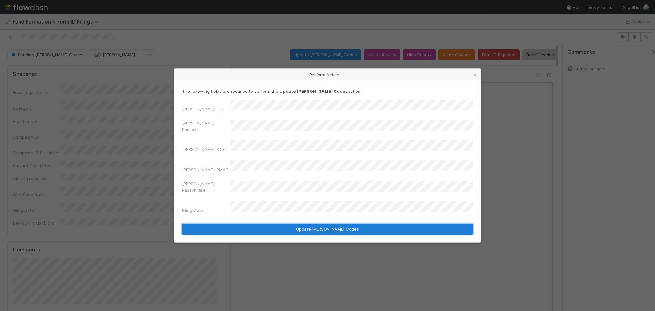
click at [294, 224] on button "Update EDGAR Codes" at bounding box center [327, 229] width 291 height 11
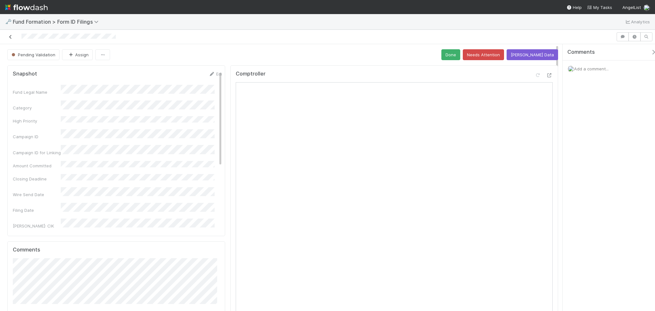
click at [9, 36] on icon at bounding box center [10, 37] width 6 height 4
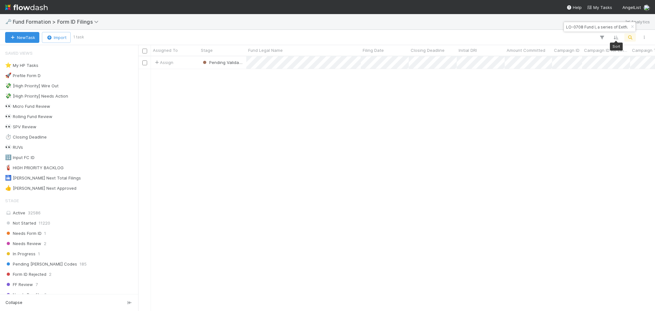
scroll to position [248, 510]
click at [610, 28] on input "LO-0708 Fund I, a series of Exitfund Venture" at bounding box center [597, 27] width 64 height 8
click at [611, 28] on input "LO-0708 Fund I, a series of Exitfund Venture" at bounding box center [597, 27] width 64 height 8
paste input "MER8 SPV, a series of Riverside Ventures Self-Advised, LP"
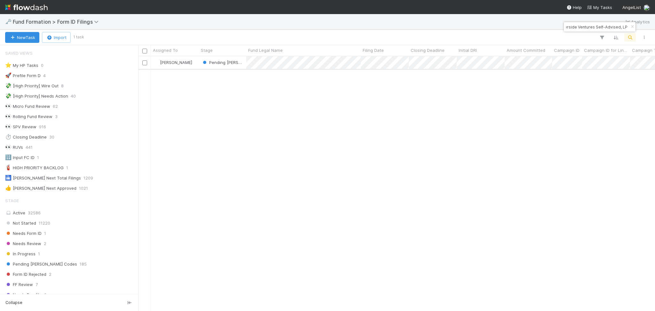
type input "MER8 SPV, a series of Riverside Ventures Self-Advised, LP"
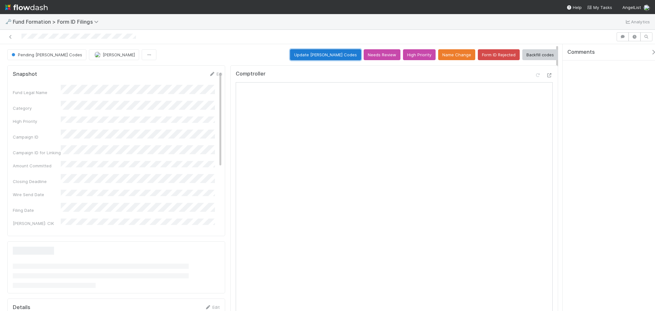
click at [324, 54] on button "Update EDGAR Codes" at bounding box center [325, 54] width 71 height 11
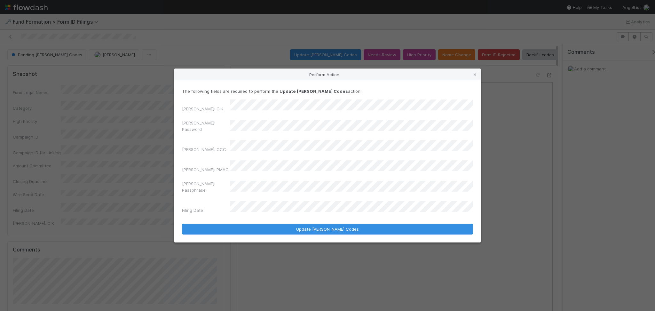
click at [217, 132] on div "EDGAR: Password" at bounding box center [327, 127] width 291 height 15
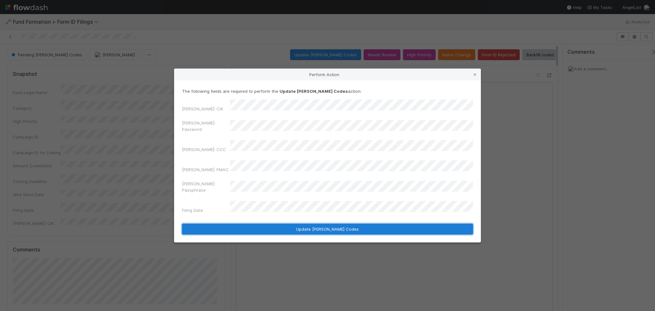
click at [324, 224] on button "Update EDGAR Codes" at bounding box center [327, 229] width 291 height 11
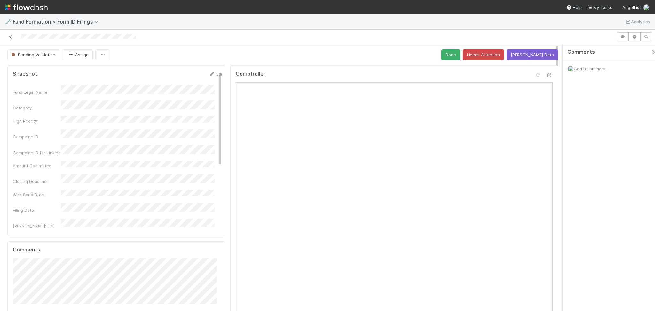
click at [11, 38] on icon at bounding box center [10, 37] width 6 height 4
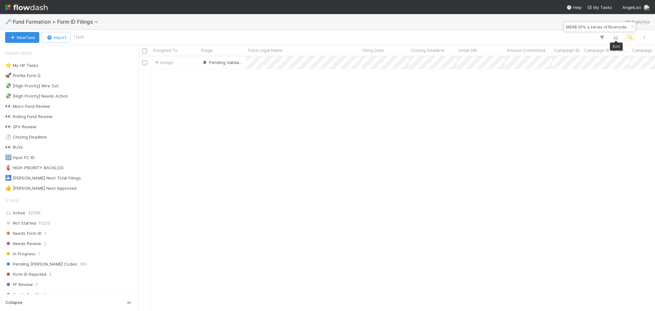
scroll to position [248, 510]
click at [605, 27] on input "MER8 SPV, a series of Riverside Ventures Self-Advised, LP" at bounding box center [597, 27] width 64 height 8
paste input "GLE1"
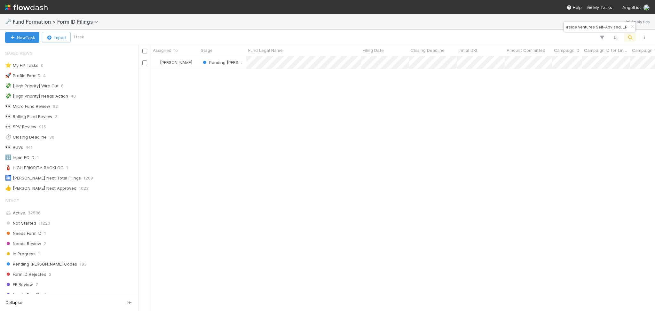
type input "GLE1 SPV, a series of Riverside Ventures Self-Advised, LP"
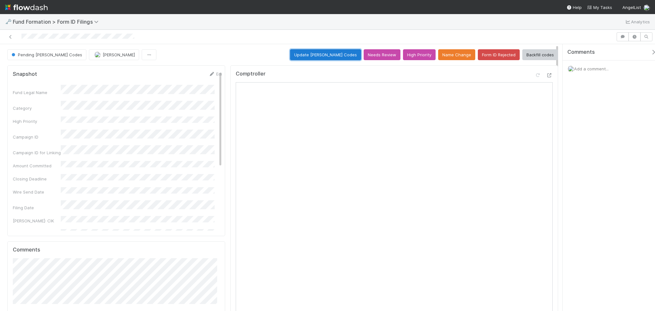
click at [317, 53] on button "Update EDGAR Codes" at bounding box center [325, 54] width 71 height 11
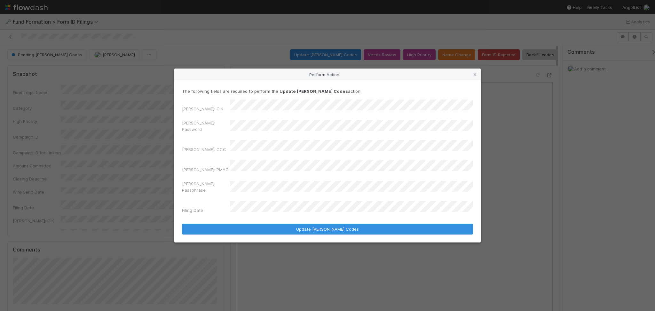
click at [228, 135] on div "EDGAR: Password" at bounding box center [327, 127] width 291 height 15
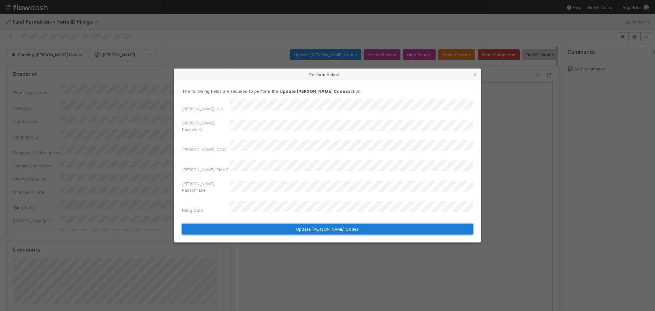
click at [320, 224] on button "Update EDGAR Codes" at bounding box center [327, 229] width 291 height 11
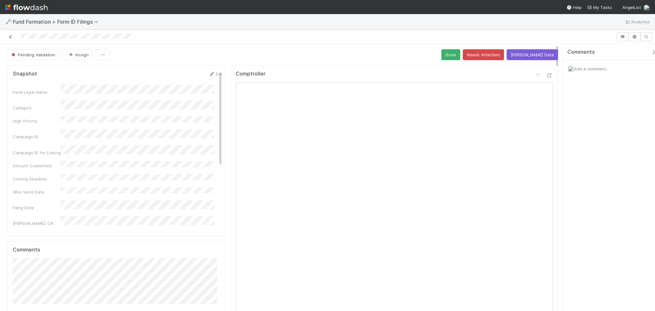
click at [10, 37] on icon at bounding box center [10, 37] width 6 height 4
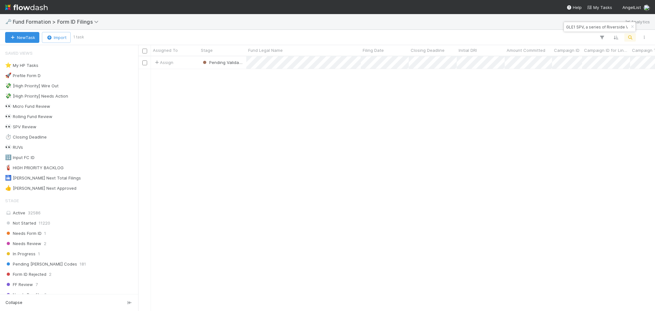
scroll to position [248, 510]
click at [601, 26] on input "GLE1 SPV, a series of Riverside Ventures Self-Advised, LP" at bounding box center [597, 27] width 64 height 8
paste input "ZZ-0623 Fund II, a series of JMWTX Investments"
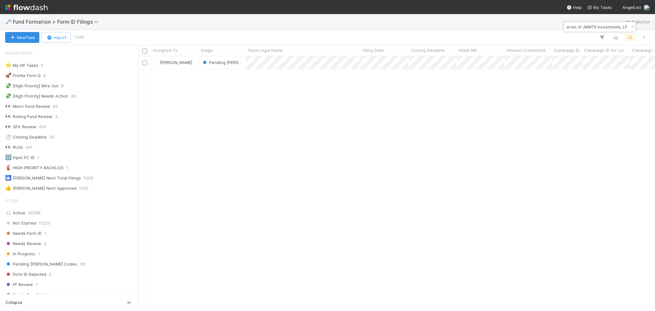
type input "ZZ-0623 Fund II, a series of JMWTX Investments, LP"
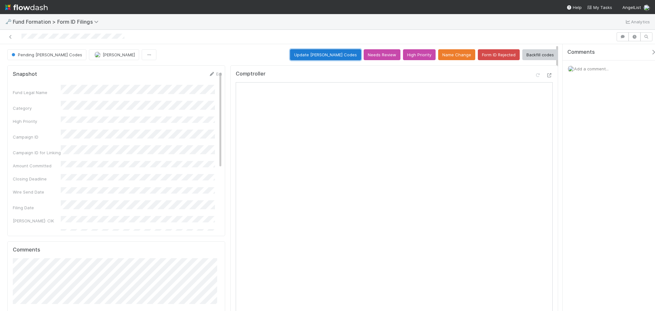
click at [328, 52] on button "Update EDGAR Codes" at bounding box center [325, 54] width 71 height 11
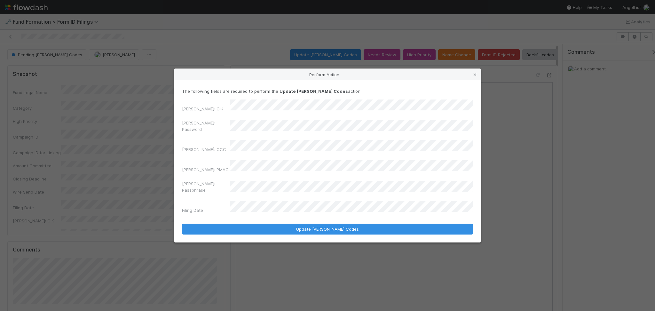
click at [225, 124] on div "EDGAR: CIK EDGAR: Password EDGAR: CCC EDGAR: PMAC EDGAR: Passphrase Filing Date" at bounding box center [327, 157] width 291 height 116
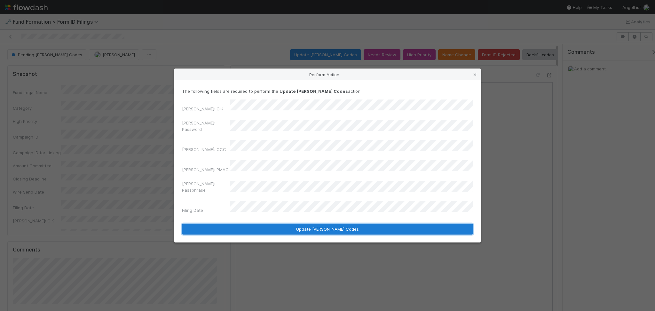
click at [307, 224] on button "Update EDGAR Codes" at bounding box center [327, 229] width 291 height 11
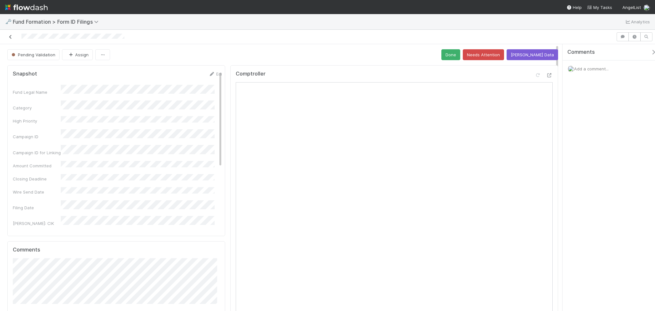
click at [12, 35] on icon at bounding box center [10, 37] width 6 height 4
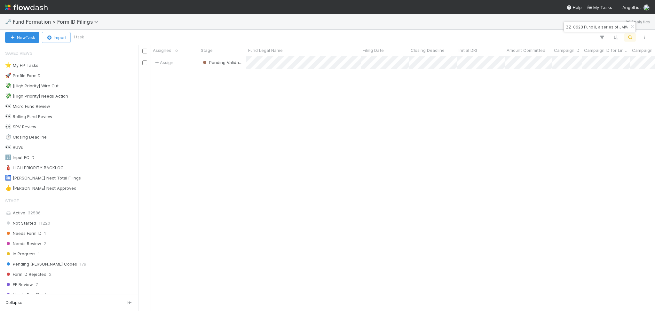
scroll to position [248, 510]
click at [593, 26] on input "ZZ-0623 Fund II, a series of JMWTX Investments, LP" at bounding box center [597, 27] width 64 height 8
paste input "QP-MI-0802 Fund I, a series of Companyon Sidecar"
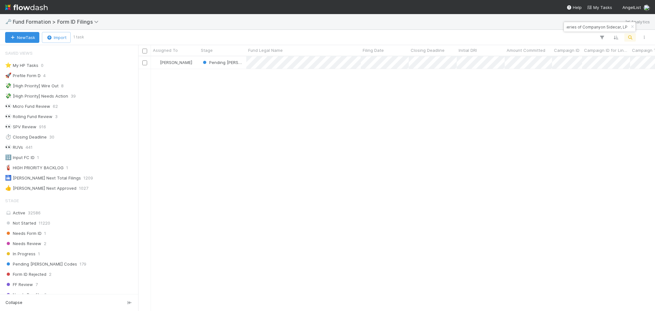
type input "QP-MI-0802 Fund I, a series of Companyon Sidecar, LP"
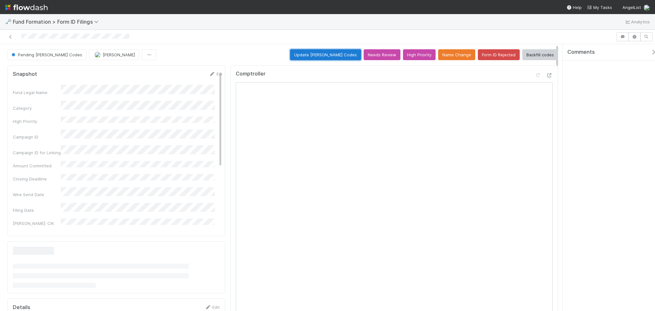
click at [331, 52] on button "Update EDGAR Codes" at bounding box center [325, 54] width 71 height 11
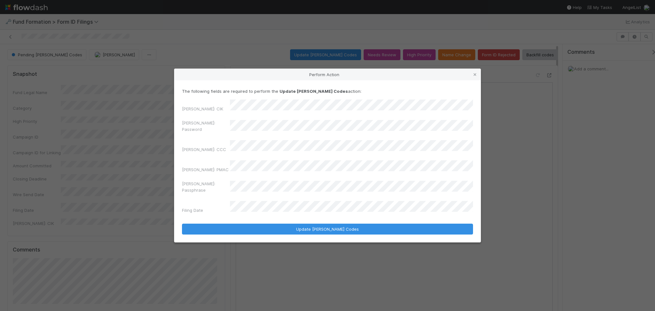
click at [227, 131] on div "EDGAR: Password" at bounding box center [327, 127] width 291 height 15
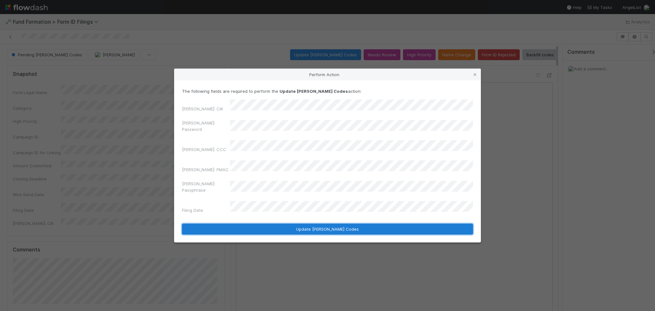
click at [334, 224] on button "Update EDGAR Codes" at bounding box center [327, 229] width 291 height 11
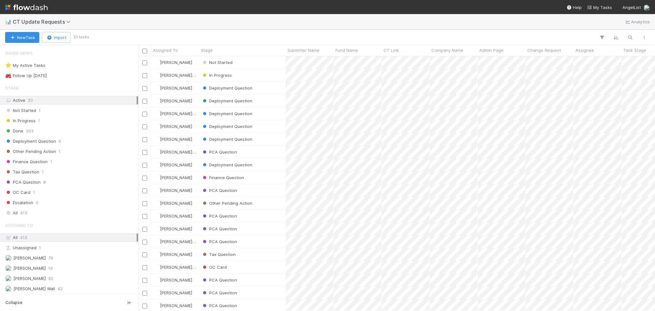
scroll to position [248, 510]
click at [24, 31] on div "New Task Import 20 tasks" at bounding box center [327, 37] width 655 height 15
click at [26, 32] on button "New Task" at bounding box center [22, 37] width 34 height 11
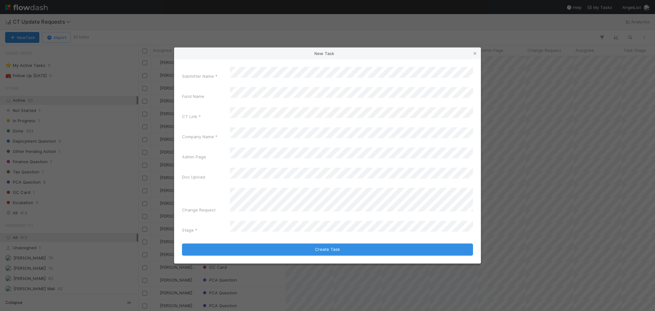
click at [281, 97] on div "Submitter Name * Fund Name CT Link * Company Name * Admin Page Doc Upload Chang…" at bounding box center [327, 151] width 291 height 169
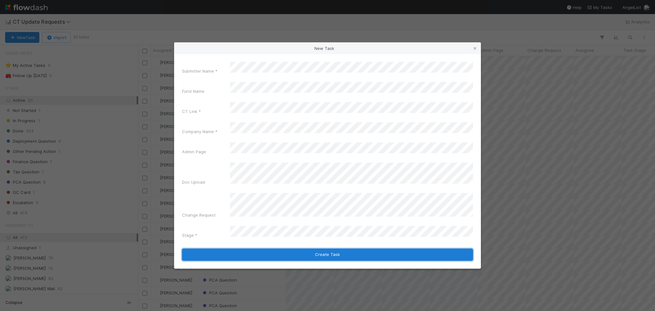
click at [368, 249] on button "Create Task" at bounding box center [327, 255] width 291 height 12
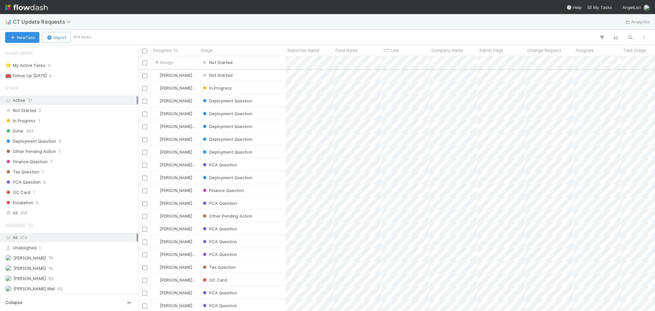
click at [246, 62] on div "Not Started" at bounding box center [242, 62] width 87 height 12
